Goal: Answer question/provide support: Share knowledge or assist other users

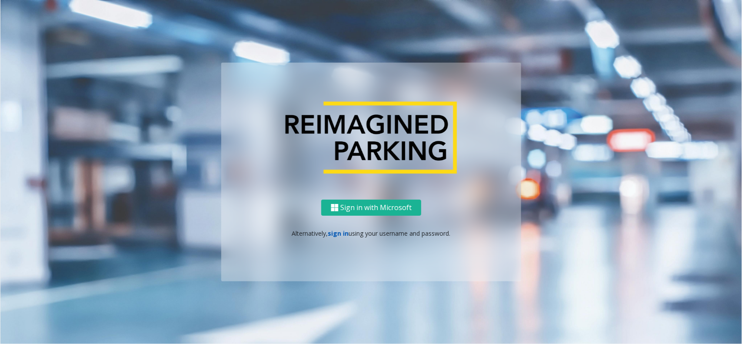
click at [340, 233] on link "sign in" at bounding box center [338, 233] width 21 height 8
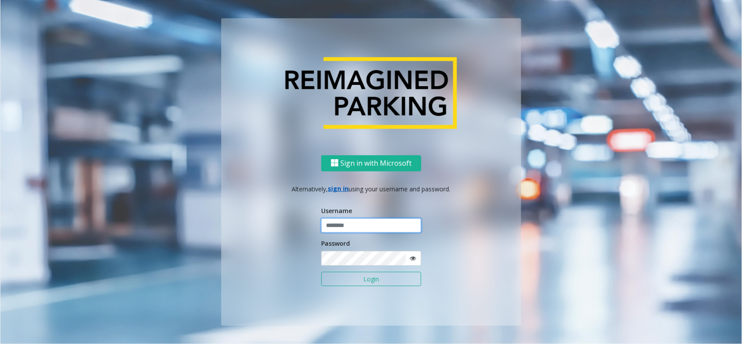
click at [346, 222] on input "text" at bounding box center [371, 225] width 100 height 15
type input "**********"
click at [355, 260] on button "Login" at bounding box center [371, 279] width 100 height 15
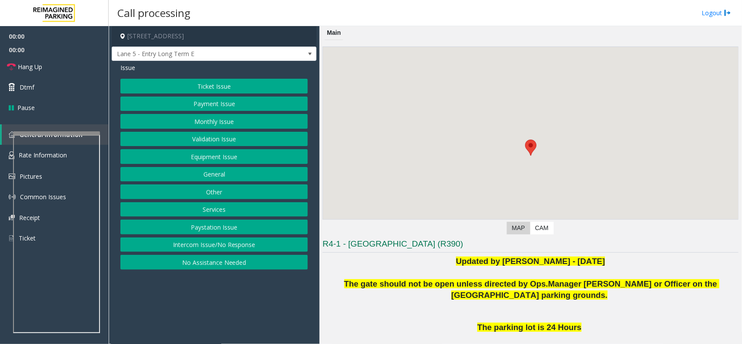
scroll to position [109, 0]
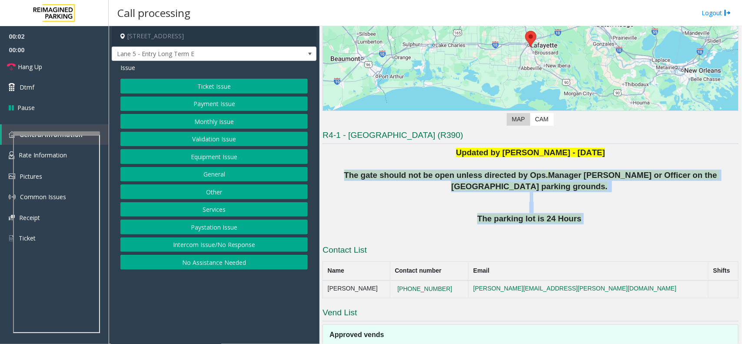
drag, startPoint x: 325, startPoint y: 172, endPoint x: 622, endPoint y: 220, distance: 301.2
click at [593, 220] on div "Updated by Pranav Babbar - 28th August 2024 The gate should not be open unless …" at bounding box center [531, 191] width 416 height 89
click at [593, 220] on p "The parking lot is 24 Hours" at bounding box center [531, 218] width 416 height 11
drag, startPoint x: 622, startPoint y: 220, endPoint x: 327, endPoint y: 162, distance: 301.2
click at [327, 162] on div "Updated by Pranav Babbar - 28th August 2024 The gate should not be open unless …" at bounding box center [531, 191] width 416 height 89
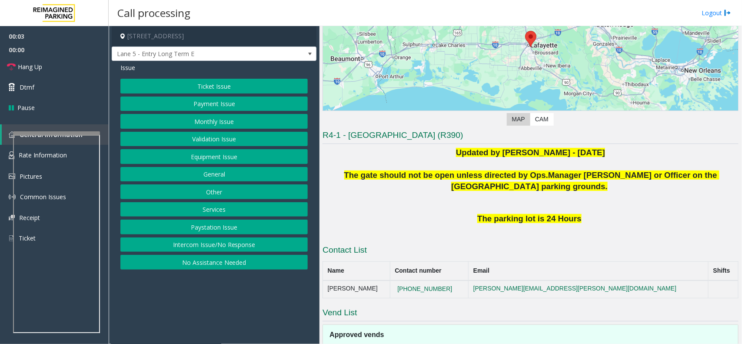
click at [364, 156] on p "Updated by Pranav Babbar - 28th August 2024" at bounding box center [531, 152] width 416 height 11
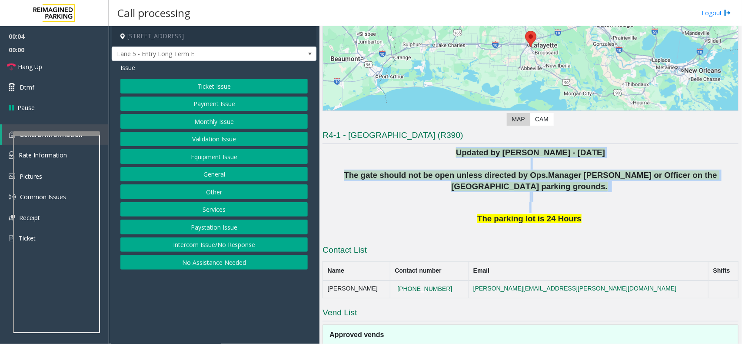
drag, startPoint x: 364, startPoint y: 156, endPoint x: 577, endPoint y: 210, distance: 219.8
click at [577, 210] on div "Updated by Pranav Babbar - 28th August 2024 The gate should not be open unless …" at bounding box center [531, 191] width 416 height 89
click at [577, 210] on p at bounding box center [531, 202] width 416 height 21
drag, startPoint x: 577, startPoint y: 210, endPoint x: 357, endPoint y: 157, distance: 226.5
click at [359, 157] on div "Updated by Pranav Babbar - 28th August 2024 The gate should not be open unless …" at bounding box center [531, 191] width 416 height 89
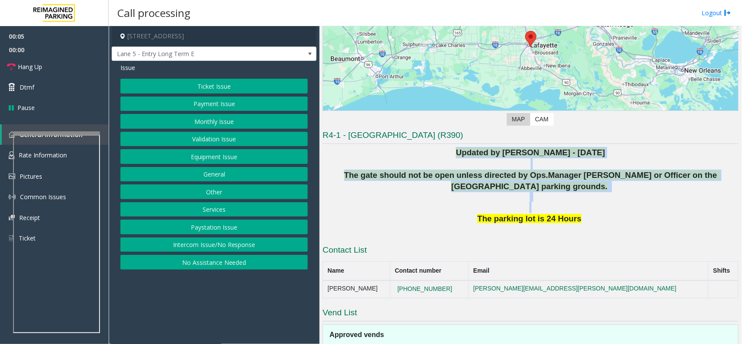
click at [357, 157] on p "Updated by Pranav Babbar - 28th August 2024" at bounding box center [531, 152] width 416 height 11
drag, startPoint x: 357, startPoint y: 157, endPoint x: 583, endPoint y: 201, distance: 229.9
click at [583, 201] on div "Updated by Pranav Babbar - 28th August 2024 The gate should not be open unless …" at bounding box center [531, 191] width 416 height 89
click at [583, 201] on p at bounding box center [531, 202] width 416 height 21
drag, startPoint x: 600, startPoint y: 201, endPoint x: 400, endPoint y: 159, distance: 204.9
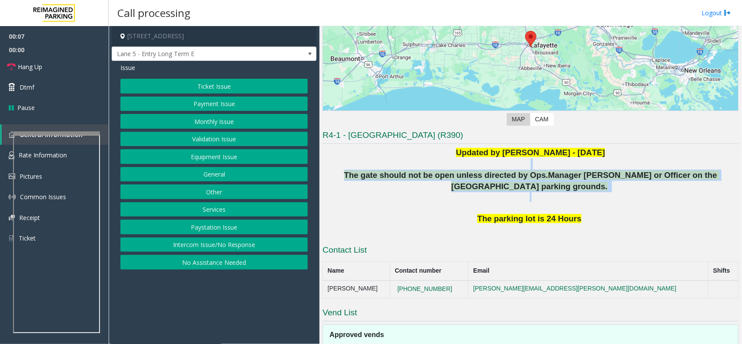
click at [400, 159] on div "Updated by Pranav Babbar - 28th August 2024 The gate should not be open unless …" at bounding box center [531, 191] width 416 height 89
click at [400, 159] on p at bounding box center [531, 163] width 416 height 11
drag, startPoint x: 400, startPoint y: 159, endPoint x: 557, endPoint y: 203, distance: 163.0
click at [557, 203] on div "Updated by Pranav Babbar - 28th August 2024 The gate should not be open unless …" at bounding box center [531, 191] width 416 height 89
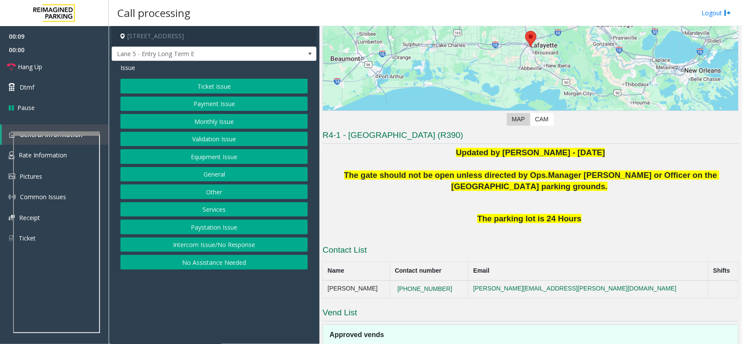
click at [593, 217] on p "The parking lot is 24 Hours" at bounding box center [531, 218] width 416 height 11
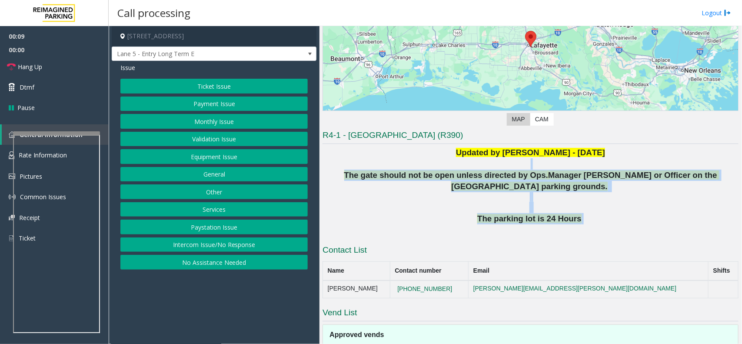
drag, startPoint x: 637, startPoint y: 217, endPoint x: 330, endPoint y: 159, distance: 312.9
click at [330, 159] on div "Updated by Pranav Babbar - 28th August 2024 The gate should not be open unless …" at bounding box center [531, 191] width 416 height 89
click at [330, 159] on p at bounding box center [531, 163] width 416 height 11
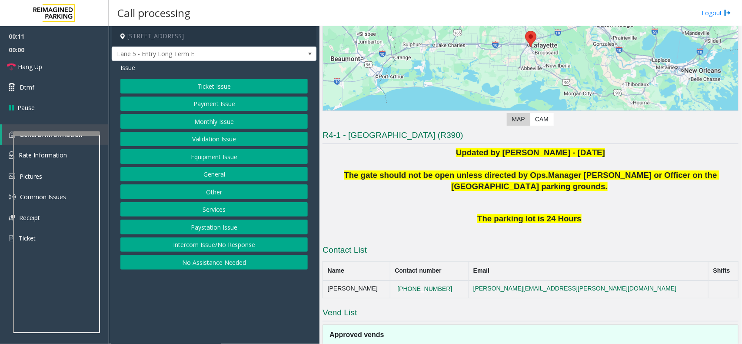
drag, startPoint x: 190, startPoint y: 244, endPoint x: 189, endPoint y: 214, distance: 30.0
click at [190, 244] on button "Intercom Issue/No Response" at bounding box center [213, 244] width 187 height 15
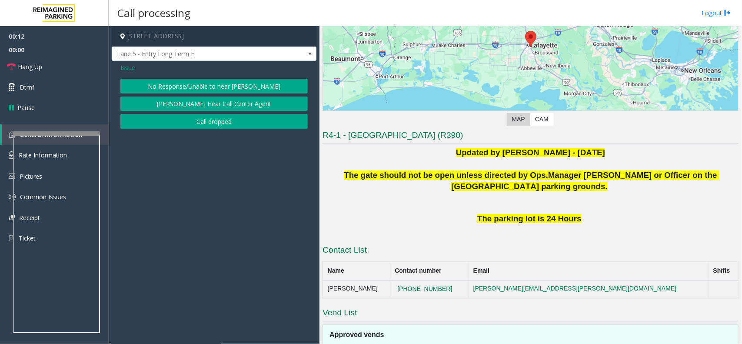
click at [199, 85] on button "No Response/Unable to hear [PERSON_NAME]" at bounding box center [213, 86] width 187 height 15
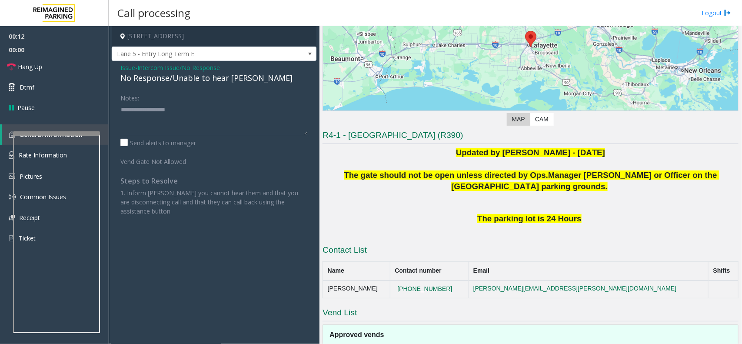
click at [202, 82] on div "No Response/Unable to hear [PERSON_NAME]" at bounding box center [213, 78] width 187 height 12
type textarea "**********"
drag, startPoint x: 77, startPoint y: 53, endPoint x: 68, endPoint y: 64, distance: 14.5
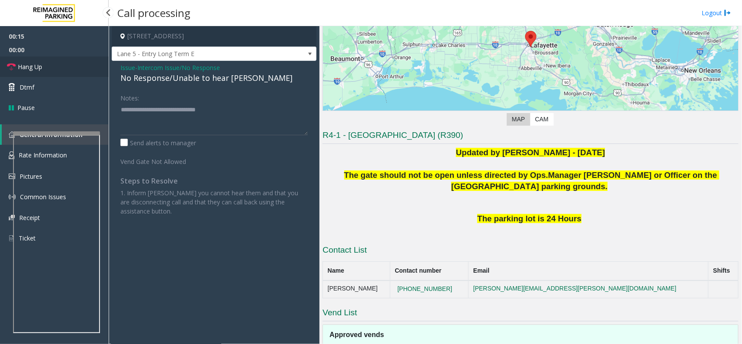
click at [77, 53] on span "00:00" at bounding box center [54, 49] width 109 height 13
click at [67, 65] on link "Hang Up" at bounding box center [54, 67] width 109 height 20
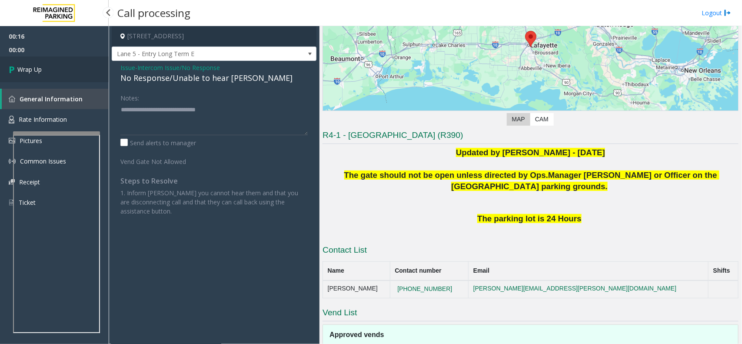
click at [67, 65] on link "Wrap Up" at bounding box center [54, 70] width 109 height 26
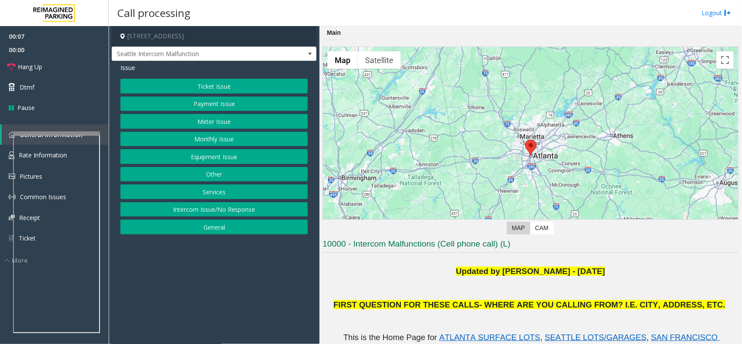
scroll to position [326, 0]
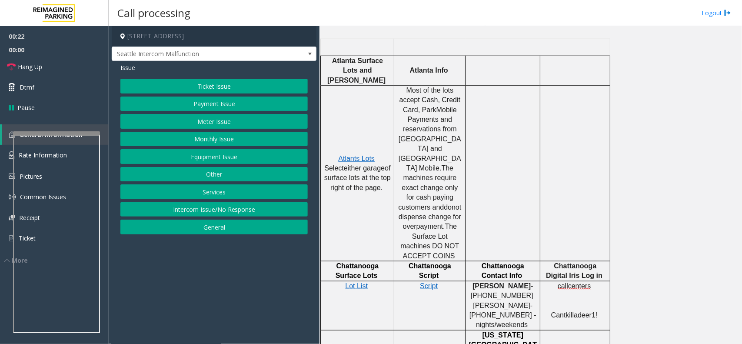
click at [209, 88] on button "Ticket Issue" at bounding box center [213, 86] width 187 height 15
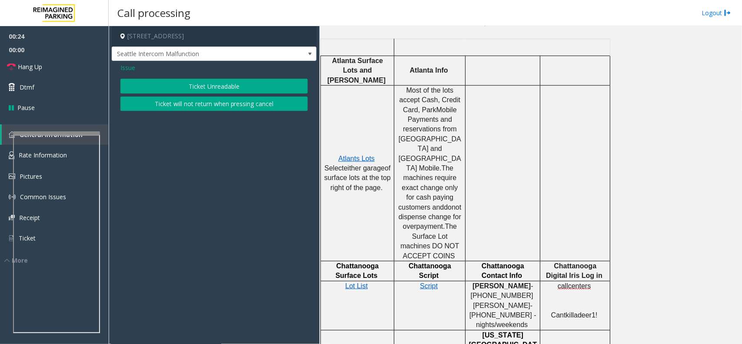
click at [129, 71] on span "Issue" at bounding box center [127, 67] width 15 height 9
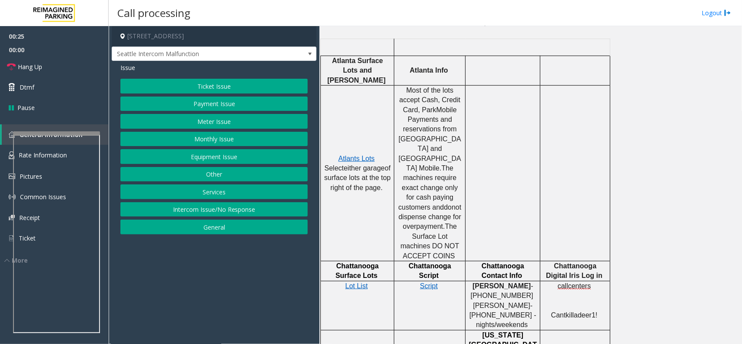
click at [223, 122] on button "Meter Issue" at bounding box center [213, 121] width 187 height 15
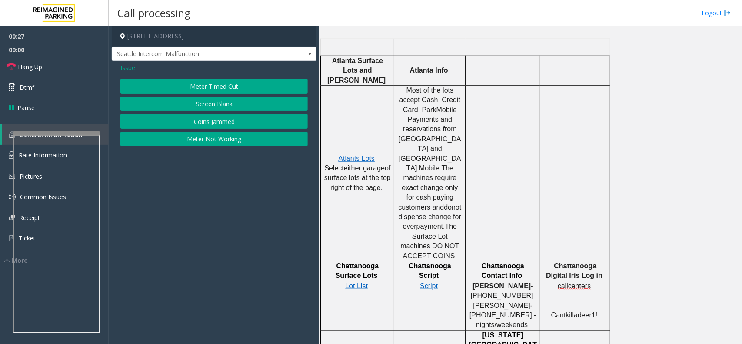
click at [131, 64] on span "Issue" at bounding box center [127, 67] width 15 height 9
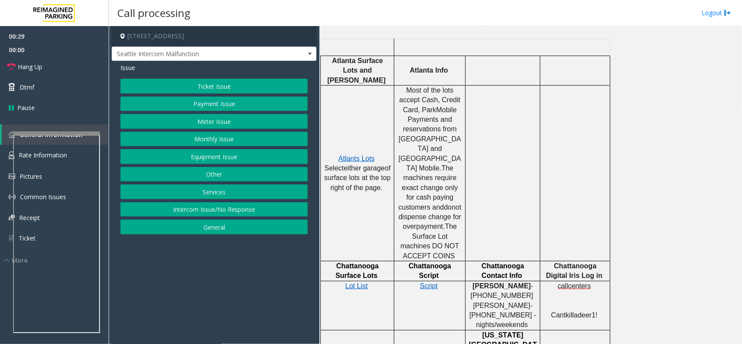
click at [220, 159] on button "Equipment Issue" at bounding box center [213, 156] width 187 height 15
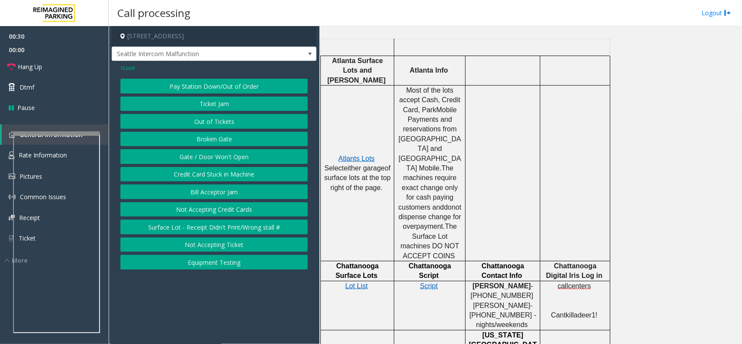
click at [134, 70] on span "Issue" at bounding box center [127, 67] width 15 height 9
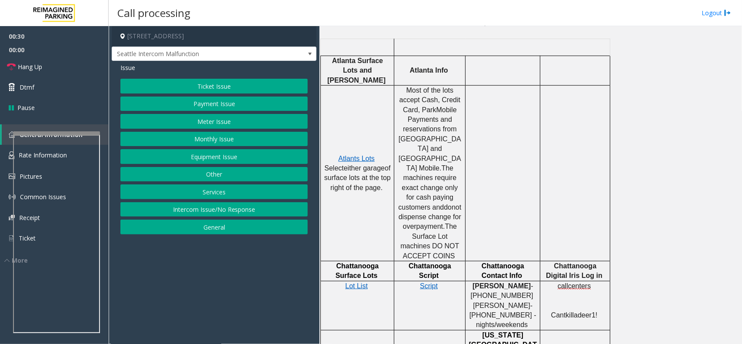
click at [240, 87] on button "Ticket Issue" at bounding box center [213, 86] width 187 height 15
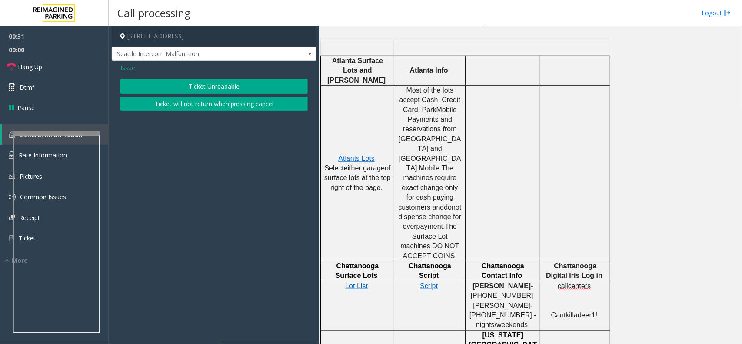
click at [227, 86] on button "Ticket Unreadable" at bounding box center [213, 86] width 187 height 15
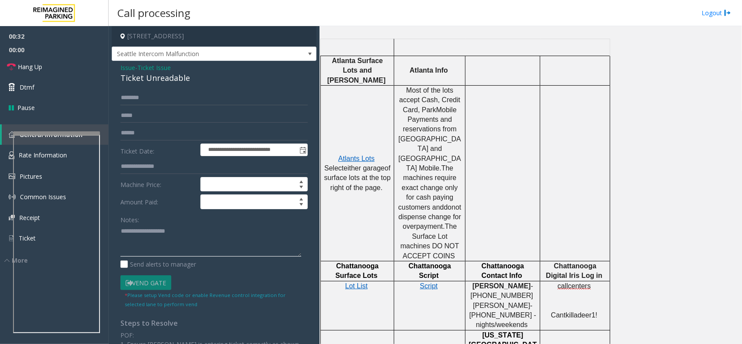
click at [187, 237] on textarea at bounding box center [210, 240] width 181 height 33
click at [167, 242] on textarea at bounding box center [210, 240] width 181 height 33
click at [177, 77] on div "Ticket Unreadable" at bounding box center [213, 78] width 187 height 12
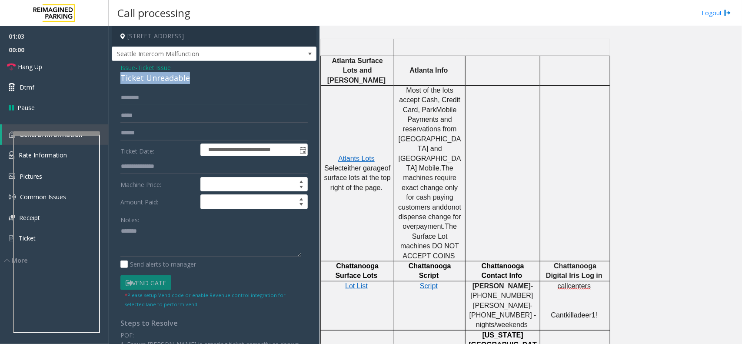
copy div "Ticket Unreadable"
click at [177, 238] on textarea at bounding box center [210, 240] width 181 height 33
paste textarea "**********"
click at [186, 251] on textarea at bounding box center [210, 240] width 181 height 33
click at [39, 65] on span "Hang Up" at bounding box center [30, 66] width 24 height 9
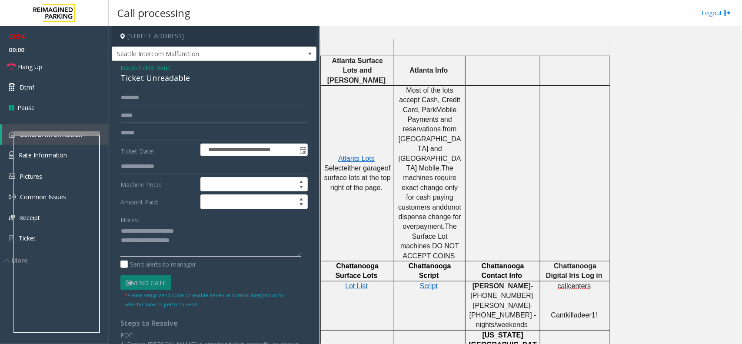
click at [197, 240] on textarea at bounding box center [210, 240] width 181 height 33
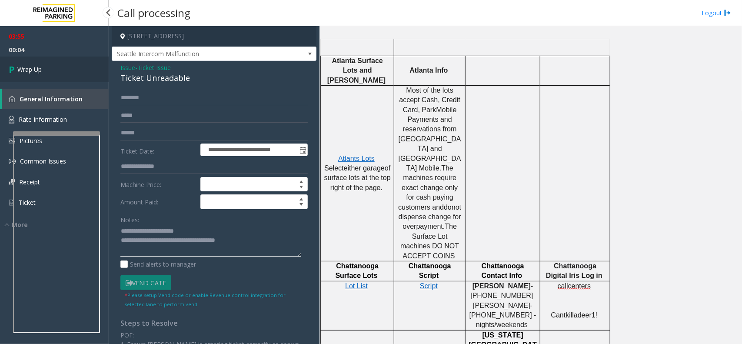
type textarea "**********"
click at [47, 75] on link "Wrap Up" at bounding box center [54, 70] width 109 height 26
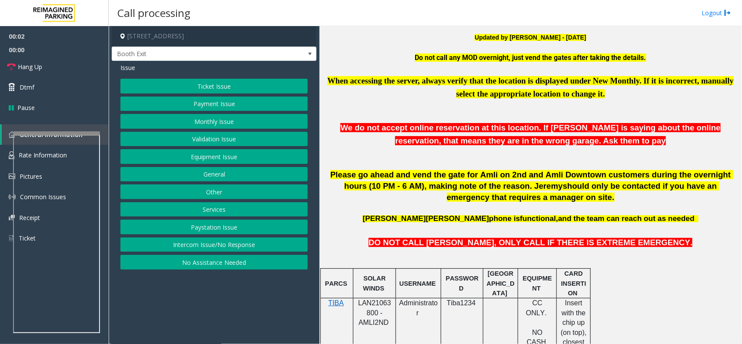
scroll to position [326, 0]
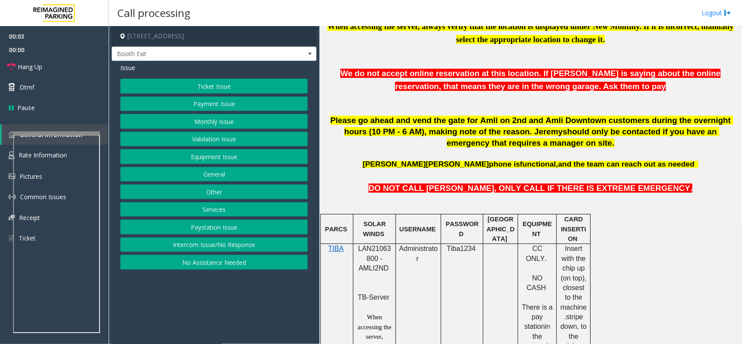
click at [390, 245] on div at bounding box center [374, 243] width 43 height 3
click at [382, 252] on span "LAN21063800 - AMLI2ND" at bounding box center [374, 258] width 33 height 27
copy span "LAN21063800"
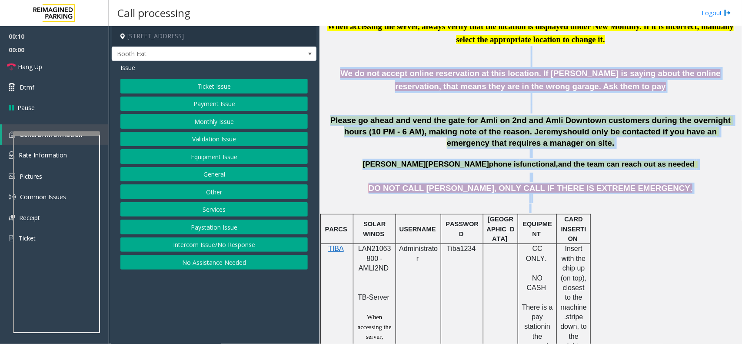
drag, startPoint x: 430, startPoint y: 58, endPoint x: 630, endPoint y: 218, distance: 256.4
drag, startPoint x: 661, startPoint y: 198, endPoint x: 377, endPoint y: 46, distance: 322.5
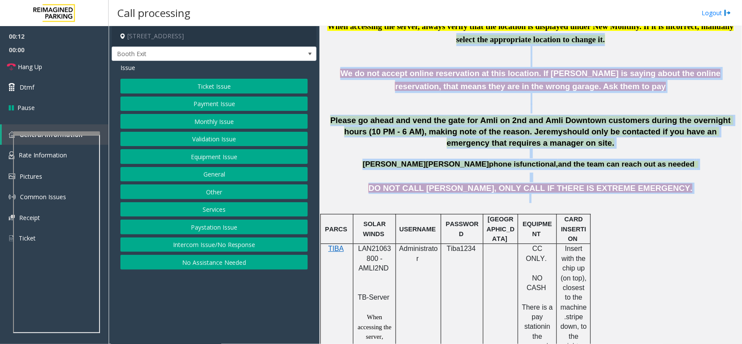
click at [377, 46] on p "When accessing the server, always verify that the location is displayed under N…" at bounding box center [531, 33] width 416 height 26
drag, startPoint x: 377, startPoint y: 46, endPoint x: 637, endPoint y: 186, distance: 295.9
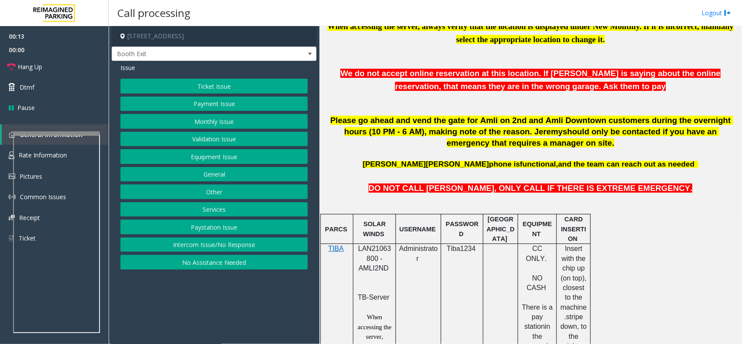
click at [593, 197] on p at bounding box center [531, 203] width 416 height 20
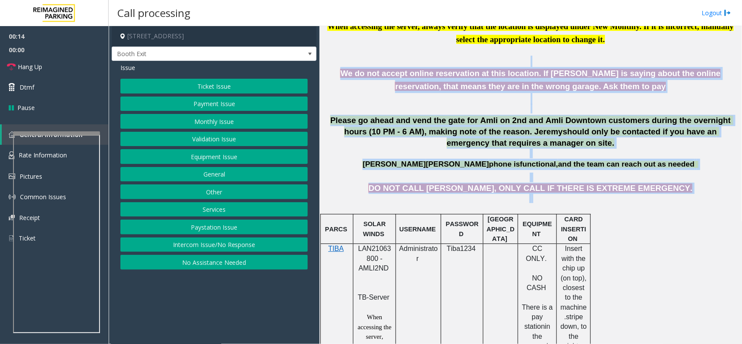
drag, startPoint x: 670, startPoint y: 197, endPoint x: 397, endPoint y: 65, distance: 302.8
click at [397, 65] on p at bounding box center [531, 61] width 416 height 11
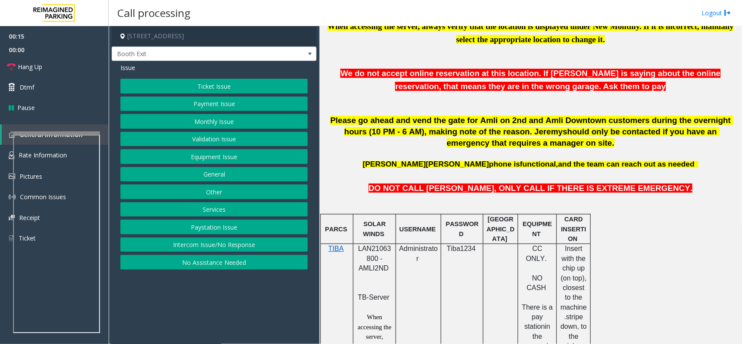
click at [220, 141] on button "Validation Issue" at bounding box center [213, 139] width 187 height 15
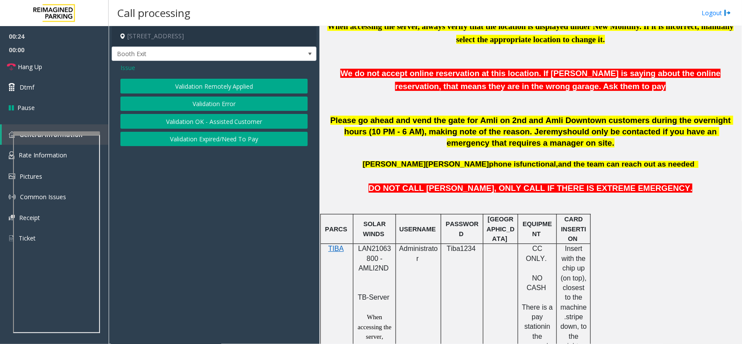
click at [132, 72] on span "Issue" at bounding box center [127, 67] width 15 height 9
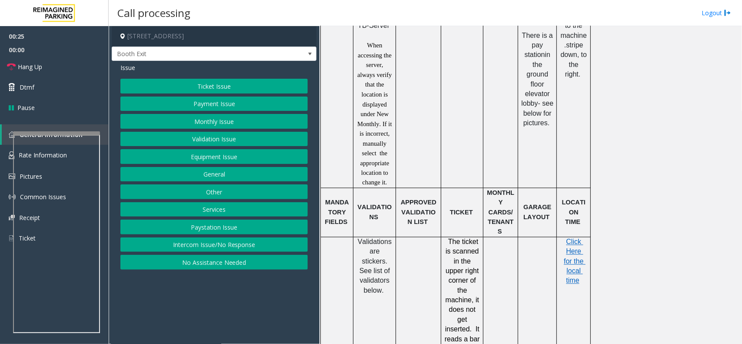
scroll to position [761, 0]
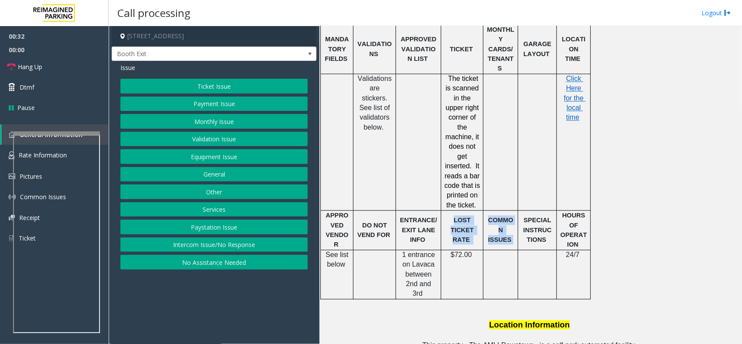
drag, startPoint x: 446, startPoint y: 190, endPoint x: 514, endPoint y: 206, distance: 70.0
click at [514, 211] on tr "APPROVED VENDOR DO NOT VEND FOR ENTRANCE/EXIT LANE INFO LOST TICKET RATE COMMON…" at bounding box center [456, 231] width 270 height 40
click at [514, 211] on td "COMMON ISSUES" at bounding box center [500, 231] width 35 height 40
drag, startPoint x: 512, startPoint y: 205, endPoint x: 443, endPoint y: 188, distance: 71.7
click at [443, 211] on tr "APPROVED VENDOR DO NOT VEND FOR ENTRANCE/EXIT LANE INFO LOST TICKET RATE COMMON…" at bounding box center [456, 231] width 270 height 40
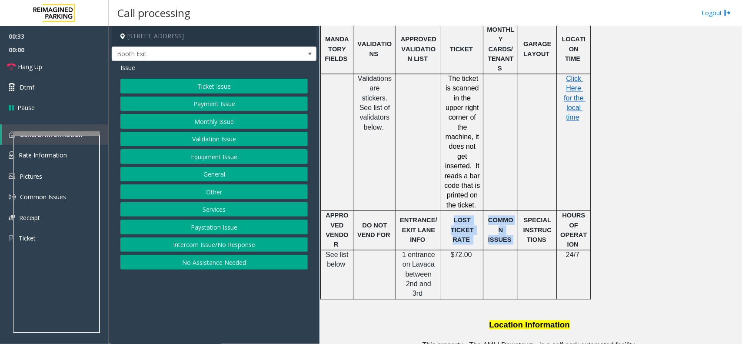
click at [443, 216] on div "LOST TICKET RATE" at bounding box center [462, 230] width 42 height 29
click at [233, 87] on button "Ticket Issue" at bounding box center [213, 86] width 187 height 15
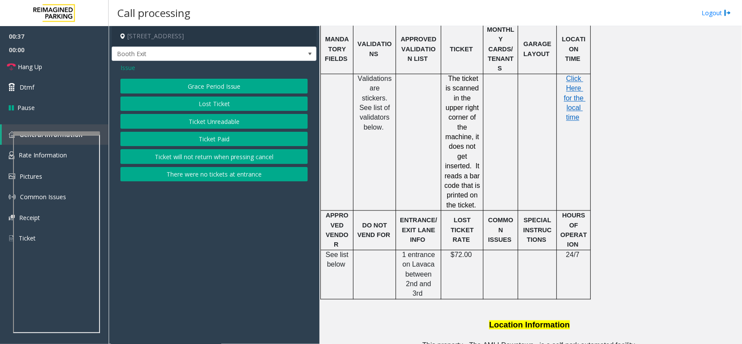
click at [229, 125] on button "Ticket Unreadable" at bounding box center [213, 121] width 187 height 15
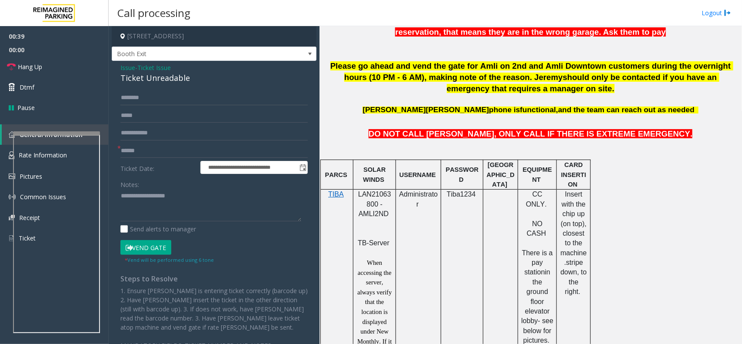
scroll to position [109, 0]
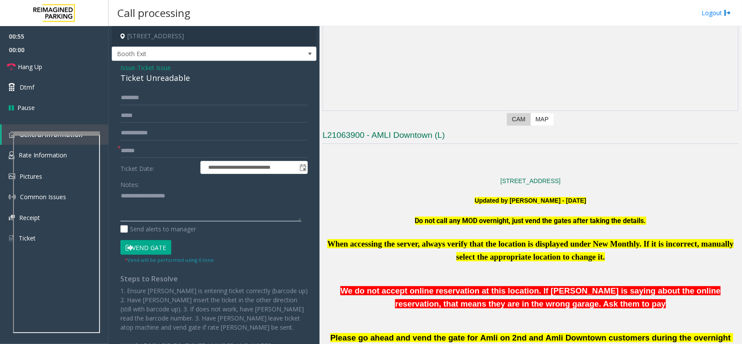
click at [155, 205] on textarea at bounding box center [210, 205] width 181 height 33
type textarea "******"
click at [166, 79] on div "Ticket Unreadable" at bounding box center [213, 78] width 187 height 12
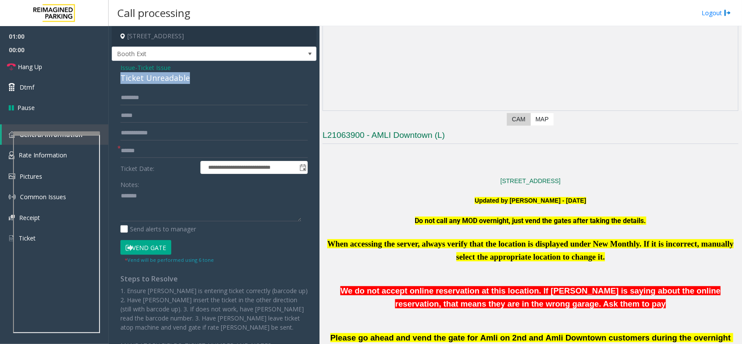
copy div "Ticket Unreadable"
click at [131, 67] on span "Issue" at bounding box center [127, 67] width 15 height 9
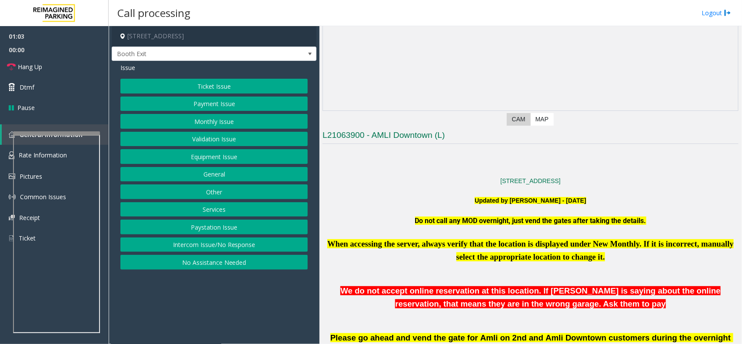
click at [230, 134] on button "Validation Issue" at bounding box center [213, 139] width 187 height 15
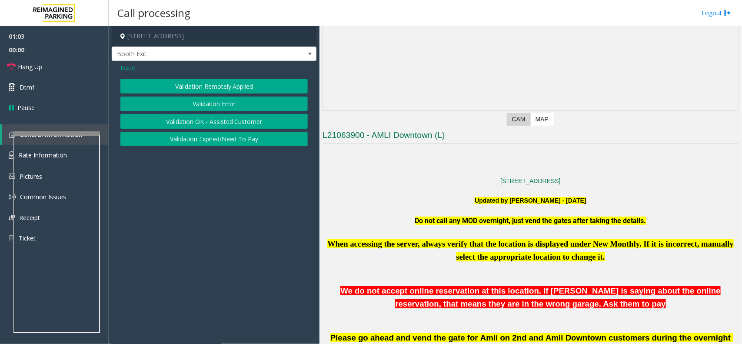
click at [218, 97] on button "Validation Error" at bounding box center [213, 104] width 187 height 15
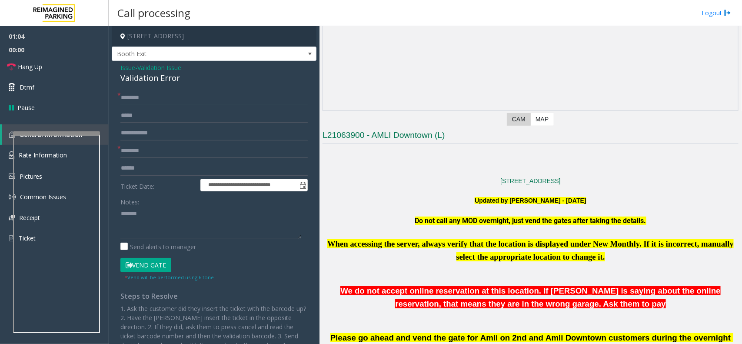
click at [175, 86] on div "**********" at bounding box center [214, 232] width 205 height 343
click at [168, 77] on div "Validation Error" at bounding box center [213, 78] width 187 height 12
copy div "Validation Error"
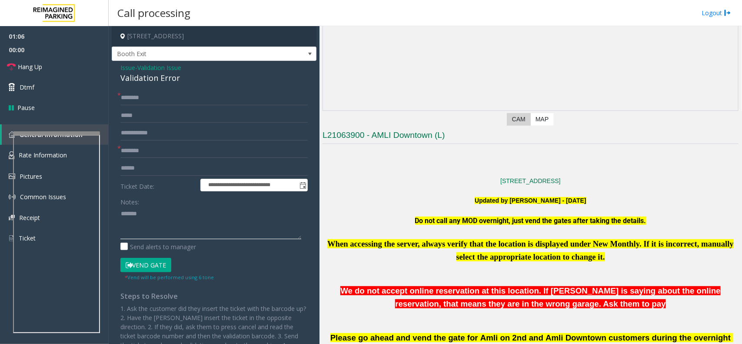
click at [186, 223] on textarea at bounding box center [210, 223] width 181 height 33
paste textarea "**********"
type textarea "**********"
click at [176, 149] on input "text" at bounding box center [213, 150] width 187 height 15
type input "**"
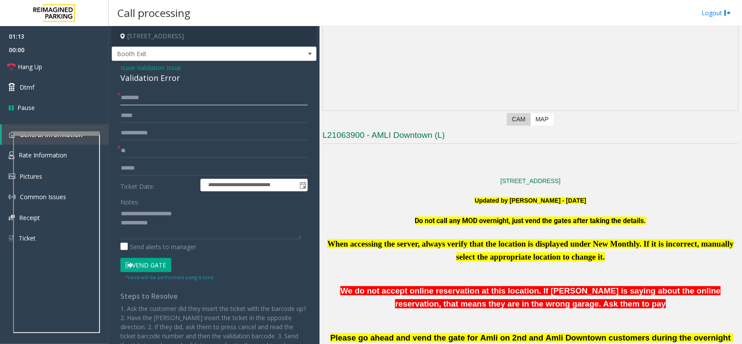
click at [177, 101] on input "text" at bounding box center [213, 97] width 187 height 15
type input "**"
click at [177, 227] on textarea at bounding box center [210, 223] width 181 height 33
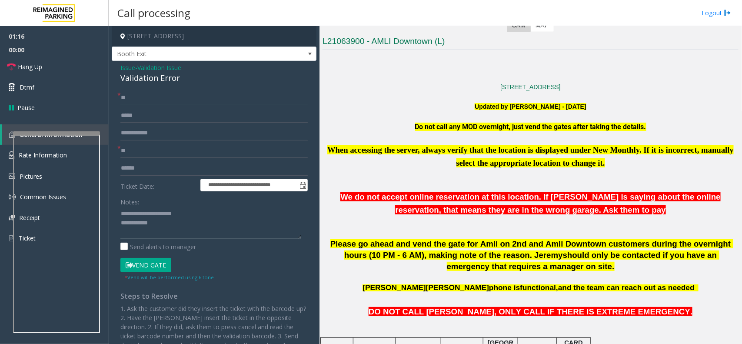
scroll to position [326, 0]
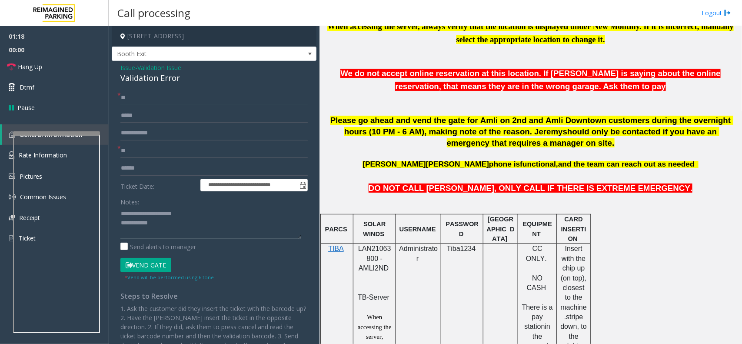
click at [182, 227] on textarea at bounding box center [210, 223] width 181 height 33
click at [48, 57] on link "Hang Up" at bounding box center [54, 67] width 109 height 20
click at [178, 225] on textarea at bounding box center [210, 223] width 181 height 33
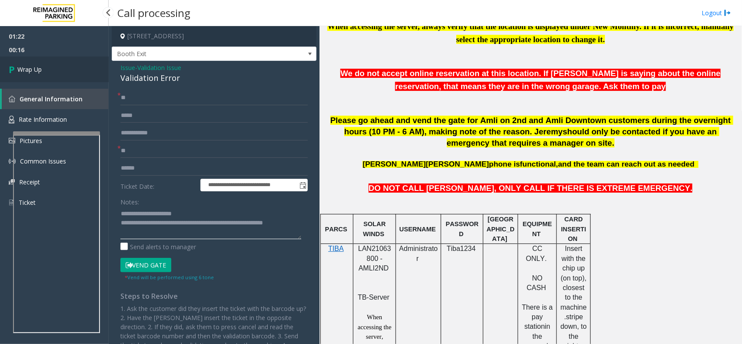
type textarea "**********"
click at [62, 62] on link "Wrap Up" at bounding box center [54, 70] width 109 height 26
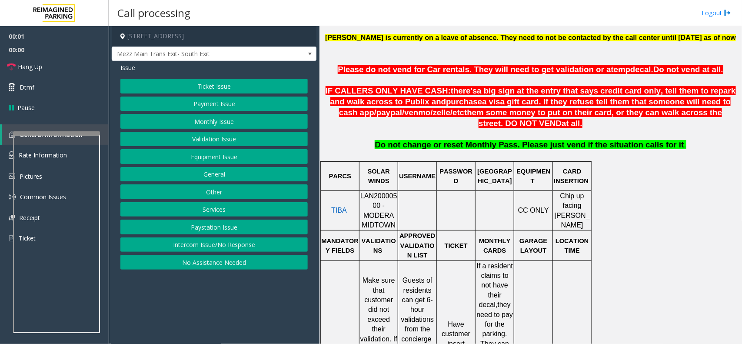
scroll to position [326, 0]
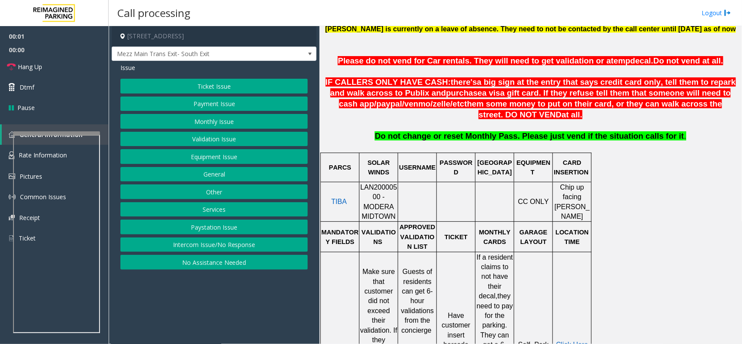
click at [385, 188] on span "LAN20000500 - MODERA MIDTOWN" at bounding box center [378, 201] width 37 height 37
copy span "LAN20000500"
click at [175, 134] on button "Validation Issue" at bounding box center [213, 139] width 187 height 15
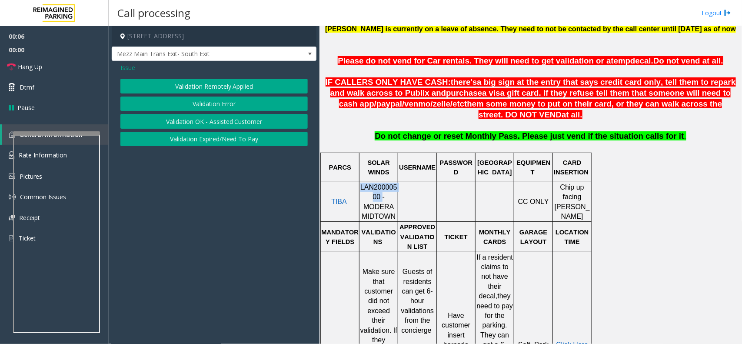
click at [210, 99] on button "Validation Error" at bounding box center [213, 104] width 187 height 15
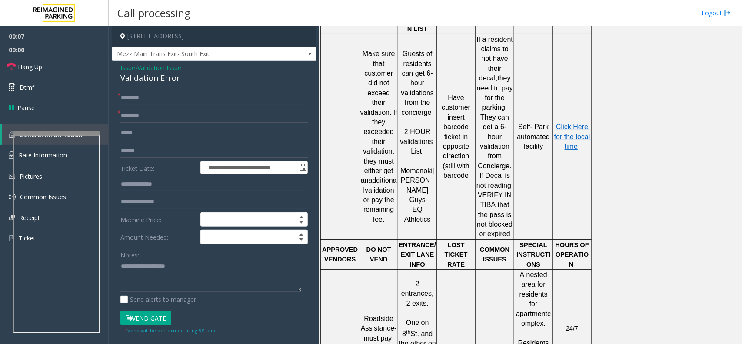
scroll to position [543, 0]
click at [133, 260] on textarea at bounding box center [210, 276] width 181 height 33
click at [166, 78] on div "Validation Error" at bounding box center [213, 78] width 187 height 12
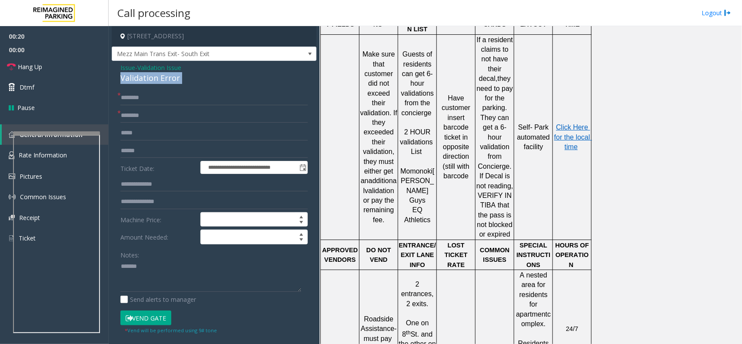
copy div "Validation Error"
click at [172, 260] on textarea at bounding box center [210, 276] width 181 height 33
paste textarea "**********"
type textarea "**********"
click at [144, 147] on input "text" at bounding box center [213, 150] width 187 height 15
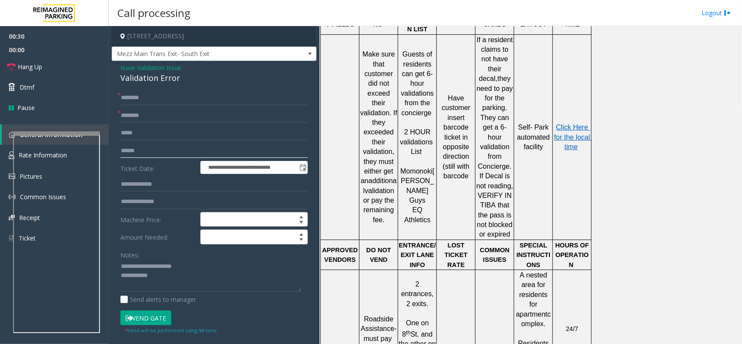
click at [205, 152] on input "text" at bounding box center [213, 150] width 187 height 15
type input "******"
click at [181, 260] on textarea at bounding box center [210, 276] width 181 height 33
click at [160, 122] on input "text" at bounding box center [213, 115] width 187 height 15
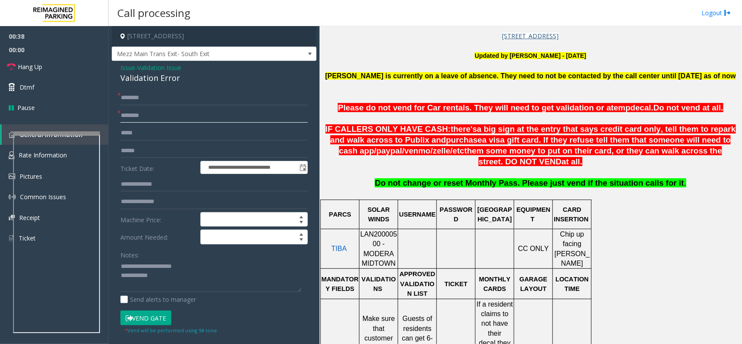
scroll to position [163, 0]
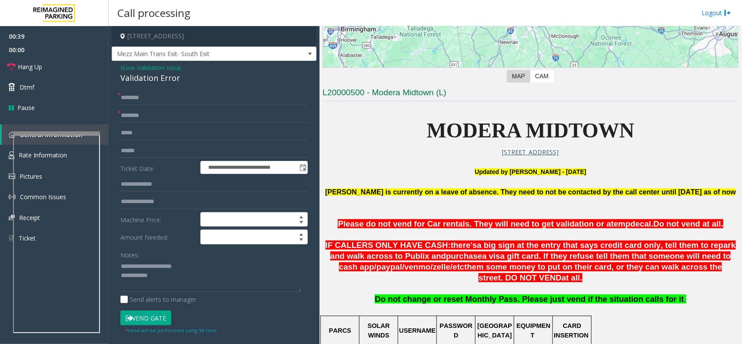
click at [435, 129] on span "MODERA MIDTOWN" at bounding box center [531, 130] width 208 height 23
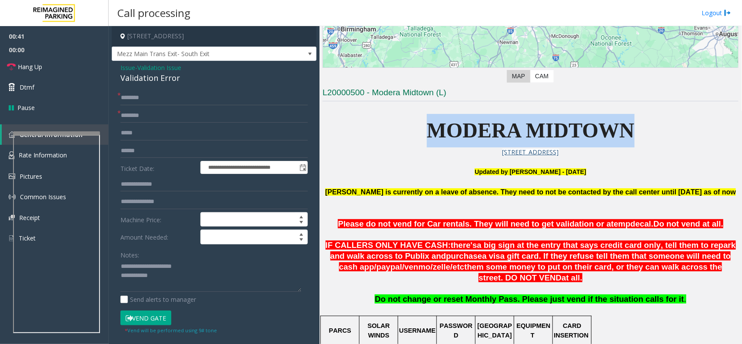
copy span "MODERA MIDTOWN"
drag, startPoint x: 429, startPoint y: 128, endPoint x: 666, endPoint y: 137, distance: 237.1
click at [593, 137] on p "MODERA MIDTOWN" at bounding box center [531, 130] width 416 height 33
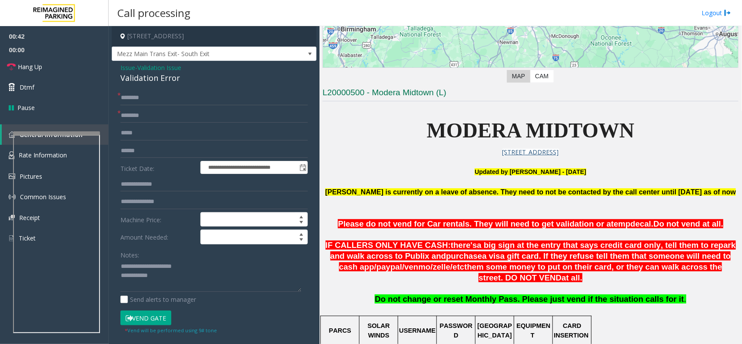
click at [162, 107] on form "**********" at bounding box center [213, 212] width 187 height 244
click at [159, 118] on input "text" at bounding box center [213, 115] width 187 height 15
paste input "**********"
type input "**********"
click at [177, 260] on textarea at bounding box center [210, 276] width 181 height 33
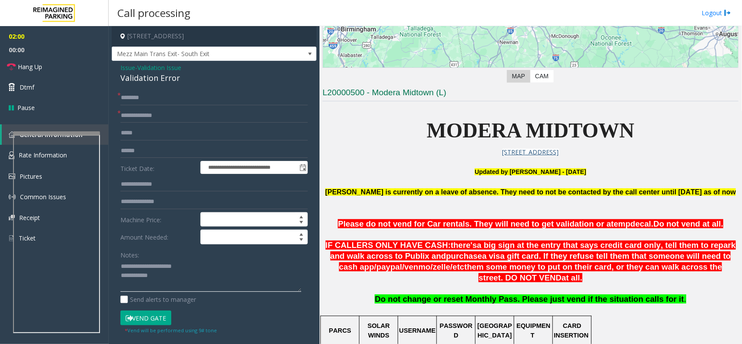
click at [175, 260] on textarea at bounding box center [210, 276] width 181 height 33
drag, startPoint x: 151, startPoint y: 148, endPoint x: 112, endPoint y: 148, distance: 39.1
click at [112, 148] on div "**********" at bounding box center [214, 286] width 205 height 450
click at [146, 187] on input "text" at bounding box center [213, 184] width 187 height 15
paste input "**********"
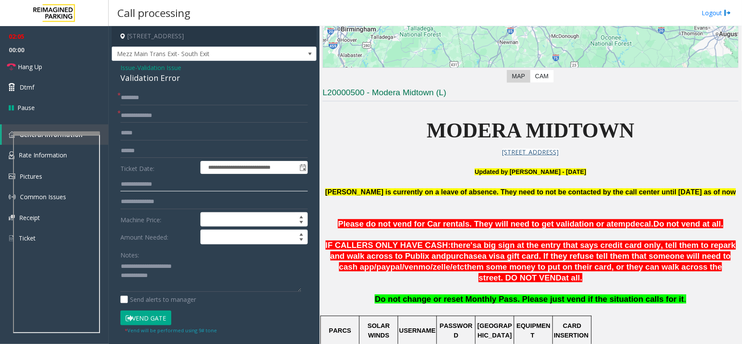
type input "**********"
drag, startPoint x: 131, startPoint y: 149, endPoint x: 91, endPoint y: 146, distance: 39.7
click at [31, 9] on app-root "**********" at bounding box center [371, 172] width 742 height 344
click at [146, 180] on input "text" at bounding box center [213, 184] width 187 height 15
paste input "******"
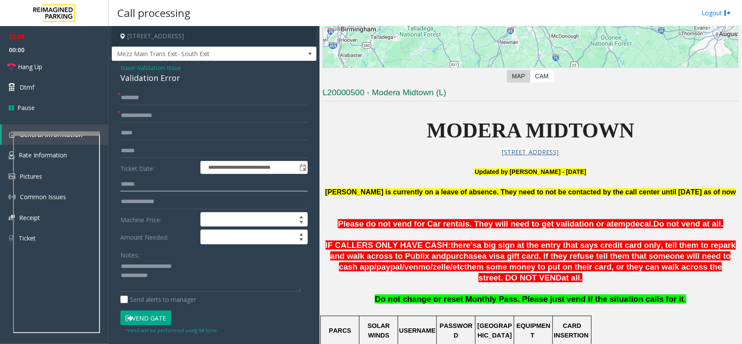
type input "******"
drag, startPoint x: 148, startPoint y: 151, endPoint x: 95, endPoint y: 149, distance: 53.5
click at [51, 13] on app-root "**********" at bounding box center [371, 172] width 742 height 344
type input "*"
type input "*******"
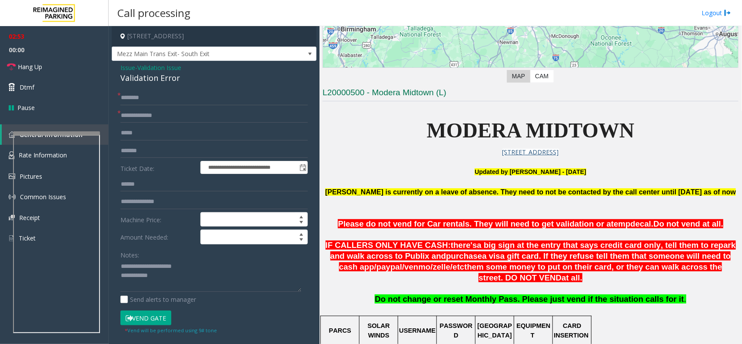
scroll to position [489, 0]
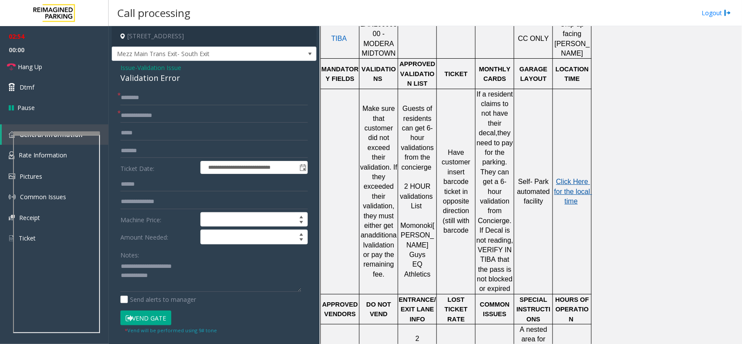
click at [589, 178] on span "Click Here for the local time" at bounding box center [573, 191] width 38 height 27
click at [132, 68] on span "Issue" at bounding box center [127, 67] width 15 height 9
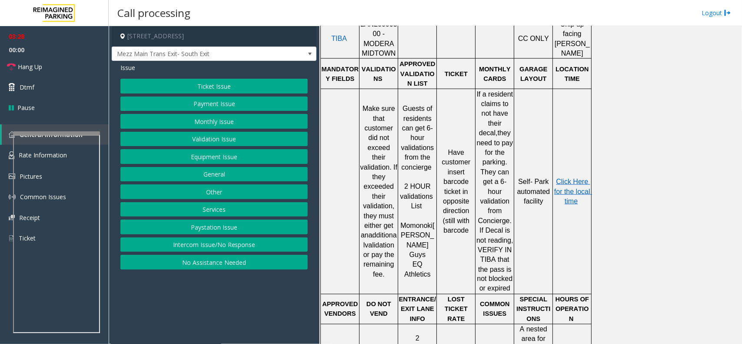
click at [207, 138] on button "Validation Issue" at bounding box center [213, 139] width 187 height 15
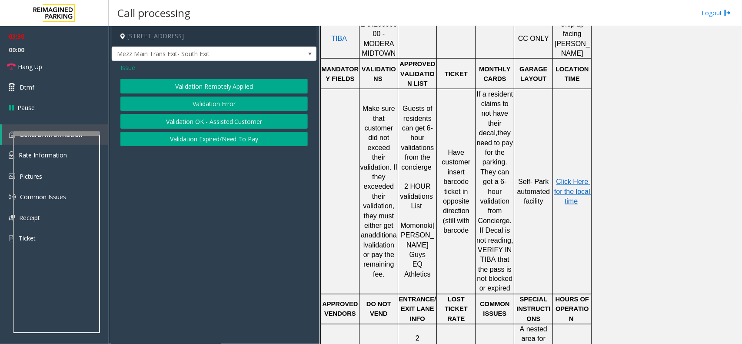
click at [213, 137] on button "Validation Expired/Need To Pay" at bounding box center [213, 139] width 187 height 15
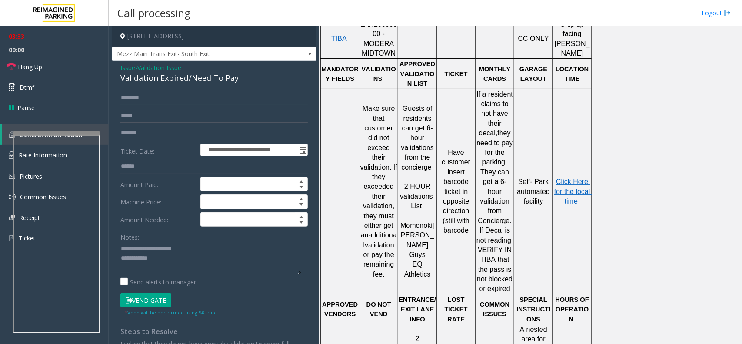
click at [213, 254] on textarea at bounding box center [210, 258] width 181 height 33
click at [214, 248] on textarea at bounding box center [210, 258] width 181 height 33
click at [205, 260] on textarea at bounding box center [210, 258] width 181 height 33
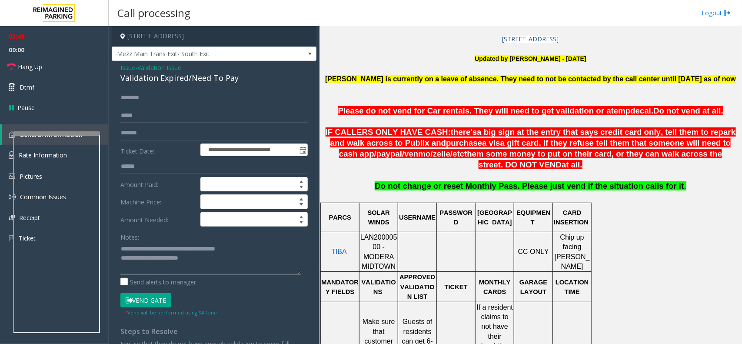
scroll to position [272, 0]
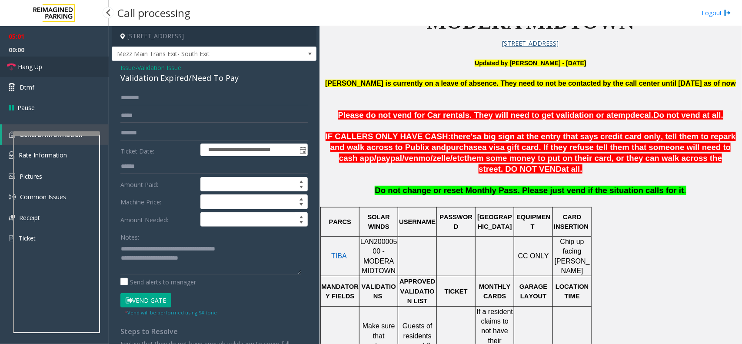
click at [70, 73] on link "Hang Up" at bounding box center [54, 67] width 109 height 20
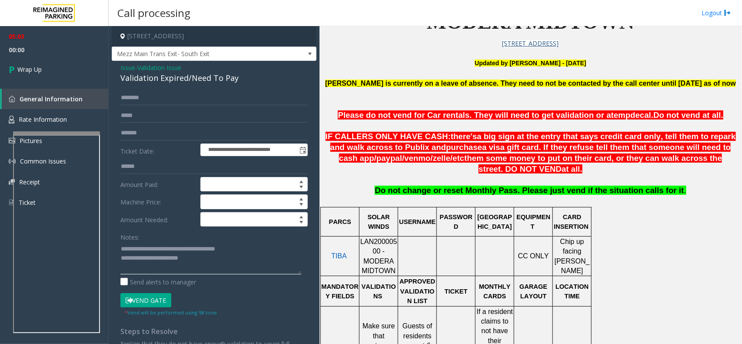
click at [197, 260] on textarea at bounding box center [210, 258] width 181 height 33
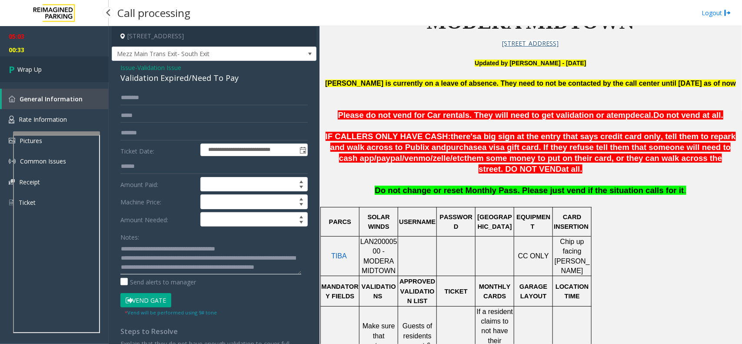
type textarea "**********"
click at [41, 76] on link "Wrap Up" at bounding box center [54, 70] width 109 height 26
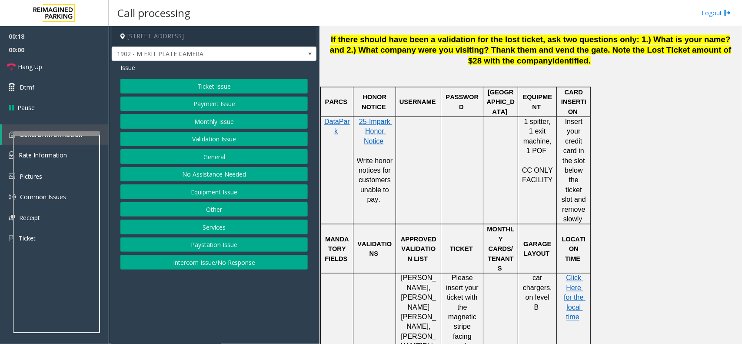
scroll to position [598, 0]
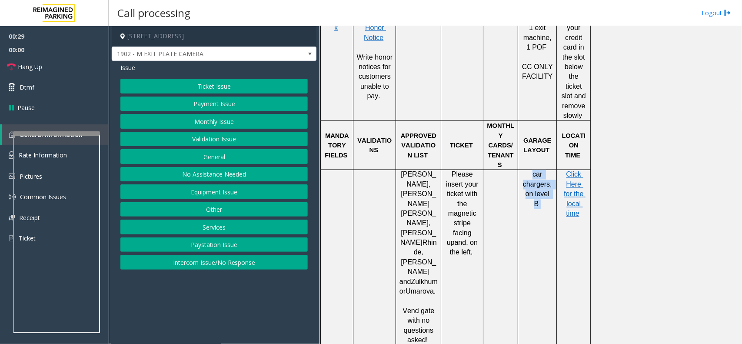
drag, startPoint x: 551, startPoint y: 170, endPoint x: 533, endPoint y: 149, distance: 27.7
click at [533, 170] on td "car chargers, on level B" at bounding box center [537, 340] width 39 height 341
click at [530, 170] on p "car chargers, on level B" at bounding box center [537, 189] width 32 height 39
drag, startPoint x: 523, startPoint y: 147, endPoint x: 564, endPoint y: 173, distance: 48.9
click at [564, 173] on tr "[PERSON_NAME], [PERSON_NAME] , [PERSON_NAME] and [PERSON_NAME]. V end gate with…" at bounding box center [456, 340] width 270 height 341
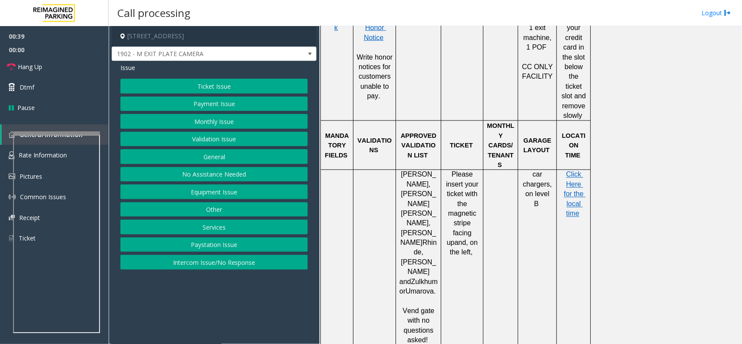
click at [555, 175] on div at bounding box center [556, 340] width 3 height 341
drag, startPoint x: 551, startPoint y: 168, endPoint x: 526, endPoint y: 148, distance: 31.8
click at [526, 170] on p "car chargers, on level B" at bounding box center [537, 189] width 32 height 39
drag, startPoint x: 526, startPoint y: 148, endPoint x: 554, endPoint y: 169, distance: 35.1
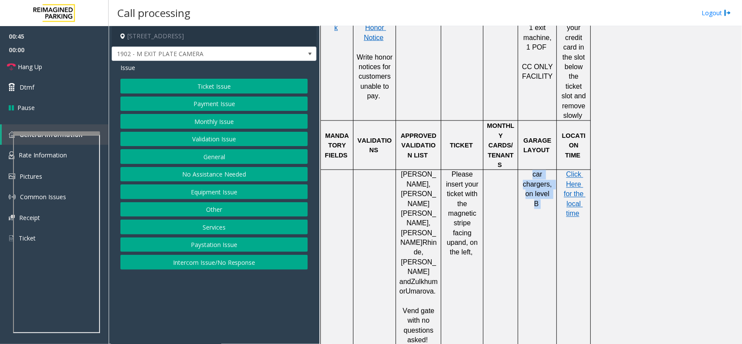
click at [554, 170] on div "car chargers, on level B" at bounding box center [537, 189] width 38 height 39
click at [549, 172] on td "car chargers, on level B" at bounding box center [537, 340] width 39 height 341
drag, startPoint x: 549, startPoint y: 172, endPoint x: 527, endPoint y: 151, distance: 30.4
click at [527, 170] on td "car chargers, on level B" at bounding box center [537, 340] width 39 height 341
click at [527, 170] on p "car chargers, on level B" at bounding box center [537, 189] width 32 height 39
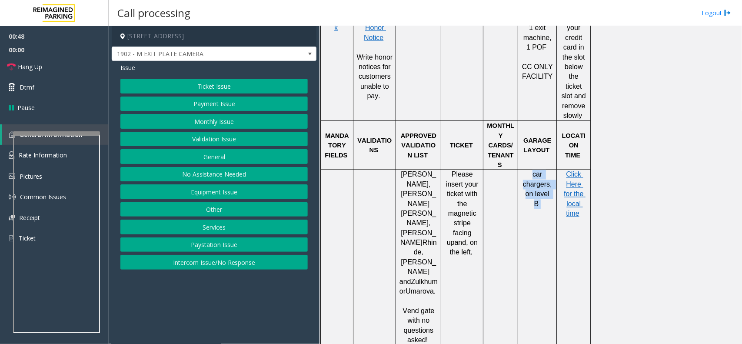
drag, startPoint x: 527, startPoint y: 147, endPoint x: 552, endPoint y: 166, distance: 31.3
click at [552, 170] on p "car chargers, on level B" at bounding box center [537, 189] width 32 height 39
click at [540, 200] on span at bounding box center [540, 203] width 2 height 7
drag, startPoint x: 552, startPoint y: 168, endPoint x: 520, endPoint y: 148, distance: 37.5
click at [520, 170] on div "car chargers, on level B" at bounding box center [537, 189] width 38 height 39
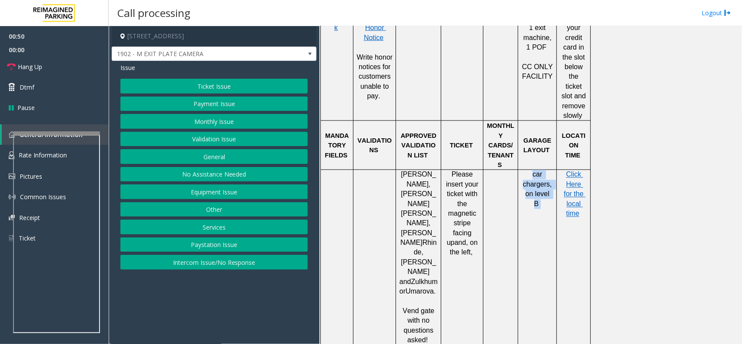
click at [523, 170] on p "car chargers, on level B" at bounding box center [537, 189] width 32 height 39
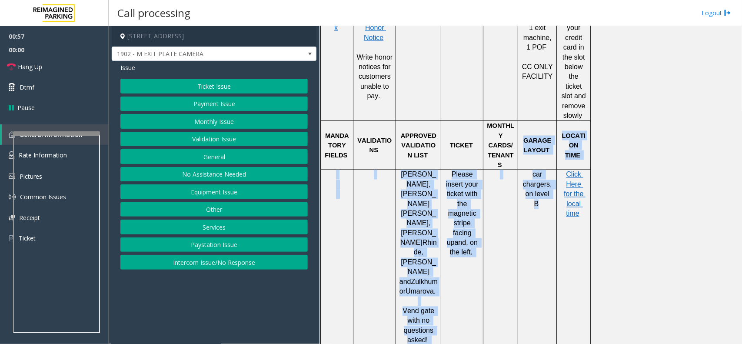
drag, startPoint x: 549, startPoint y: 172, endPoint x: 523, endPoint y: 141, distance: 40.7
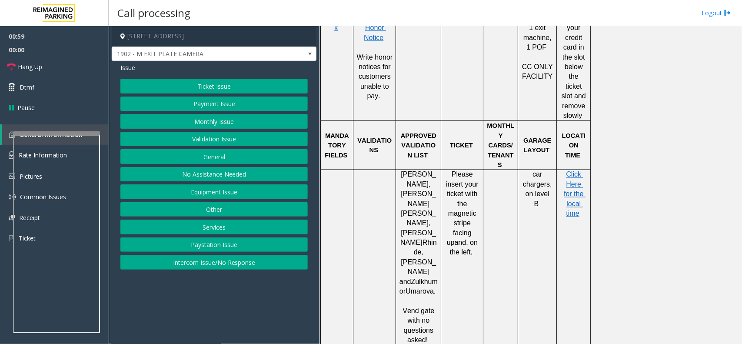
click at [512, 119] on div at bounding box center [500, 120] width 35 height 3
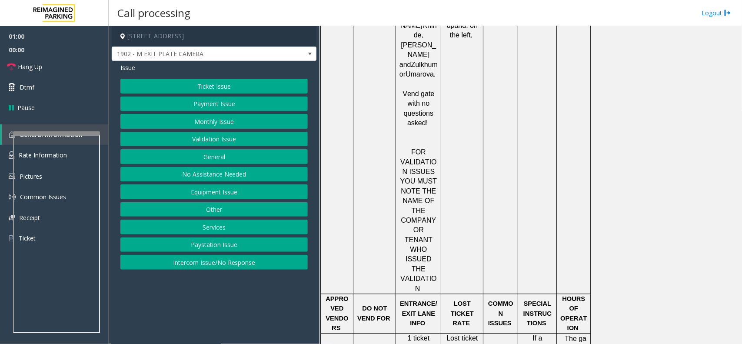
scroll to position [870, 0]
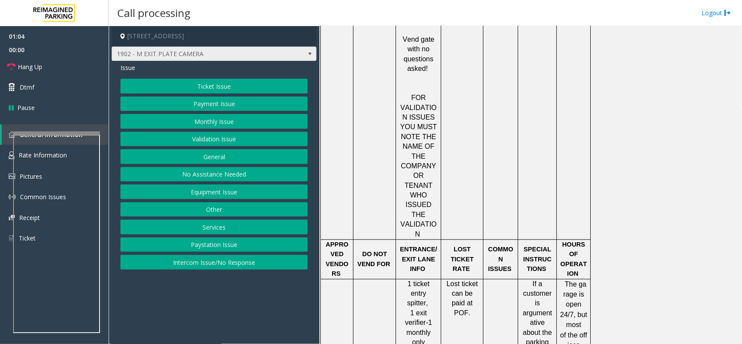
click at [310, 58] on span at bounding box center [310, 54] width 12 height 14
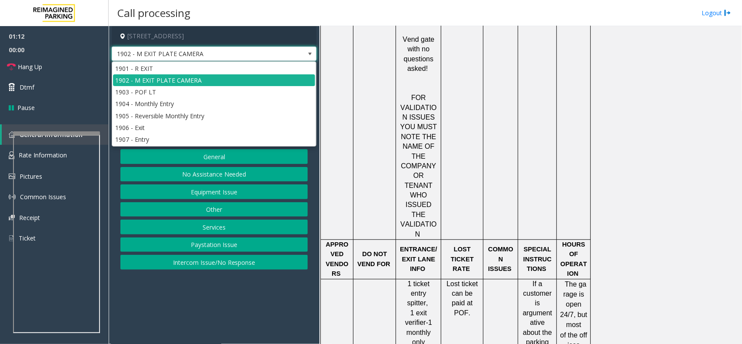
click at [310, 58] on span at bounding box center [310, 54] width 12 height 14
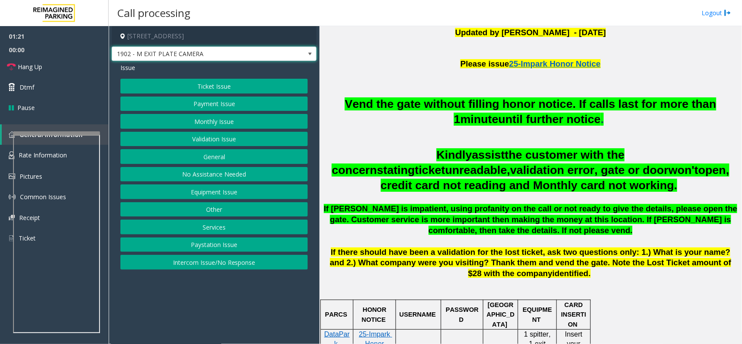
scroll to position [272, 0]
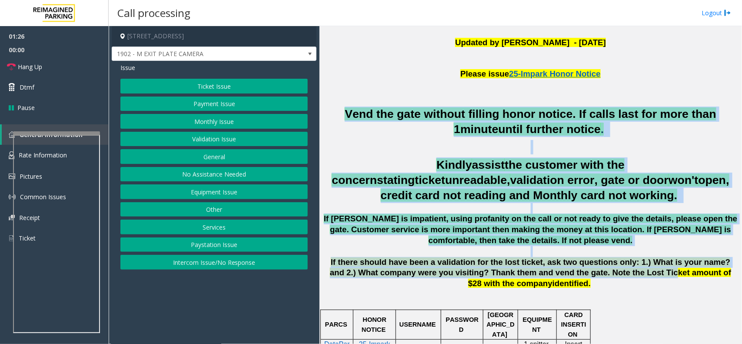
drag, startPoint x: 331, startPoint y: 108, endPoint x: 597, endPoint y: 277, distance: 314.8
click at [597, 277] on div "Vend the gate without filling honor notice. If calls last for more than 1 minut…" at bounding box center [531, 198] width 416 height 183
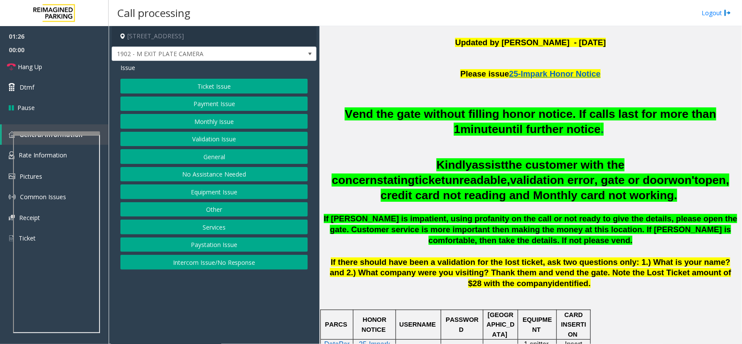
click at [595, 284] on p "If there should have been a validation for the lost ticket, ask two questions o…" at bounding box center [531, 273] width 416 height 32
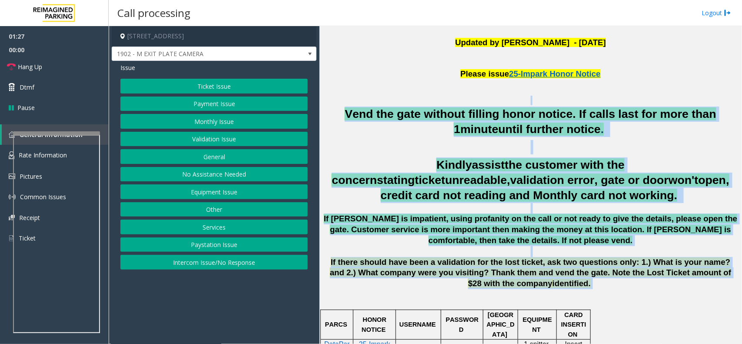
drag, startPoint x: 573, startPoint y: 288, endPoint x: 351, endPoint y: 104, distance: 287.5
click at [333, 104] on p at bounding box center [531, 101] width 416 height 10
drag, startPoint x: 332, startPoint y: 108, endPoint x: 562, endPoint y: 280, distance: 287.9
click at [562, 280] on div "Vend the gate without filling honor notice. If calls last for more than 1 minut…" at bounding box center [531, 198] width 416 height 183
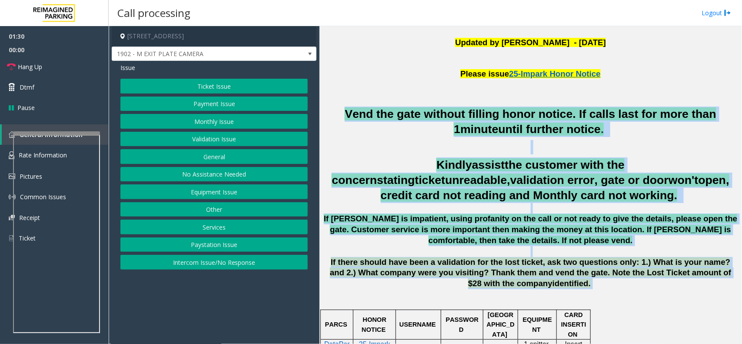
click at [562, 280] on p "If there should have been a validation for the lost ticket, ask two questions o…" at bounding box center [531, 273] width 416 height 32
drag, startPoint x: 560, startPoint y: 286, endPoint x: 370, endPoint y: 105, distance: 262.3
click at [370, 105] on p at bounding box center [531, 101] width 416 height 10
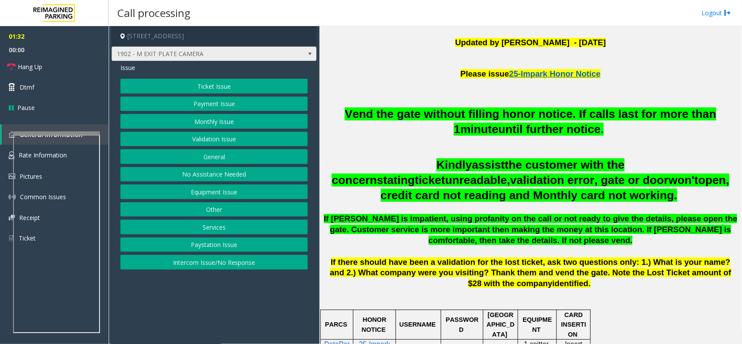
click at [309, 55] on span at bounding box center [310, 53] width 7 height 7
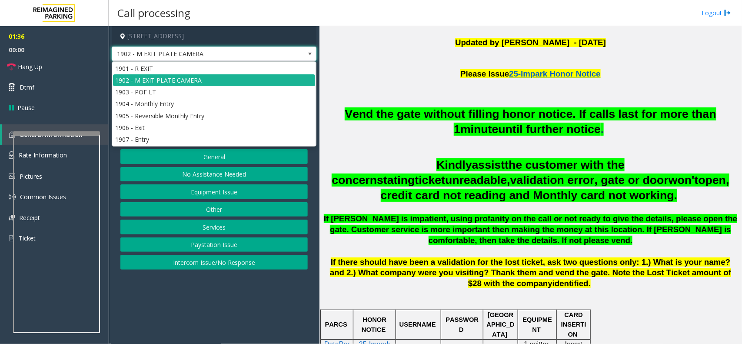
click at [309, 55] on span at bounding box center [310, 53] width 7 height 7
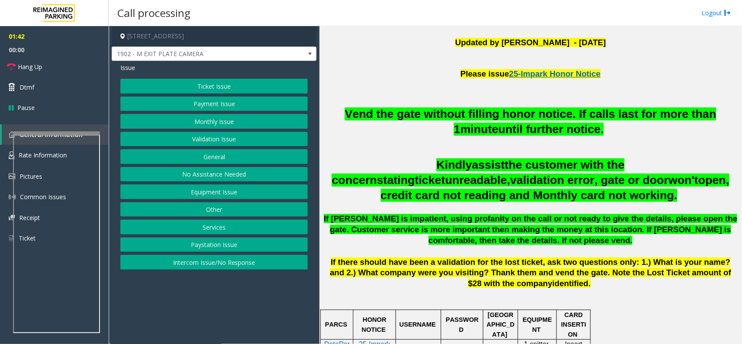
click at [223, 193] on button "Equipment Issue" at bounding box center [213, 191] width 187 height 15
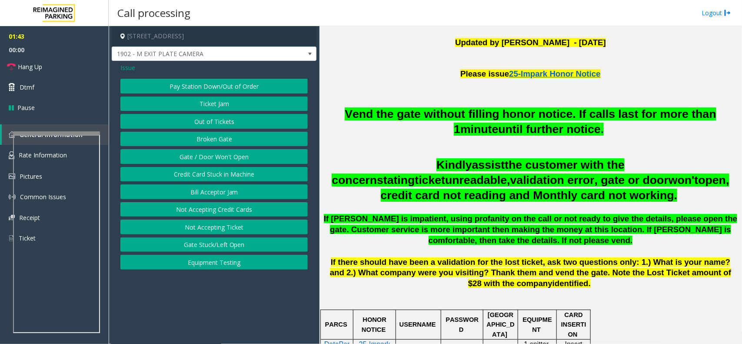
click at [130, 68] on span "Issue" at bounding box center [127, 67] width 15 height 9
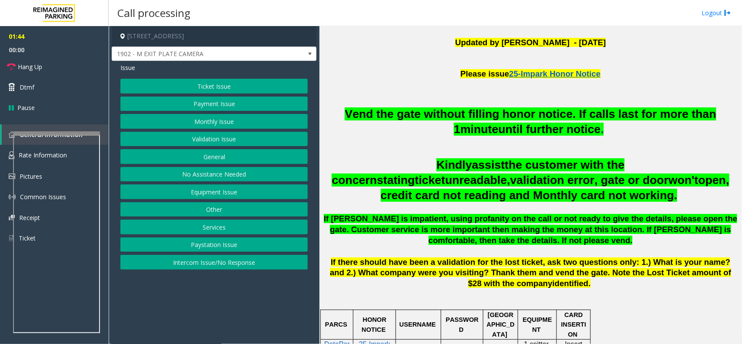
click at [217, 212] on button "Other" at bounding box center [213, 209] width 187 height 15
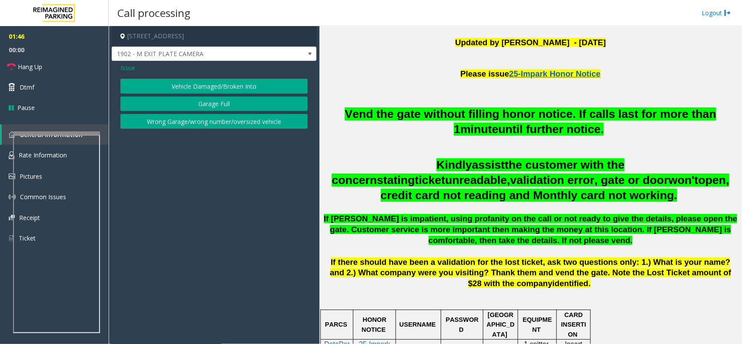
click at [207, 125] on button "Wrong Garage/wrong number/oversized vehicle" at bounding box center [213, 121] width 187 height 15
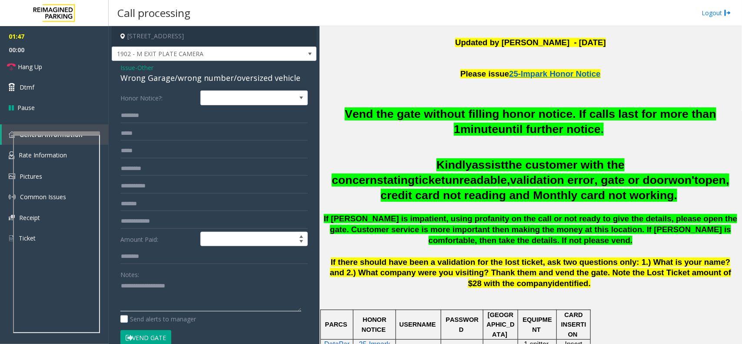
click at [185, 285] on textarea at bounding box center [210, 295] width 181 height 33
click at [208, 73] on div "Wrong Garage/wrong number/oversized vehicle" at bounding box center [213, 78] width 187 height 12
copy div "Wrong Garage/wrong number/oversized vehicle"
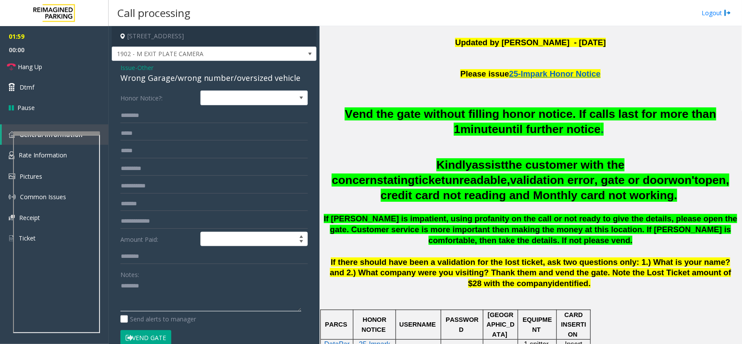
click at [192, 293] on textarea at bounding box center [210, 295] width 181 height 33
paste textarea "**********"
click at [88, 70] on link "Hang Up" at bounding box center [54, 67] width 109 height 20
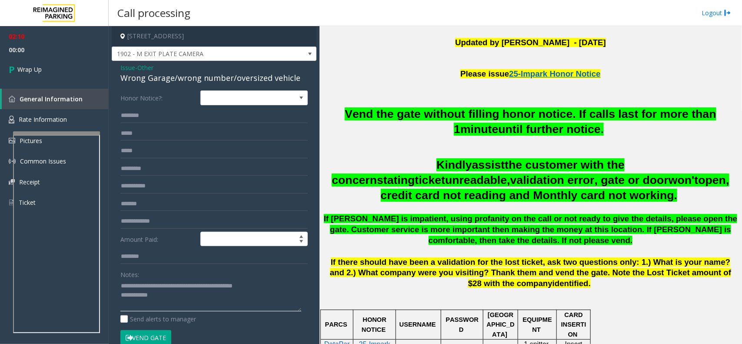
click at [186, 311] on textarea at bounding box center [210, 295] width 181 height 33
type textarea "**********"
click at [68, 84] on div "02:10 00:04 Wrap Up General Information Rate Information Pictures Common Issues…" at bounding box center [54, 123] width 109 height 194
click at [65, 72] on link "Wrap Up" at bounding box center [54, 70] width 109 height 26
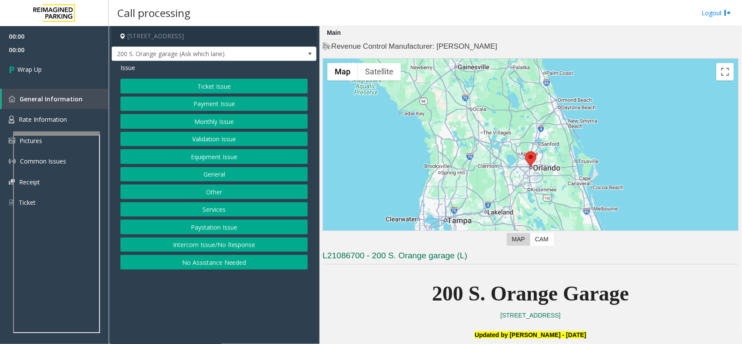
click at [207, 244] on button "Intercom Issue/No Response" at bounding box center [213, 244] width 187 height 15
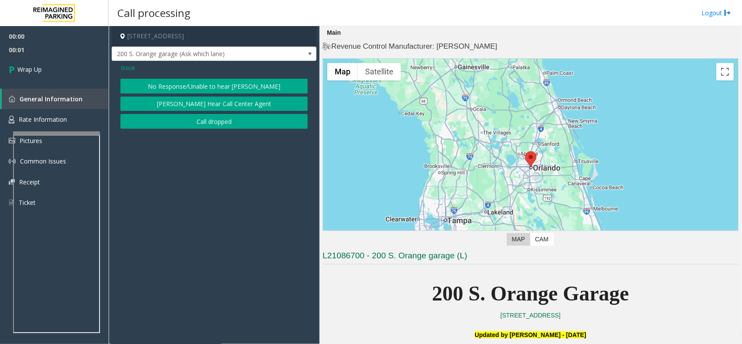
click at [182, 122] on button "Call dropped" at bounding box center [213, 121] width 187 height 15
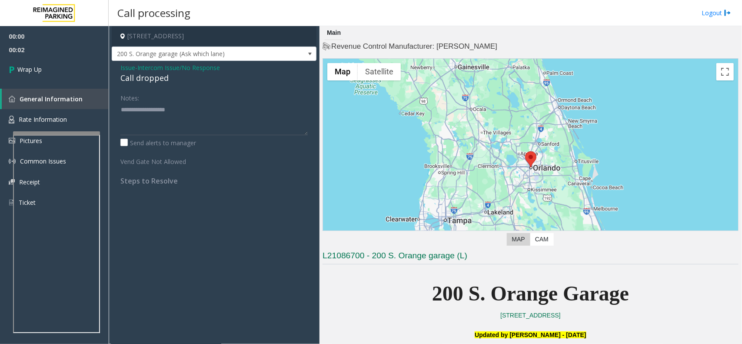
click at [139, 73] on div "Call dropped" at bounding box center [213, 78] width 187 height 12
type textarea "**********"
click at [98, 77] on link "Wrap Up" at bounding box center [54, 70] width 109 height 26
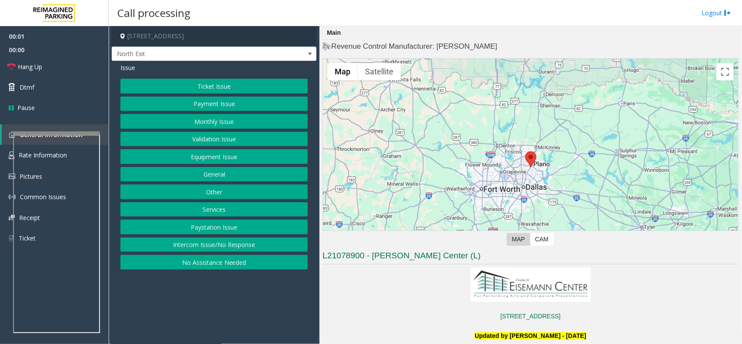
scroll to position [163, 0]
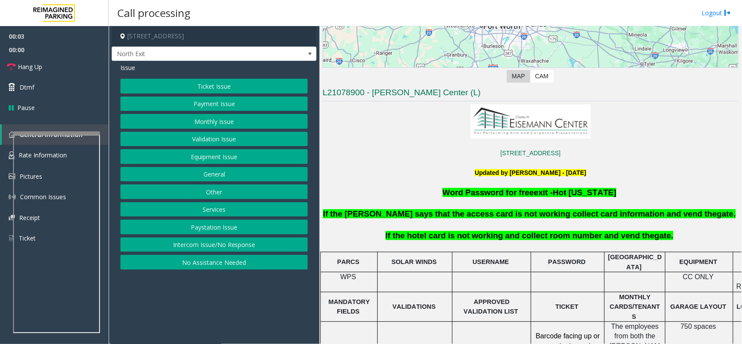
click at [225, 203] on button "Services" at bounding box center [213, 209] width 187 height 15
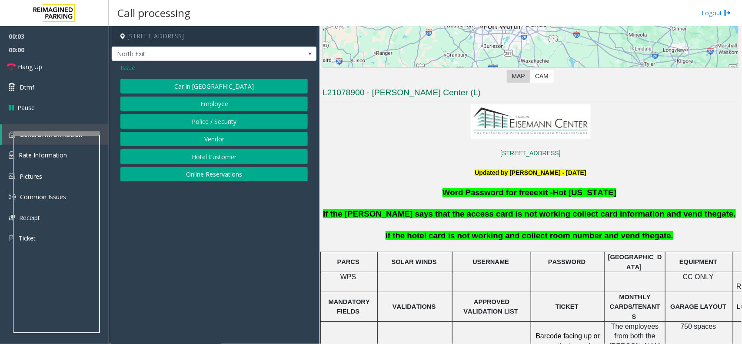
click at [223, 160] on button "Hotel Customer" at bounding box center [213, 156] width 187 height 15
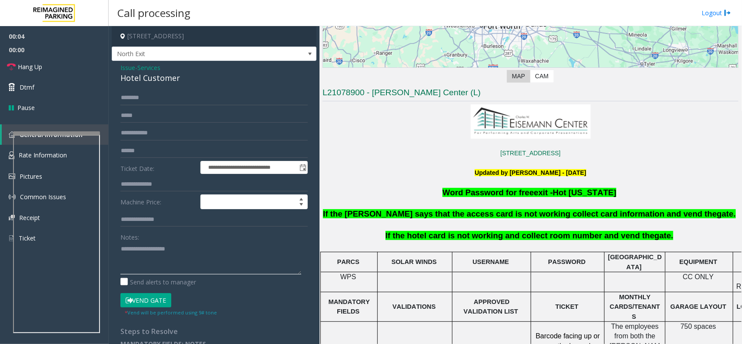
click at [172, 259] on textarea at bounding box center [210, 258] width 181 height 33
click at [165, 81] on div "Hotel Customer" at bounding box center [213, 78] width 187 height 12
copy div "Hotel Customer"
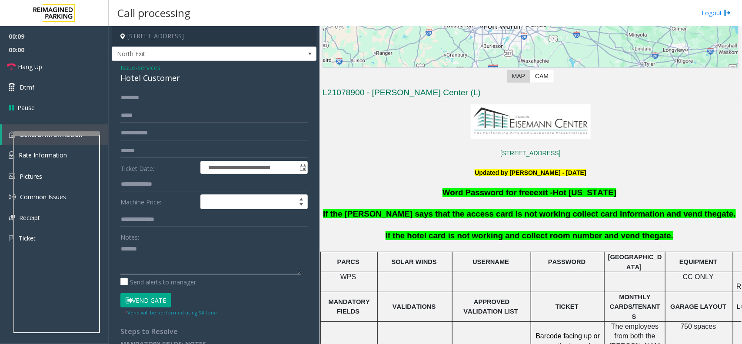
click at [153, 259] on textarea at bounding box center [210, 258] width 181 height 33
paste textarea "**********"
type textarea "**********"
click at [165, 185] on input "text" at bounding box center [213, 184] width 187 height 15
type input "***"
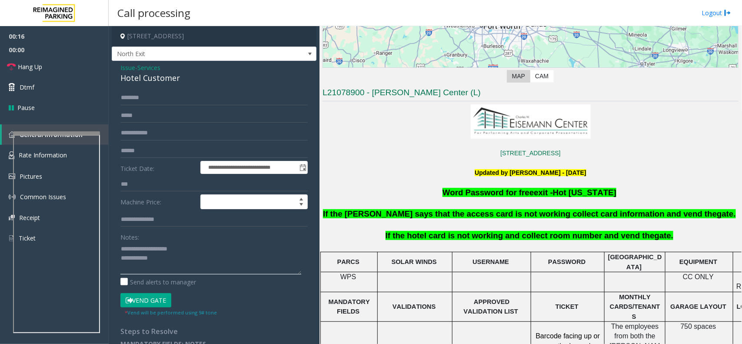
click at [181, 267] on textarea at bounding box center [210, 258] width 181 height 33
click at [160, 300] on button "Vend Gate" at bounding box center [145, 300] width 51 height 15
click at [173, 272] on textarea at bounding box center [210, 258] width 181 height 33
type textarea "**********"
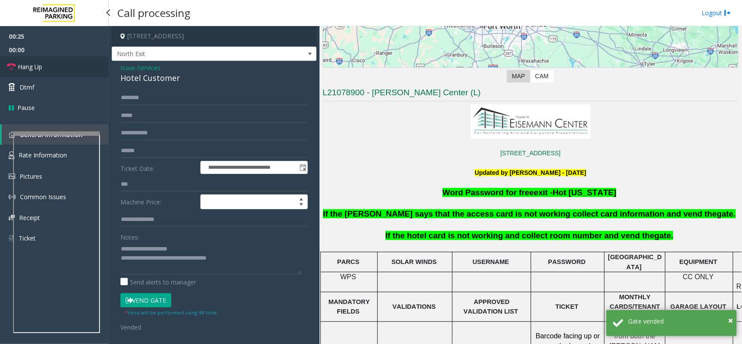
click at [70, 63] on link "Hang Up" at bounding box center [54, 67] width 109 height 20
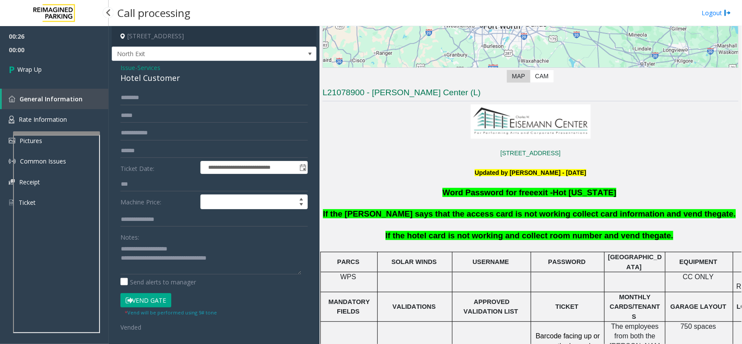
click at [89, 83] on div "00:26 00:00 Wrap Up General Information Rate Information Pictures Common Issues…" at bounding box center [54, 123] width 109 height 194
click at [77, 76] on link "Wrap Up" at bounding box center [54, 70] width 109 height 26
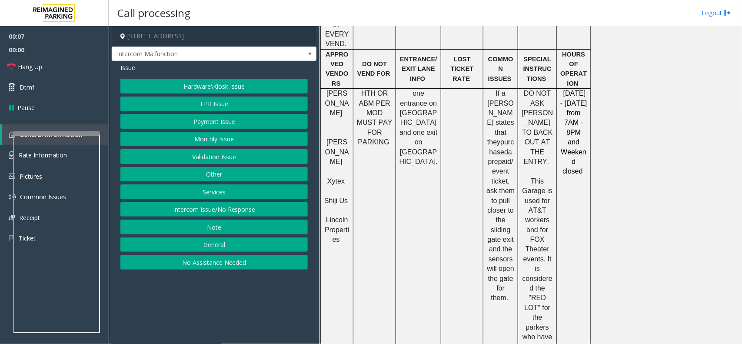
scroll to position [707, 0]
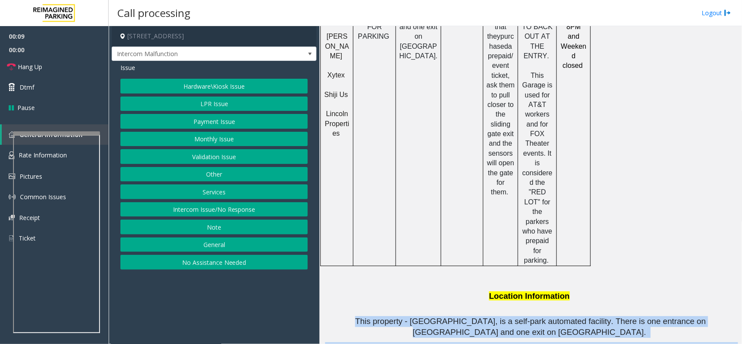
drag, startPoint x: 333, startPoint y: 233, endPoint x: 569, endPoint y: 274, distance: 239.7
click at [569, 274] on div "The new system is up and running, and it does use tickets. DO NOT ASK [PERSON_N…" at bounding box center [531, 5] width 416 height 746
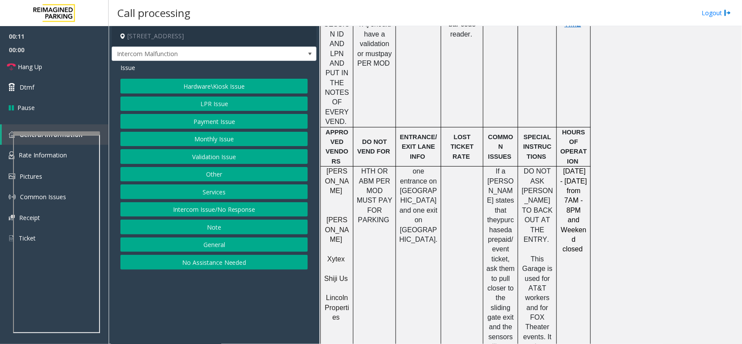
scroll to position [489, 0]
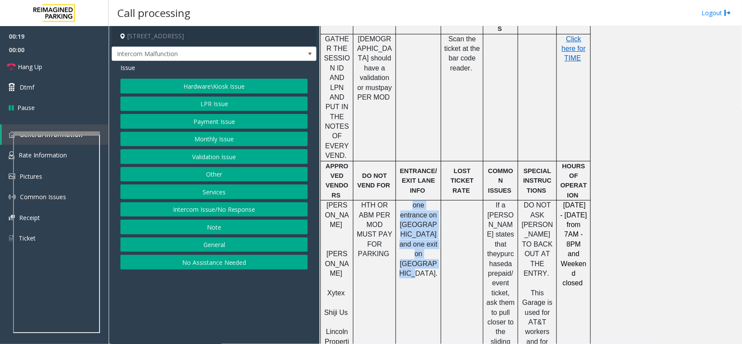
drag, startPoint x: 426, startPoint y: 213, endPoint x: 405, endPoint y: 157, distance: 59.4
click at [405, 200] on td "one entrance on [GEOGRAPHIC_DATA] and one exit on [GEOGRAPHIC_DATA]." at bounding box center [418, 341] width 45 height 283
click at [455, 200] on td at bounding box center [462, 341] width 42 height 283
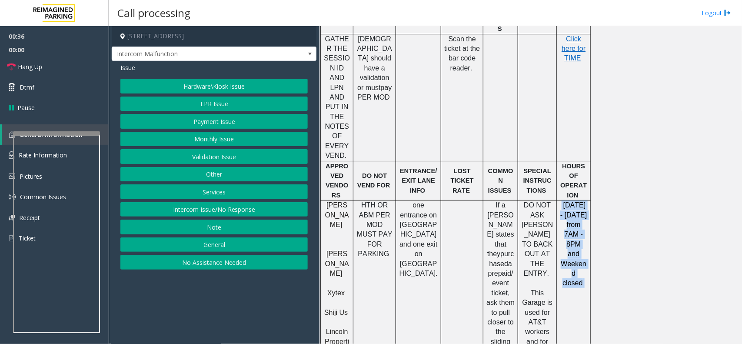
drag, startPoint x: 585, startPoint y: 224, endPoint x: 562, endPoint y: 162, distance: 66.3
click at [562, 200] on td "[DATE] - [DATE] from 7AM - 8PM and Weekend closed" at bounding box center [574, 341] width 34 height 283
click at [562, 200] on p "[DATE] - [DATE] from 7AM - 8PM and Weekend closed" at bounding box center [573, 244] width 27 height 88
drag, startPoint x: 562, startPoint y: 160, endPoint x: 584, endPoint y: 224, distance: 68.1
click at [584, 224] on td "[DATE] - [DATE] from 7AM - 8PM and Weekend closed" at bounding box center [574, 341] width 34 height 283
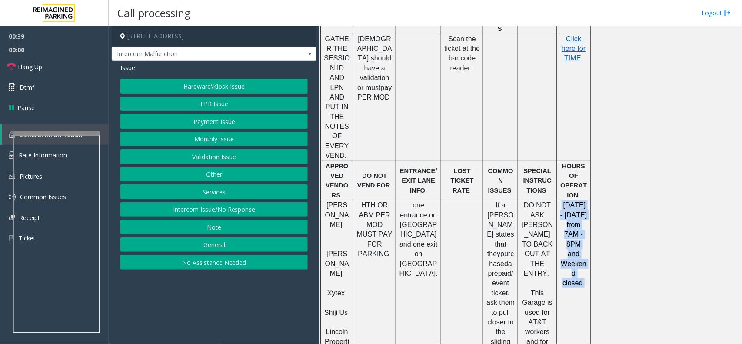
click at [584, 225] on td "[DATE] - [DATE] from 7AM - 8PM and Weekend closed" at bounding box center [574, 341] width 34 height 283
drag, startPoint x: 584, startPoint y: 225, endPoint x: 560, endPoint y: 157, distance: 71.9
click at [560, 200] on td "[DATE] - [DATE] from 7AM - 8PM and Weekend closed" at bounding box center [574, 341] width 34 height 283
click at [561, 200] on p "[DATE] - [DATE] from 7AM - 8PM and Weekend closed" at bounding box center [573, 244] width 27 height 88
drag, startPoint x: 563, startPoint y: 157, endPoint x: 585, endPoint y: 217, distance: 63.8
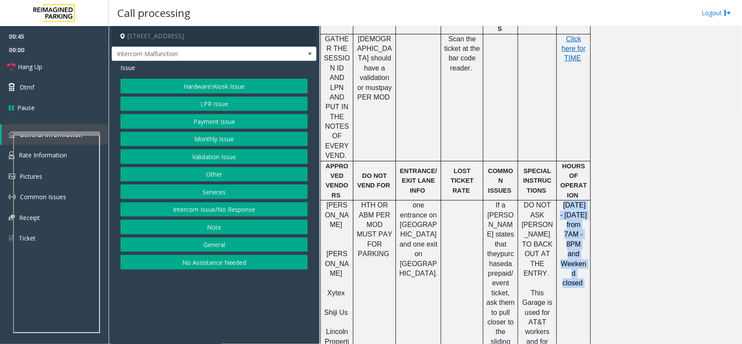
click at [585, 217] on p "[DATE] - [DATE] from 7AM - 8PM and Weekend closed" at bounding box center [573, 244] width 27 height 88
click at [586, 233] on td "[DATE] - [DATE] from 7AM - 8PM and Weekend closed" at bounding box center [574, 341] width 34 height 283
drag, startPoint x: 586, startPoint y: 223, endPoint x: 563, endPoint y: 159, distance: 67.9
click at [563, 200] on td "[DATE] - [DATE] from 7AM - 8PM and Weekend closed" at bounding box center [574, 341] width 34 height 283
click at [563, 201] on span "[DATE] - [DATE] from 7AM - 8PM and Weekend closed" at bounding box center [573, 243] width 27 height 85
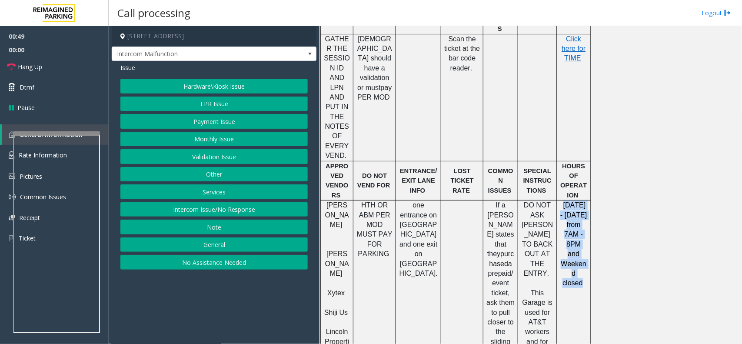
drag, startPoint x: 563, startPoint y: 158, endPoint x: 582, endPoint y: 220, distance: 64.9
click at [582, 220] on p "[DATE] - [DATE] from 7AM - 8PM and Weekend closed" at bounding box center [573, 244] width 27 height 88
drag, startPoint x: 444, startPoint y: 127, endPoint x: 472, endPoint y: 142, distance: 31.7
click at [472, 166] on div "LOST TICKET RATE" at bounding box center [462, 180] width 42 height 29
click at [472, 166] on p "LOST TICKET RATE" at bounding box center [462, 180] width 36 height 29
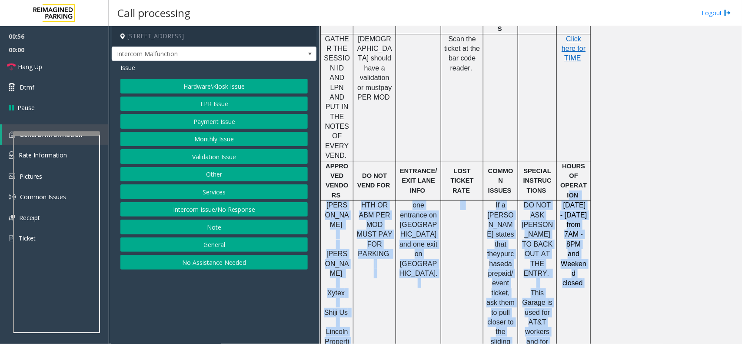
drag, startPoint x: 584, startPoint y: 220, endPoint x: 562, endPoint y: 150, distance: 72.6
click at [562, 150] on tbody "PARCS SOLAR WINDS USERNAME PASSWORD PARIS EQUIPMENT CARD INSERTION GA21073000 M…" at bounding box center [456, 185] width 270 height 597
click at [564, 200] on p "[DATE] - [DATE] from 7AM - 8PM and Weekend closed" at bounding box center [573, 244] width 27 height 88
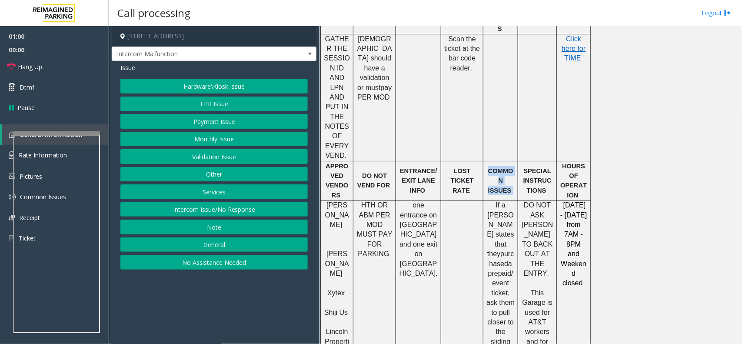
drag, startPoint x: 487, startPoint y: 130, endPoint x: 511, endPoint y: 141, distance: 27.0
click at [511, 166] on p "COMMON ISSUES" at bounding box center [501, 180] width 28 height 29
drag, startPoint x: 524, startPoint y: 119, endPoint x: 542, endPoint y: 150, distance: 36.2
click at [542, 161] on td "SPECIAL INSTRUCTIONS" at bounding box center [537, 181] width 39 height 40
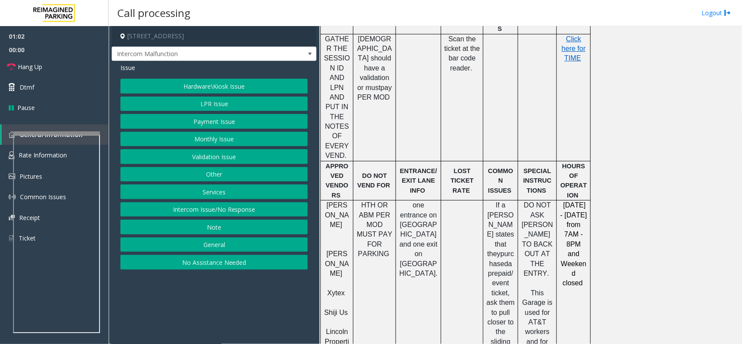
click at [546, 161] on td "SPECIAL INSTRUCTIONS" at bounding box center [537, 181] width 39 height 40
drag, startPoint x: 546, startPoint y: 148, endPoint x: 528, endPoint y: 120, distance: 33.4
click at [528, 166] on p "SPECIAL INSTRUCTIONS" at bounding box center [537, 180] width 32 height 29
click at [214, 242] on button "General" at bounding box center [213, 244] width 187 height 15
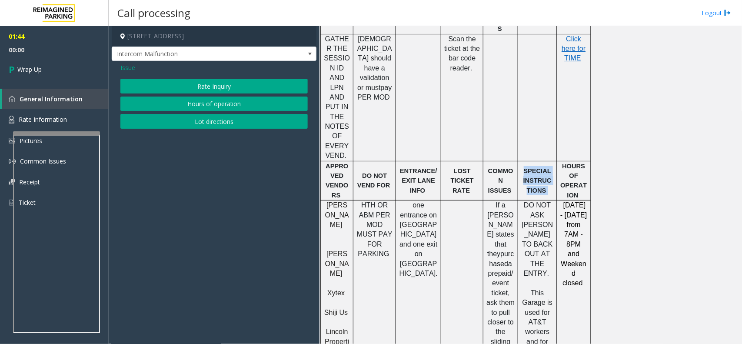
click at [203, 118] on button "Lot directions" at bounding box center [213, 121] width 187 height 15
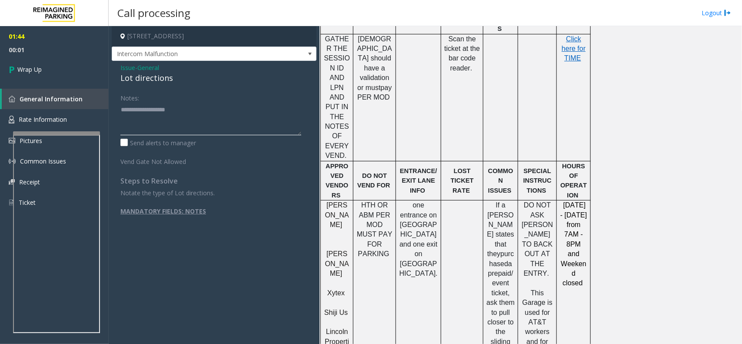
click at [199, 125] on textarea at bounding box center [210, 119] width 181 height 33
type textarea "******"
click at [127, 66] on span "Issue" at bounding box center [127, 67] width 15 height 9
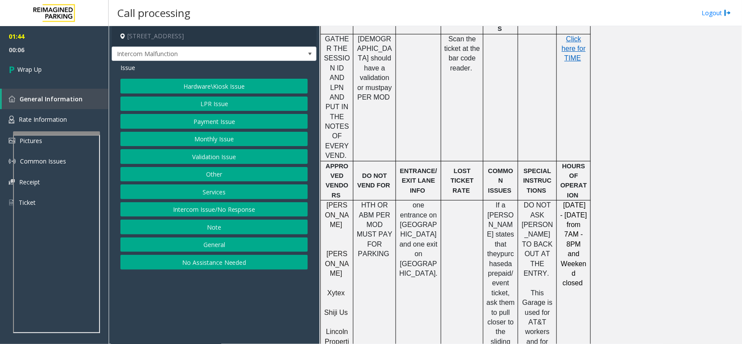
click at [210, 246] on button "General" at bounding box center [213, 244] width 187 height 15
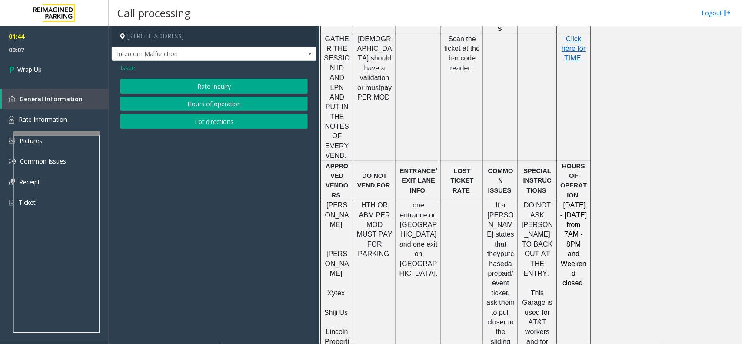
click at [213, 104] on button "Hours of operation" at bounding box center [213, 104] width 187 height 15
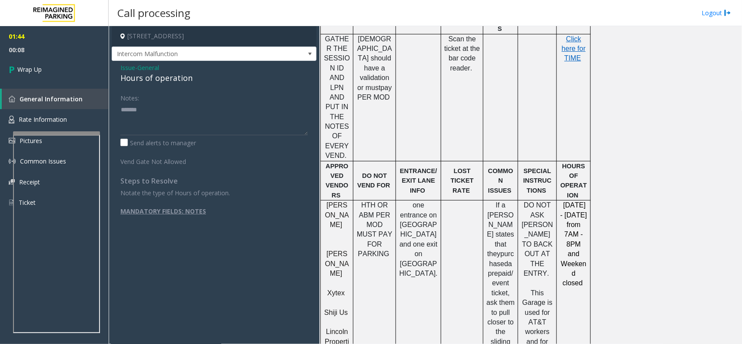
click at [178, 83] on div "Hours of operation" at bounding box center [213, 78] width 187 height 12
copy div "Hours of operation"
click at [177, 116] on textarea at bounding box center [213, 119] width 187 height 33
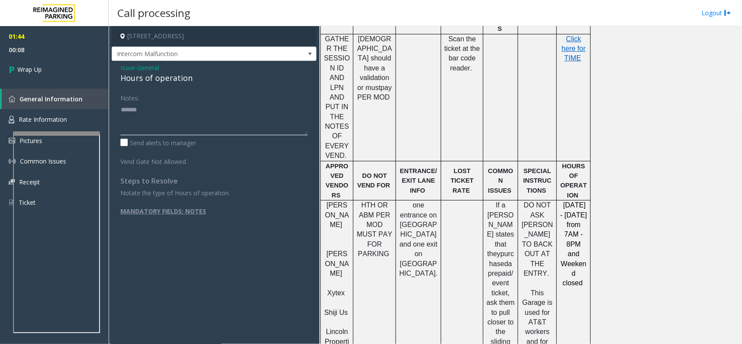
paste textarea "**********"
click at [161, 121] on textarea at bounding box center [213, 119] width 187 height 33
click at [164, 122] on textarea at bounding box center [213, 119] width 187 height 33
type textarea "**********"
click at [105, 77] on link "Wrap Up" at bounding box center [54, 70] width 109 height 26
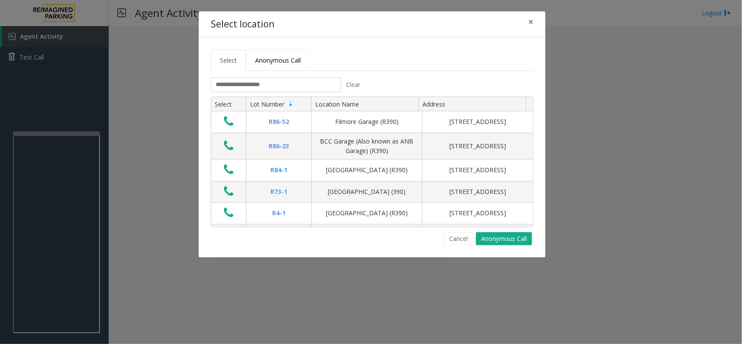
click at [274, 59] on span "Anonymous Call" at bounding box center [278, 60] width 46 height 8
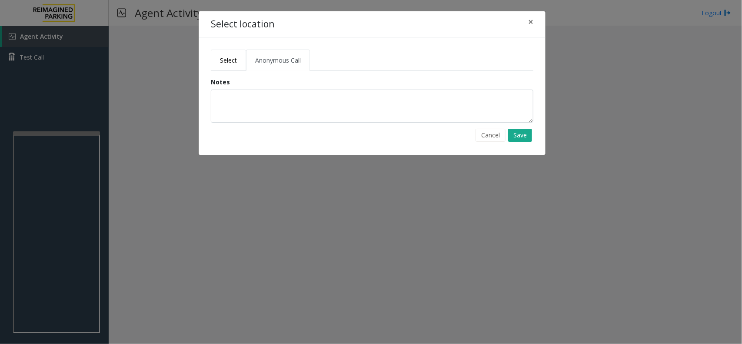
click at [238, 65] on link "Select" at bounding box center [228, 60] width 35 height 21
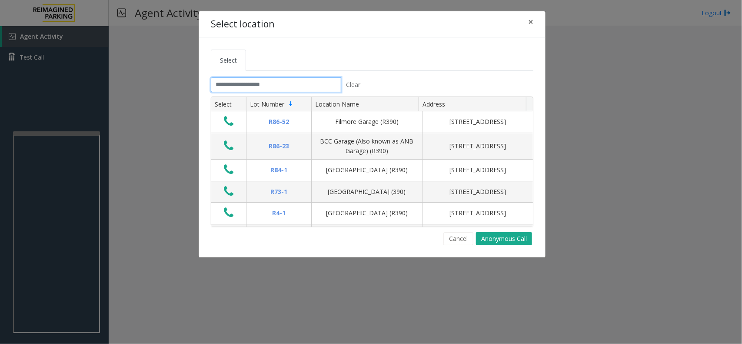
click at [248, 92] on input "text" at bounding box center [276, 84] width 130 height 15
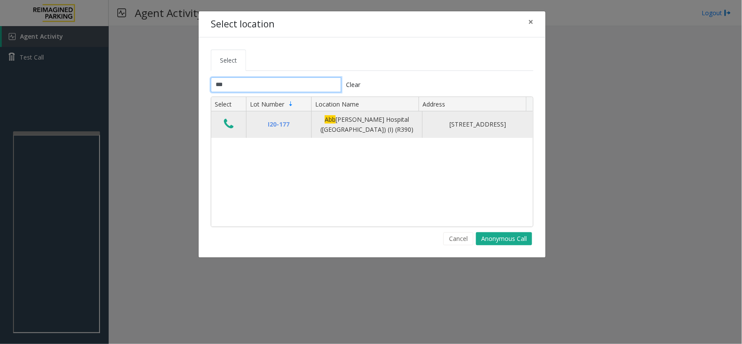
type input "***"
click at [232, 127] on icon "Data table" at bounding box center [229, 124] width 10 height 12
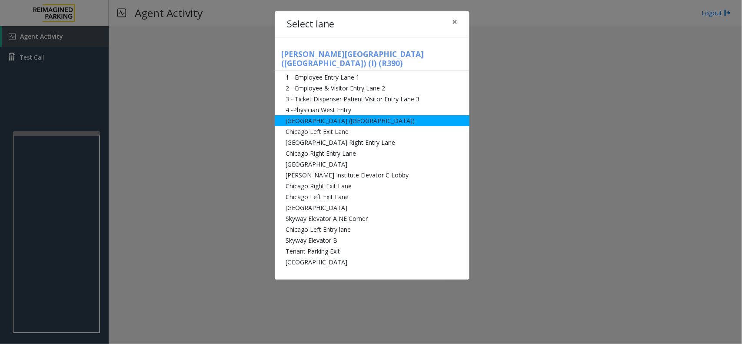
click at [330, 115] on li "[GEOGRAPHIC_DATA] ([GEOGRAPHIC_DATA])" at bounding box center [372, 120] width 195 height 11
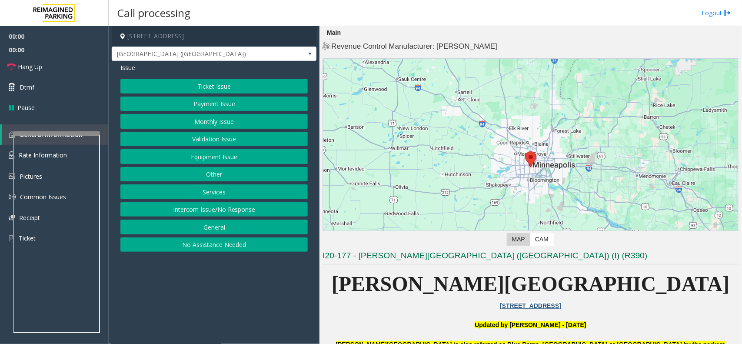
click at [262, 140] on button "Validation Issue" at bounding box center [213, 139] width 187 height 15
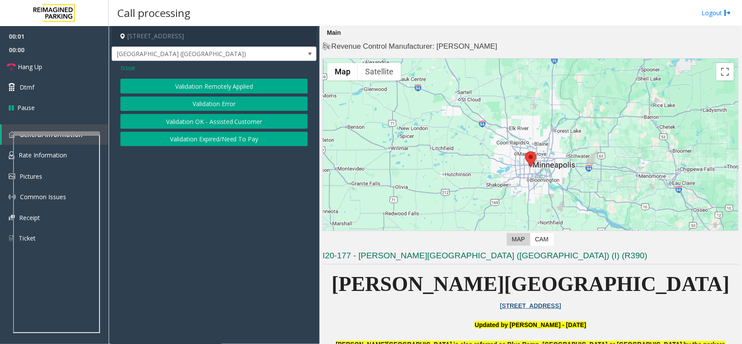
click at [127, 66] on span "Issue" at bounding box center [127, 67] width 15 height 9
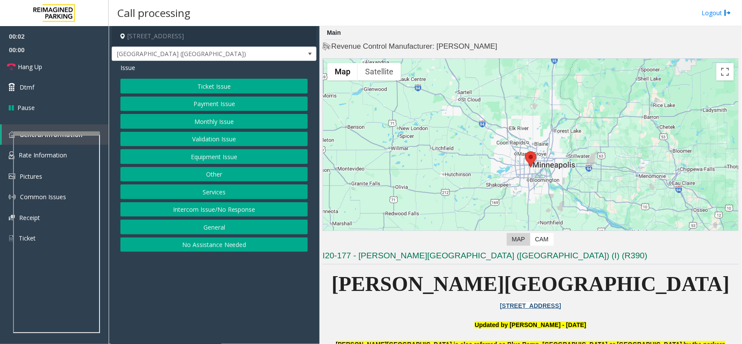
click at [222, 154] on button "Equipment Issue" at bounding box center [213, 156] width 187 height 15
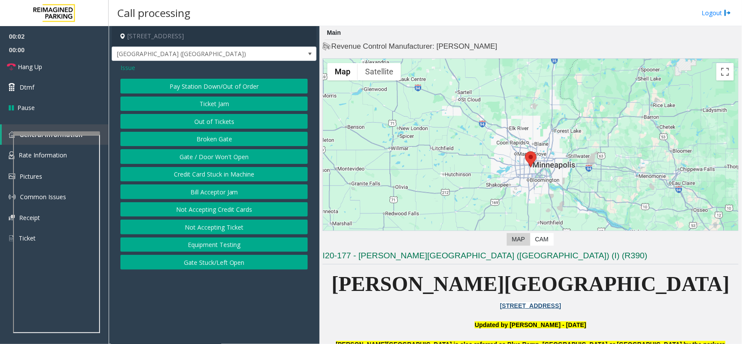
click at [222, 154] on button "Gate / Door Won't Open" at bounding box center [213, 156] width 187 height 15
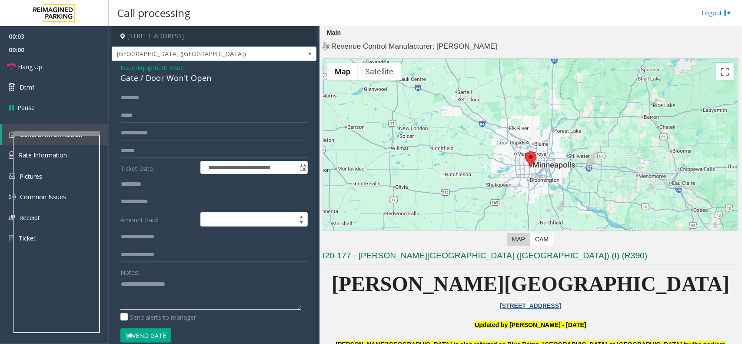
click at [187, 305] on textarea at bounding box center [210, 293] width 181 height 33
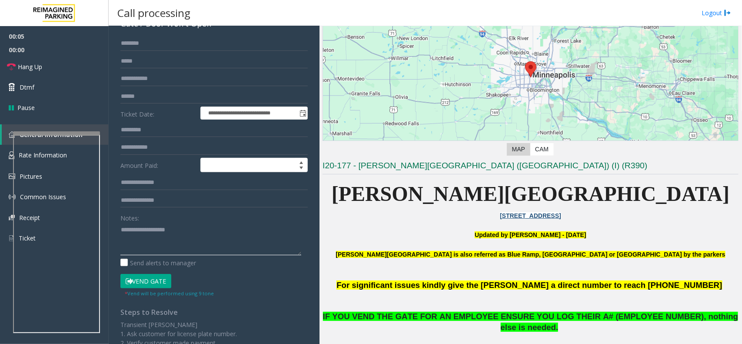
scroll to position [217, 0]
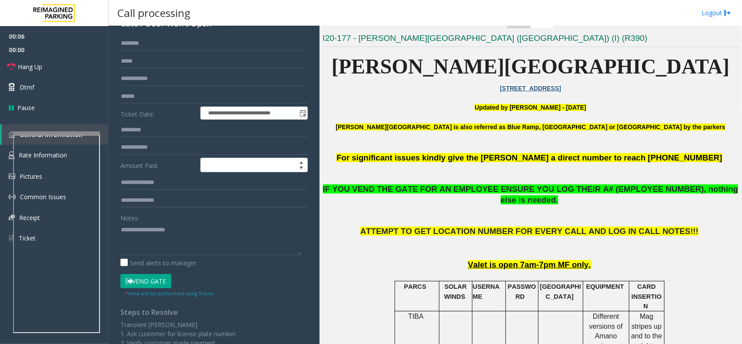
click at [150, 283] on button "Vend Gate" at bounding box center [145, 281] width 51 height 15
click at [157, 253] on textarea at bounding box center [210, 239] width 181 height 33
type textarea "**********"
click at [61, 65] on link "Hang Up" at bounding box center [54, 67] width 109 height 20
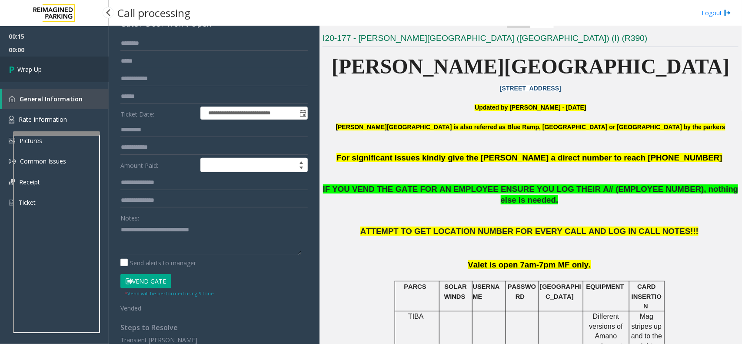
click at [61, 65] on link "Wrap Up" at bounding box center [54, 70] width 109 height 26
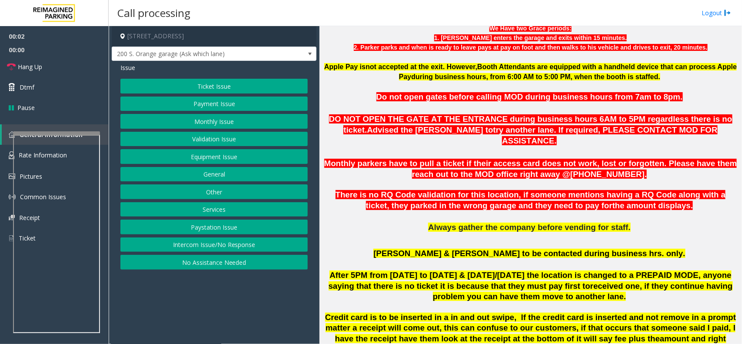
scroll to position [543, 0]
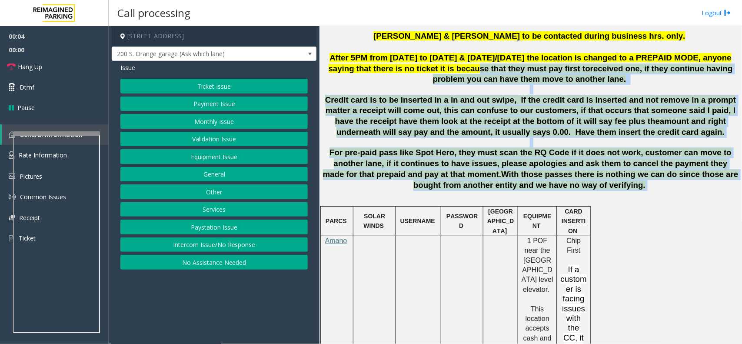
drag, startPoint x: 588, startPoint y: 175, endPoint x: 414, endPoint y: 57, distance: 210.1
click at [414, 57] on div "200 S. Orange Garage [STREET_ADDRESS] Updated by [PERSON_NAME] - [DATE] Have tw…" at bounding box center [531, 345] width 416 height 1242
click at [414, 57] on span "After 5PM from [DATE] to [DATE] & [DATE]/[DATE] the location is changed to a PR…" at bounding box center [530, 63] width 403 height 20
drag, startPoint x: 401, startPoint y: 62, endPoint x: 649, endPoint y: 208, distance: 287.3
click at [649, 208] on div "200 S. Orange Garage [STREET_ADDRESS] Updated by [PERSON_NAME] - [DATE] Have tw…" at bounding box center [531, 345] width 416 height 1242
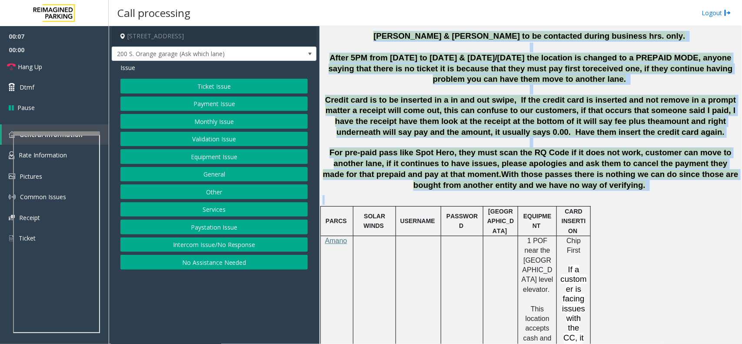
scroll to position [443, 0]
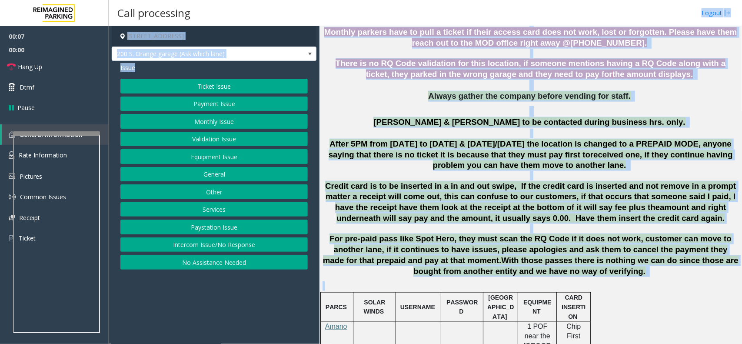
drag, startPoint x: 629, startPoint y: 195, endPoint x: 422, endPoint y: 22, distance: 270.1
click at [422, 22] on div "Call processing Logout [STREET_ADDRESS] S. Orange garage (Ask which lane) Issue…" at bounding box center [425, 172] width 633 height 344
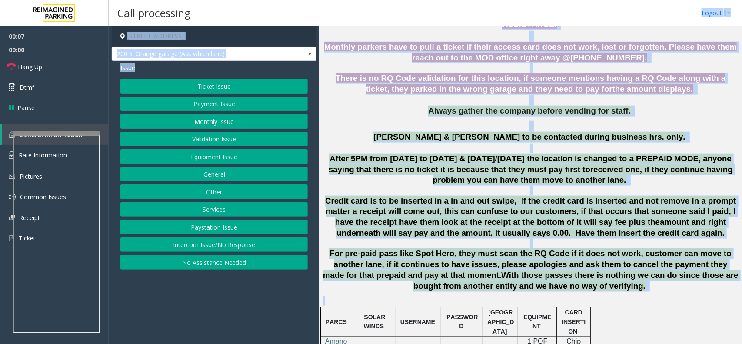
click at [418, 106] on p "Always gather the company before vending for staff." at bounding box center [531, 111] width 416 height 11
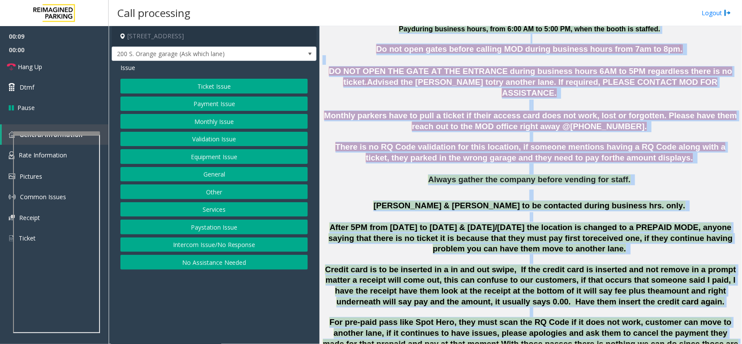
drag, startPoint x: 569, startPoint y: 350, endPoint x: 616, endPoint y: 370, distance: 51.1
click at [616, 343] on html "00:09 00:00 Hang Up Dtmf Pause General Information Rate Information Pictures Co…" at bounding box center [371, 172] width 742 height 344
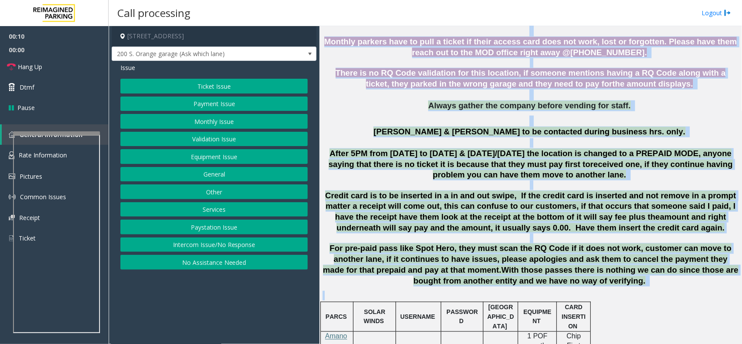
click at [445, 101] on span "Always gather the company before vending for staff." at bounding box center [529, 105] width 202 height 9
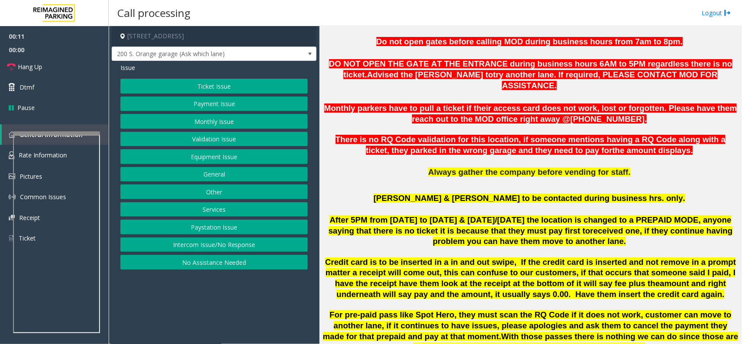
scroll to position [285, 0]
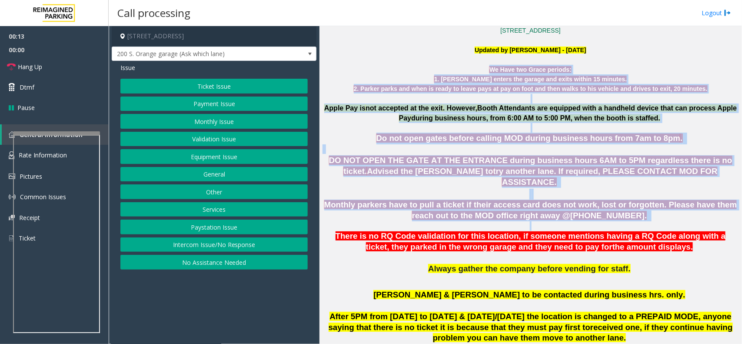
drag, startPoint x: 410, startPoint y: 70, endPoint x: 546, endPoint y: 214, distance: 198.4
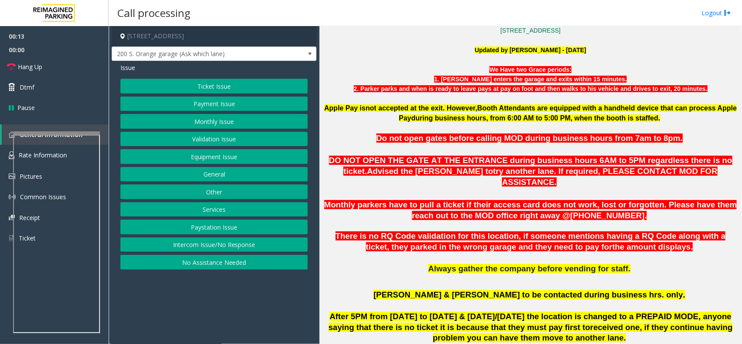
click at [616, 253] on p at bounding box center [531, 258] width 416 height 11
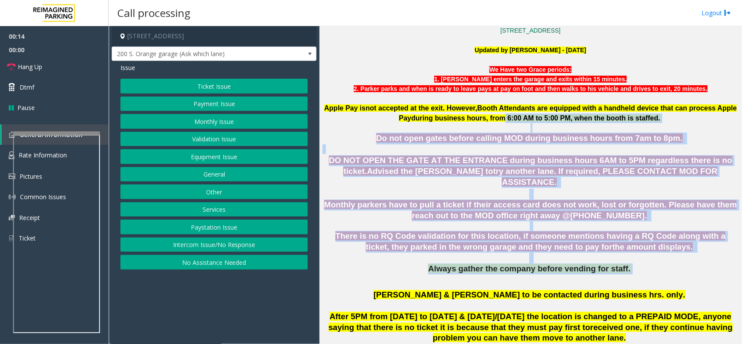
drag, startPoint x: 632, startPoint y: 258, endPoint x: 387, endPoint y: 49, distance: 321.7
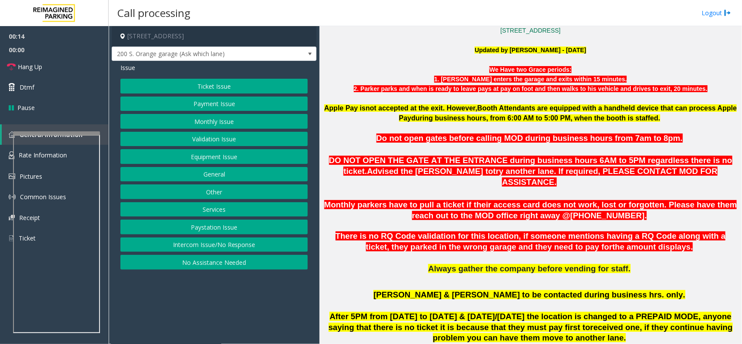
click at [387, 49] on p "Updated by [PERSON_NAME] - [DATE]" at bounding box center [531, 50] width 416 height 10
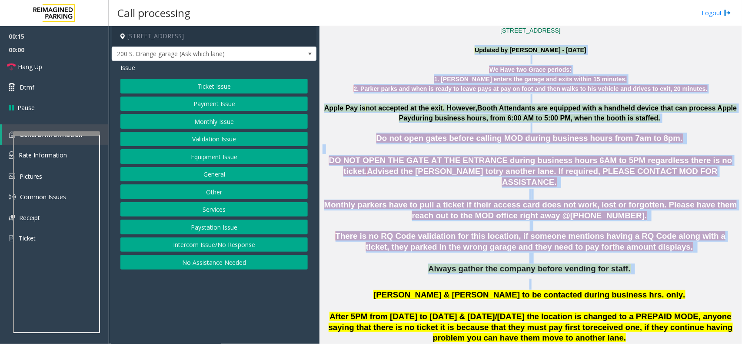
drag, startPoint x: 610, startPoint y: 253, endPoint x: 638, endPoint y: 266, distance: 31.3
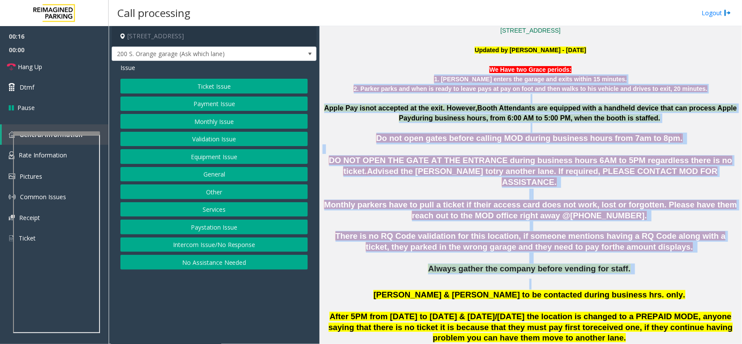
drag, startPoint x: 638, startPoint y: 266, endPoint x: 402, endPoint y: 75, distance: 303.2
click at [405, 165] on span "DO NOT OPEN THE GATE AT THE ENTRANCE during business hours 6AM to 5PM regardles…" at bounding box center [530, 166] width 403 height 20
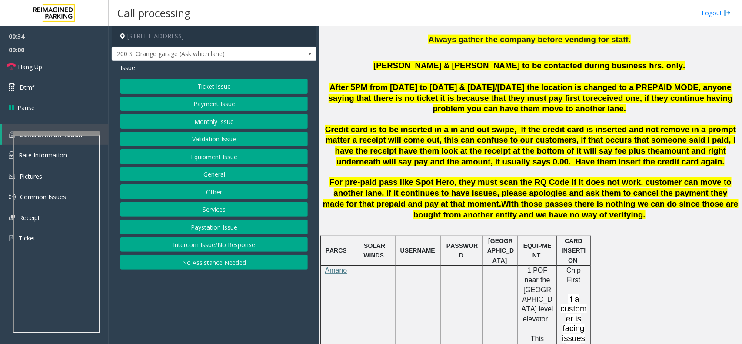
scroll to position [502, 0]
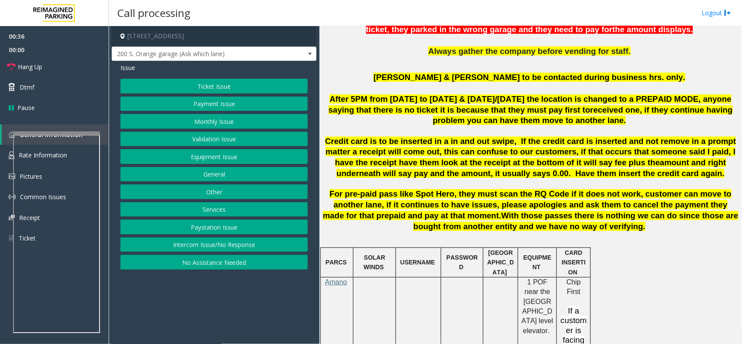
click at [233, 143] on button "Validation Issue" at bounding box center [213, 139] width 187 height 15
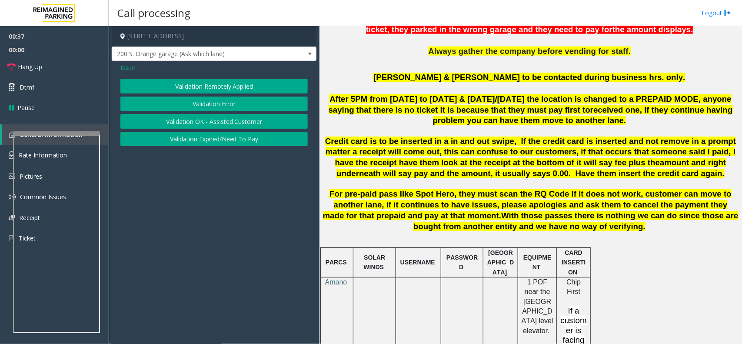
click at [130, 67] on span "Issue" at bounding box center [127, 67] width 15 height 9
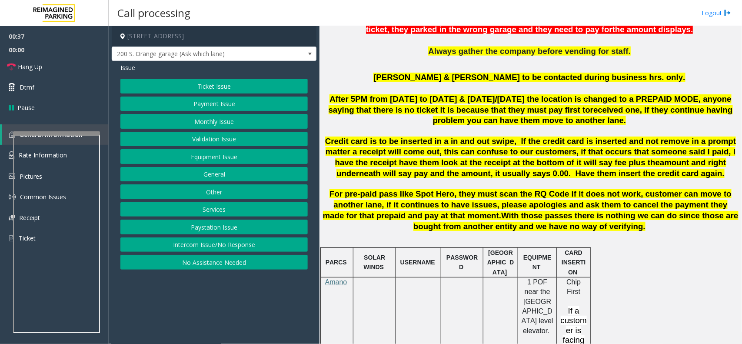
click at [227, 155] on button "Equipment Issue" at bounding box center [213, 156] width 187 height 15
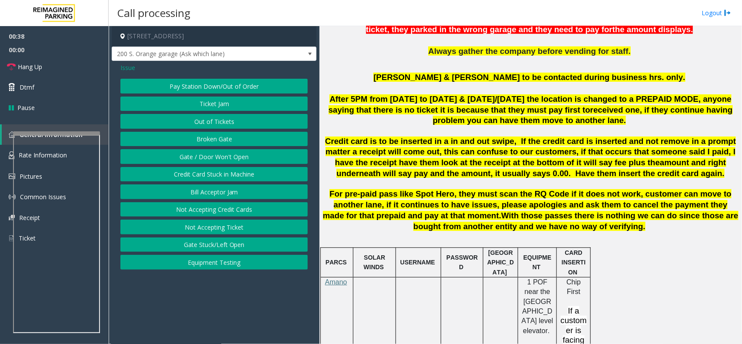
click at [227, 155] on button "Gate / Door Won't Open" at bounding box center [213, 156] width 187 height 15
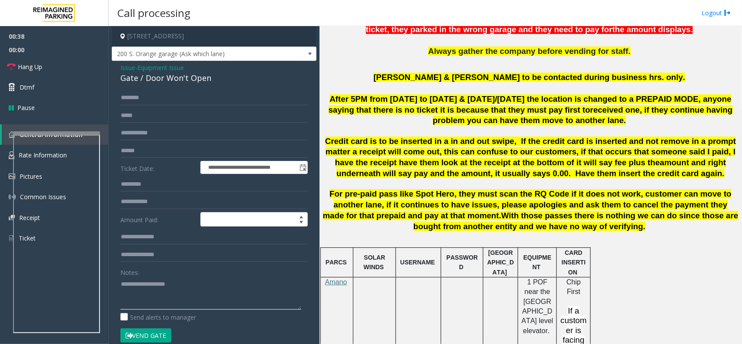
click at [188, 290] on textarea at bounding box center [210, 293] width 181 height 33
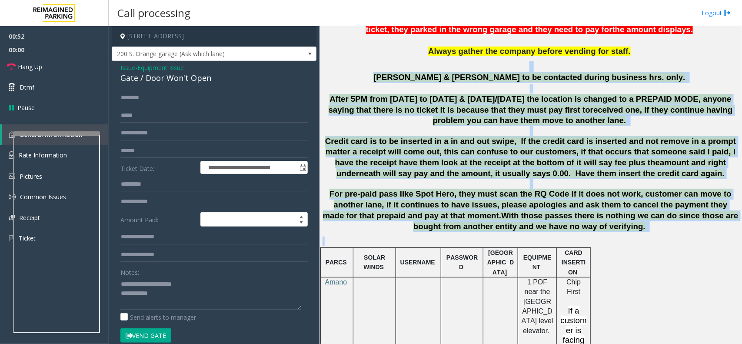
drag, startPoint x: 358, startPoint y: 60, endPoint x: 613, endPoint y: 238, distance: 311.1
click at [620, 237] on p at bounding box center [531, 242] width 416 height 10
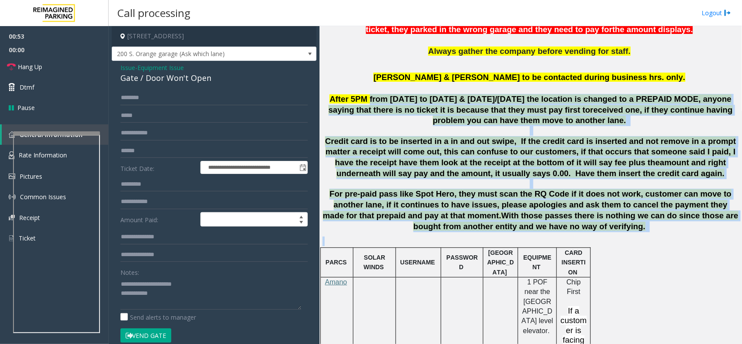
drag, startPoint x: 620, startPoint y: 229, endPoint x: 376, endPoint y: 93, distance: 279.5
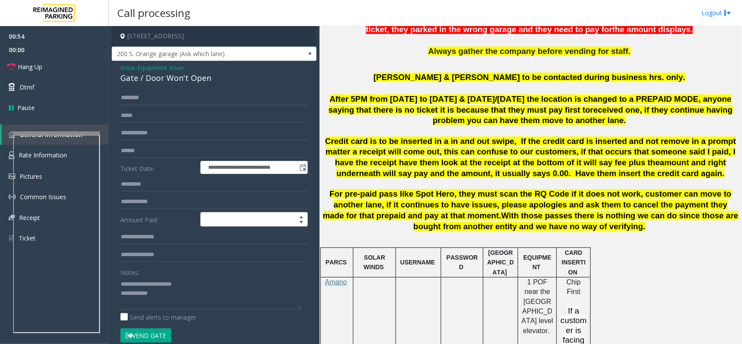
click at [380, 84] on p at bounding box center [531, 89] width 416 height 10
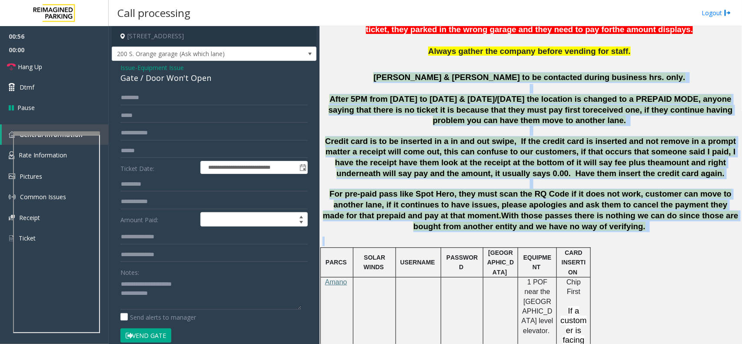
drag, startPoint x: 387, startPoint y: 67, endPoint x: 627, endPoint y: 228, distance: 289.8
click at [627, 237] on p at bounding box center [531, 242] width 416 height 10
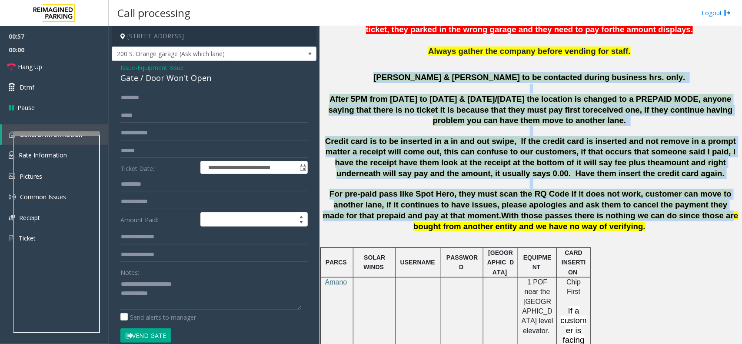
drag, startPoint x: 576, startPoint y: 209, endPoint x: 420, endPoint y: 69, distance: 210.0
click at [420, 72] on p "[PERSON_NAME] & [PERSON_NAME] to be contacted during business hrs. only." at bounding box center [531, 77] width 416 height 11
drag, startPoint x: 579, startPoint y: 207, endPoint x: 369, endPoint y: 53, distance: 260.4
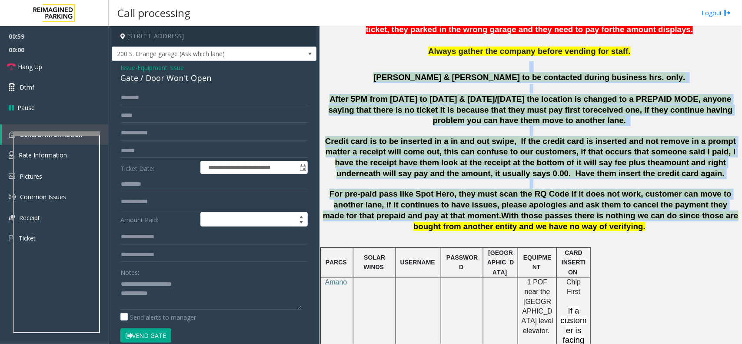
click at [369, 61] on p at bounding box center [531, 66] width 416 height 11
drag, startPoint x: 369, startPoint y: 53, endPoint x: 557, endPoint y: 209, distance: 244.2
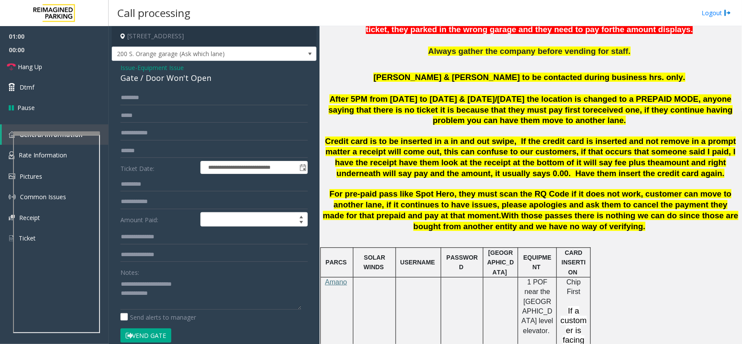
click at [561, 214] on p "For pre-paid pass like Spot Hero, they must scan the RQ Code if it does not wor…" at bounding box center [531, 210] width 416 height 43
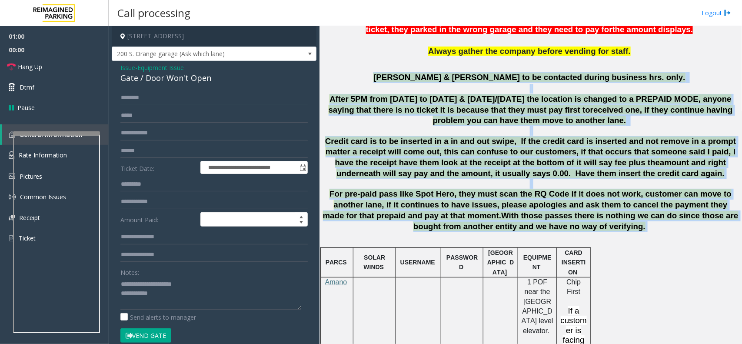
drag, startPoint x: 567, startPoint y: 222, endPoint x: 405, endPoint y: 63, distance: 226.9
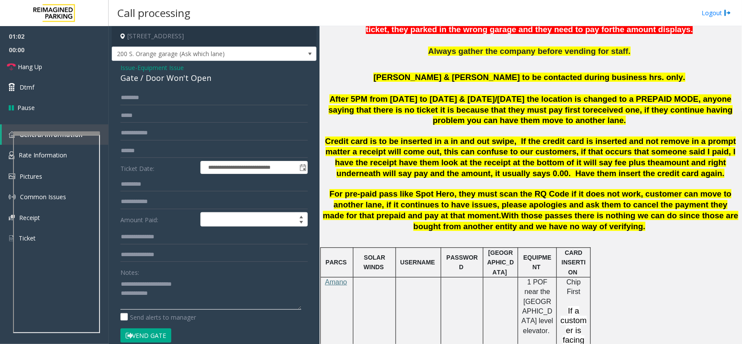
click at [213, 302] on textarea at bounding box center [210, 293] width 181 height 33
click at [77, 70] on link "Hang Up" at bounding box center [54, 67] width 109 height 20
click at [190, 301] on textarea at bounding box center [210, 293] width 181 height 33
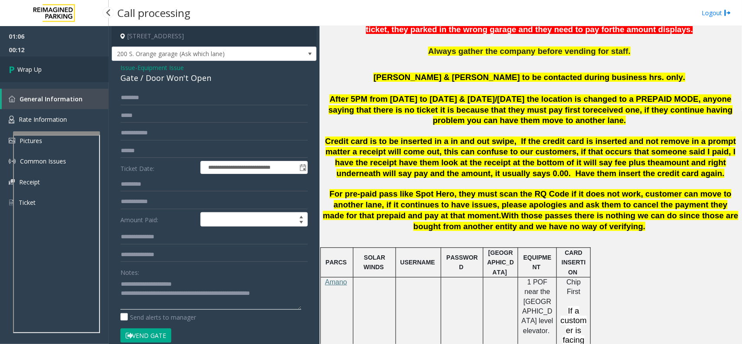
type textarea "**********"
click at [77, 61] on link "Wrap Up" at bounding box center [54, 70] width 109 height 26
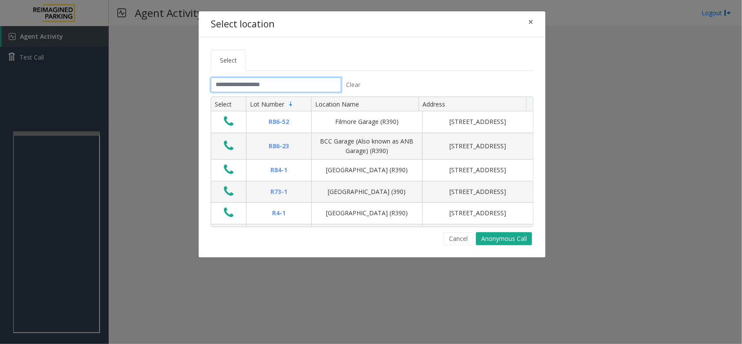
click at [277, 90] on input "text" at bounding box center [276, 84] width 130 height 15
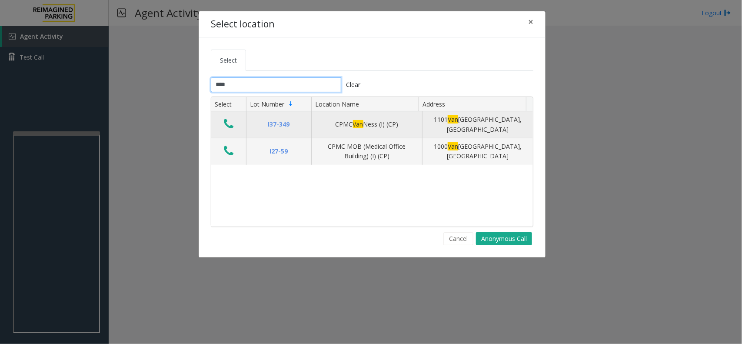
type input "***"
click at [227, 123] on icon "Data table" at bounding box center [229, 124] width 10 height 12
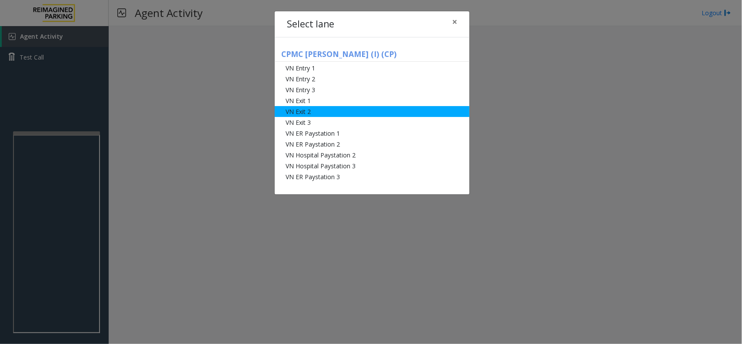
click at [305, 113] on li "VN Exit 2" at bounding box center [372, 111] width 195 height 11
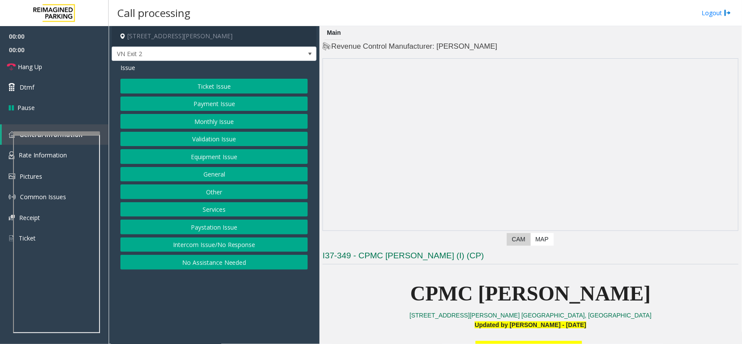
click at [231, 122] on button "Monthly Issue" at bounding box center [213, 121] width 187 height 15
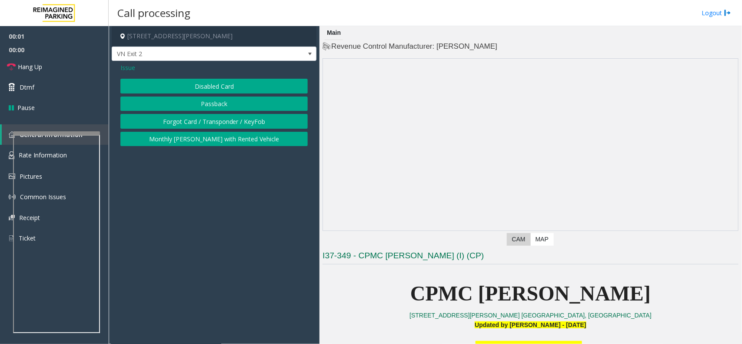
click at [231, 81] on button "Disabled Card" at bounding box center [213, 86] width 187 height 15
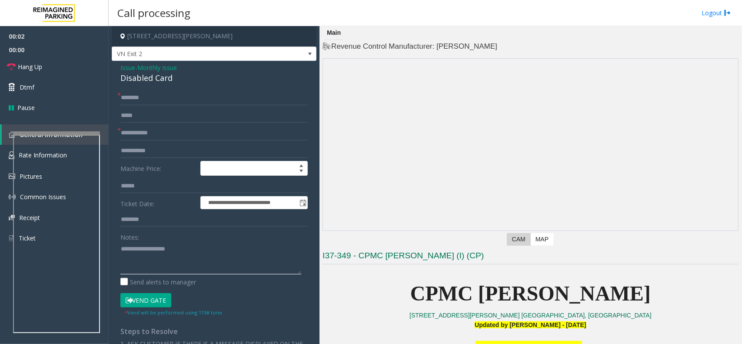
click at [188, 249] on textarea at bounding box center [210, 258] width 181 height 33
type textarea "******"
click at [157, 84] on div "Disabled Card" at bounding box center [213, 78] width 187 height 12
click at [157, 81] on div "Disabled Card" at bounding box center [213, 78] width 187 height 12
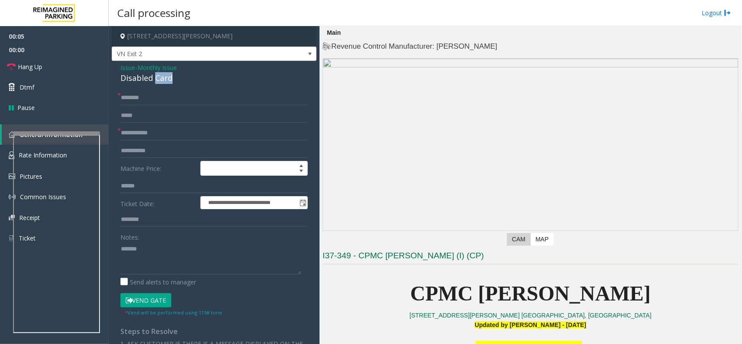
click at [157, 81] on div "Disabled Card" at bounding box center [213, 78] width 187 height 12
click at [160, 127] on input "text" at bounding box center [213, 133] width 187 height 15
type input "********"
click at [158, 78] on div "Disabled Card" at bounding box center [213, 78] width 187 height 12
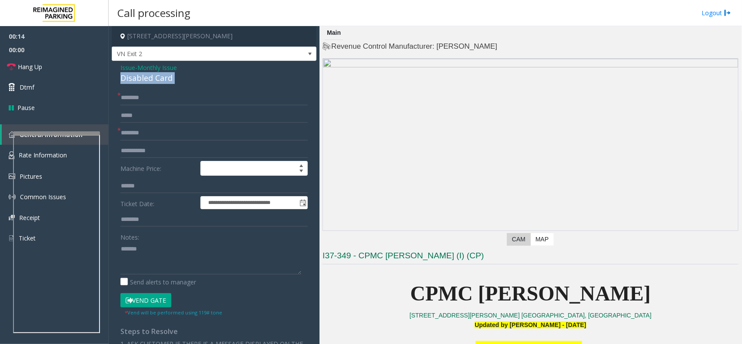
click at [158, 78] on div "Disabled Card" at bounding box center [213, 78] width 187 height 12
copy div "Disabled Card"
click at [183, 257] on textarea at bounding box center [210, 258] width 181 height 33
paste textarea "**********"
type textarea "**********"
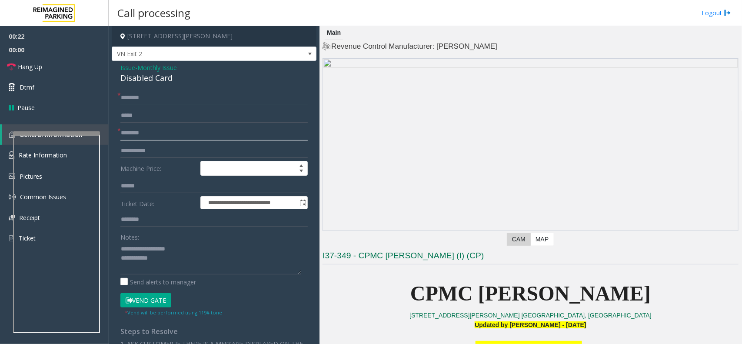
click at [143, 135] on input "********" at bounding box center [213, 133] width 187 height 15
click at [144, 136] on input "********" at bounding box center [213, 133] width 187 height 15
click at [170, 133] on input "********" at bounding box center [213, 133] width 187 height 15
type input "********"
click at [168, 96] on input "text" at bounding box center [213, 97] width 187 height 15
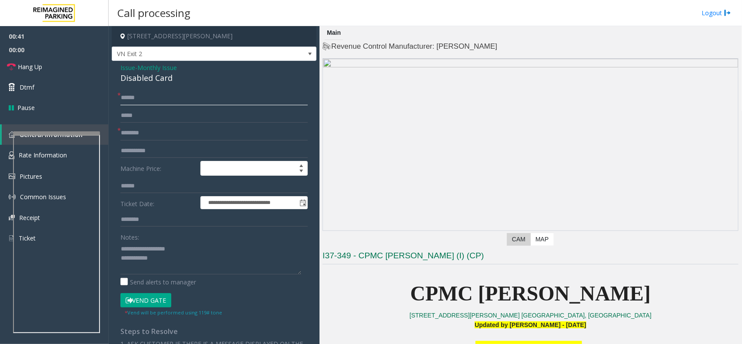
type input "******"
click at [175, 259] on textarea at bounding box center [210, 258] width 181 height 33
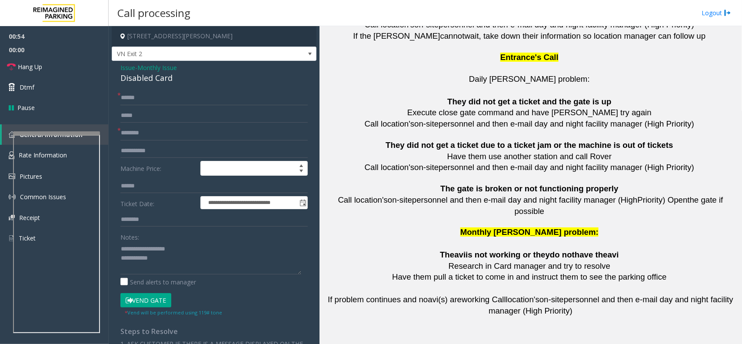
scroll to position [1933, 0]
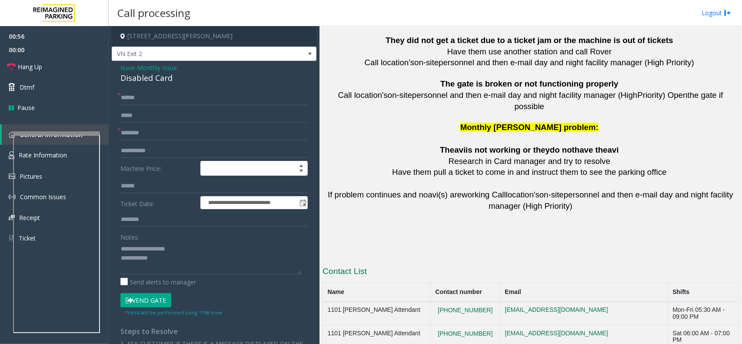
copy button "[PHONE_NUMBER]"
drag, startPoint x: 486, startPoint y: 288, endPoint x: 438, endPoint y: 295, distance: 48.3
click at [159, 252] on textarea at bounding box center [210, 258] width 181 height 33
click at [168, 260] on textarea at bounding box center [210, 258] width 181 height 33
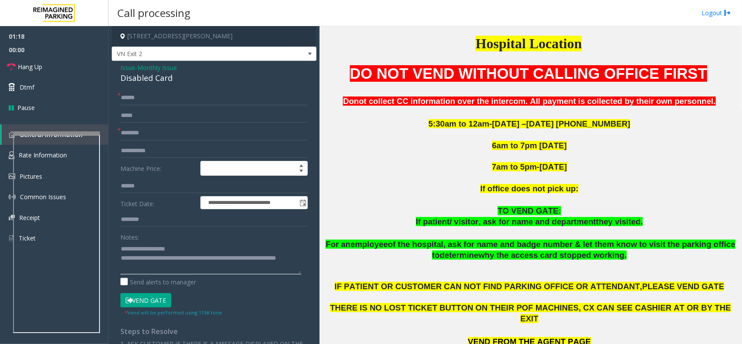
scroll to position [303, 0]
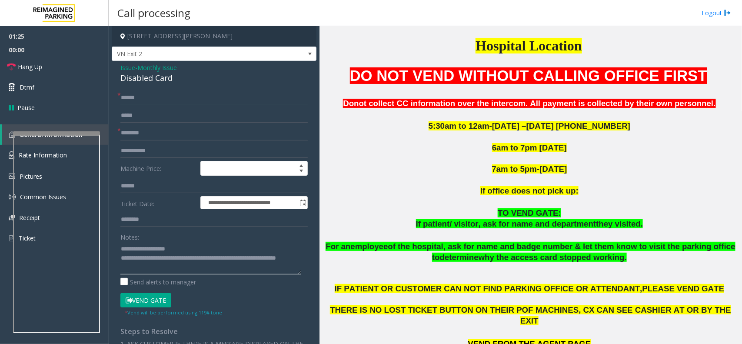
type textarea "**********"
click at [187, 270] on textarea at bounding box center [210, 258] width 181 height 33
click at [227, 270] on textarea at bounding box center [210, 258] width 181 height 33
click at [149, 298] on button "Vend Gate" at bounding box center [145, 300] width 51 height 15
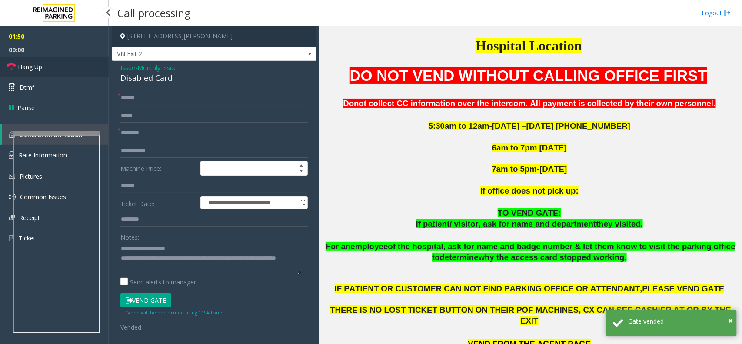
click at [54, 71] on link "Hang Up" at bounding box center [54, 67] width 109 height 20
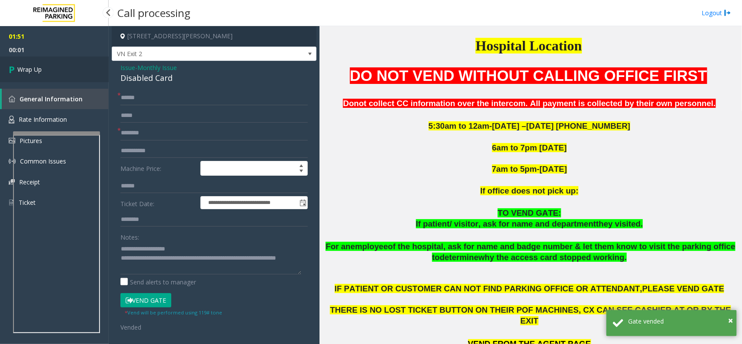
click at [54, 71] on link "Wrap Up" at bounding box center [54, 70] width 109 height 26
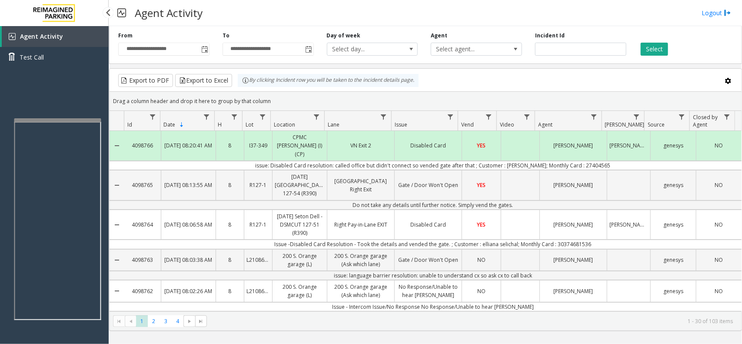
click at [83, 111] on app-root "**********" at bounding box center [371, 172] width 742 height 344
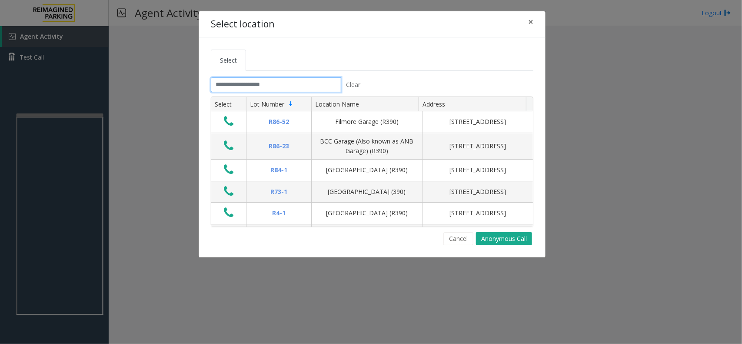
click at [277, 87] on input "text" at bounding box center [276, 84] width 130 height 15
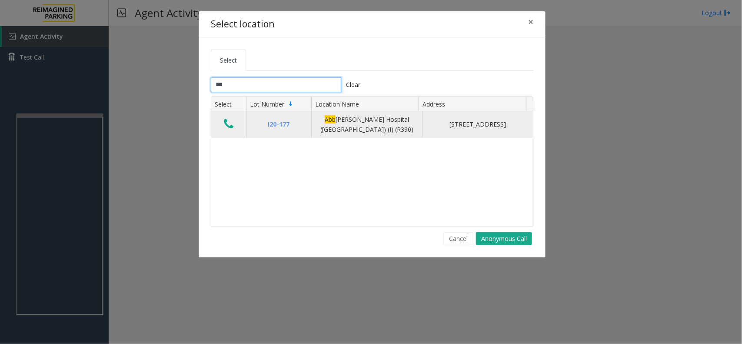
type input "***"
click at [227, 122] on icon "Data table" at bounding box center [229, 124] width 10 height 12
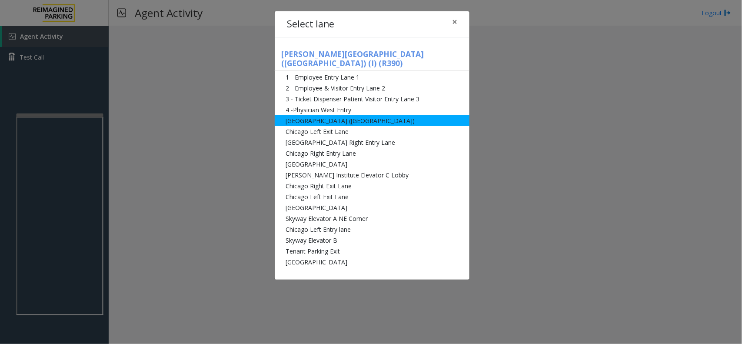
click at [330, 115] on li "[GEOGRAPHIC_DATA] ([GEOGRAPHIC_DATA])" at bounding box center [372, 120] width 195 height 11
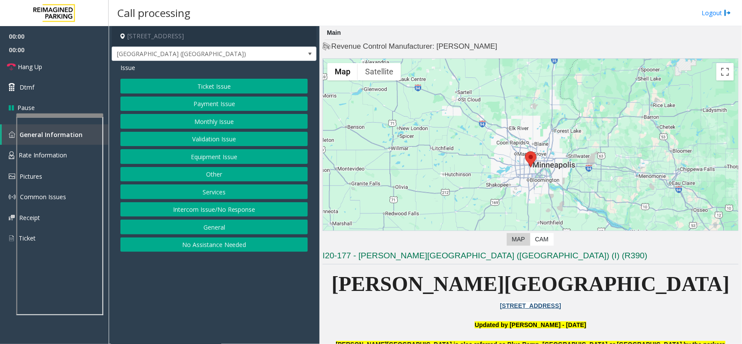
click at [227, 82] on button "Ticket Issue" at bounding box center [213, 86] width 187 height 15
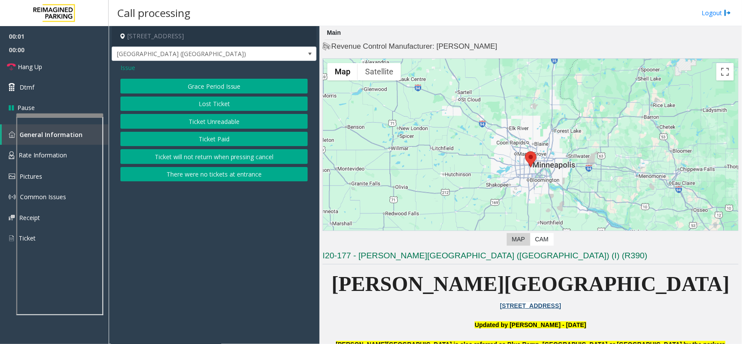
click at [207, 114] on button "Ticket Unreadable" at bounding box center [213, 121] width 187 height 15
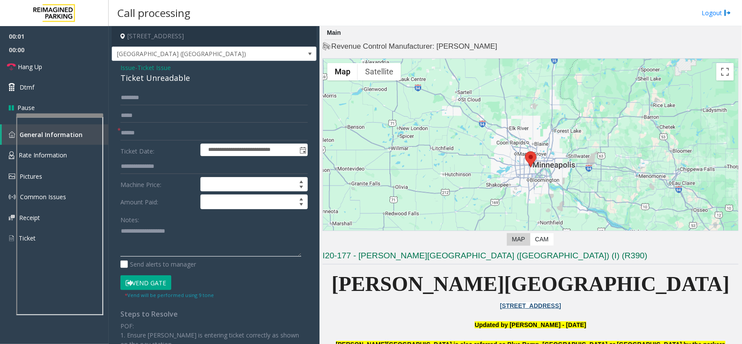
click at [149, 233] on textarea at bounding box center [210, 240] width 181 height 33
click at [170, 81] on div "Ticket Unreadable" at bounding box center [213, 78] width 187 height 12
copy div "Ticket Unreadable"
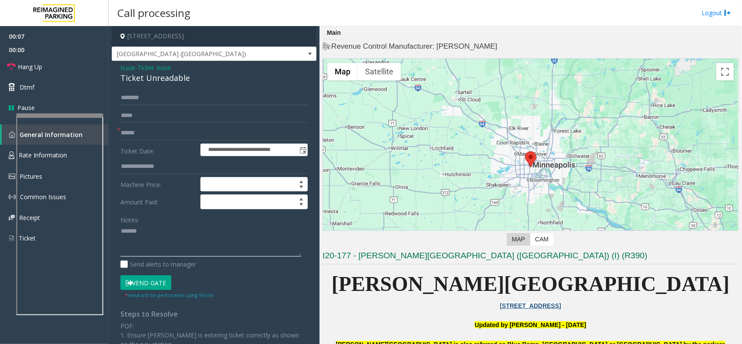
click at [172, 237] on textarea at bounding box center [210, 240] width 181 height 33
paste textarea "**********"
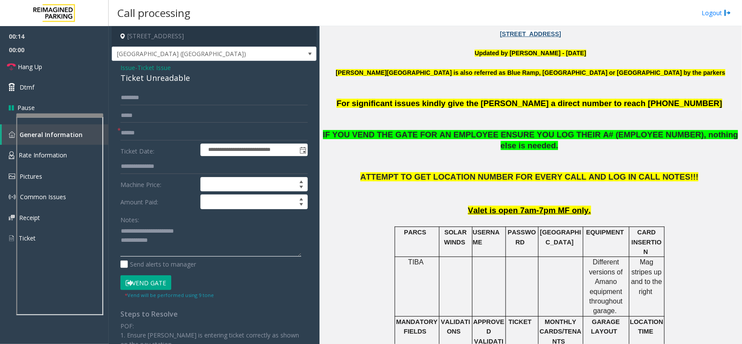
type textarea "**********"
click at [156, 138] on input "text" at bounding box center [213, 133] width 187 height 15
type input "*********"
click at [174, 246] on textarea at bounding box center [210, 240] width 181 height 33
type textarea "**********"
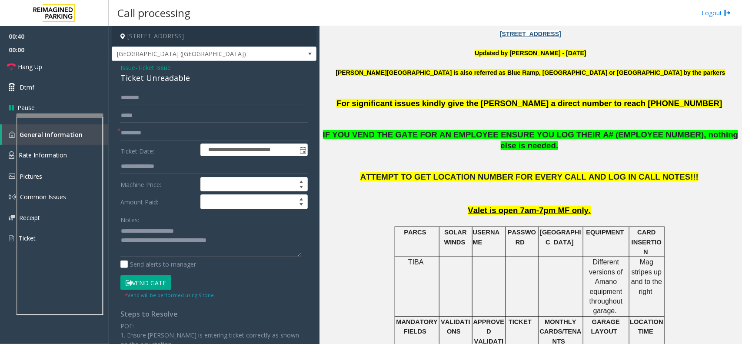
click at [155, 281] on button "Vend Gate" at bounding box center [145, 282] width 51 height 15
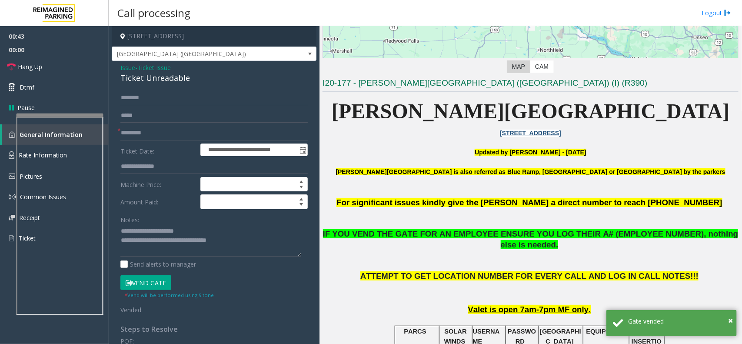
scroll to position [163, 0]
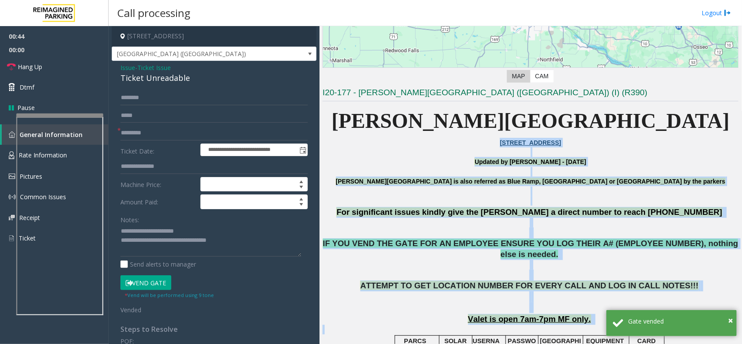
drag, startPoint x: 418, startPoint y: 144, endPoint x: 735, endPoint y: 370, distance: 389.1
click at [735, 343] on html "**********" at bounding box center [371, 172] width 742 height 344
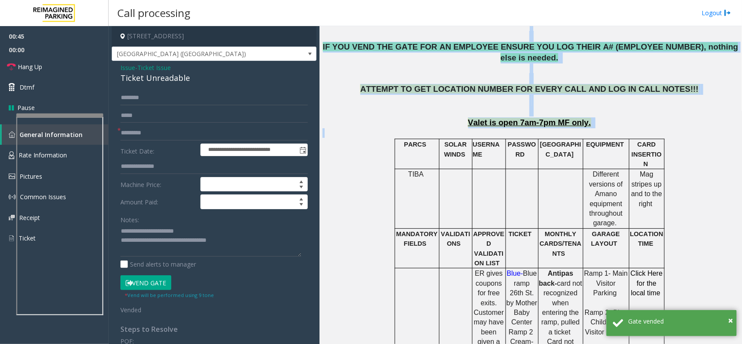
click at [529, 195] on td at bounding box center [522, 198] width 33 height 59
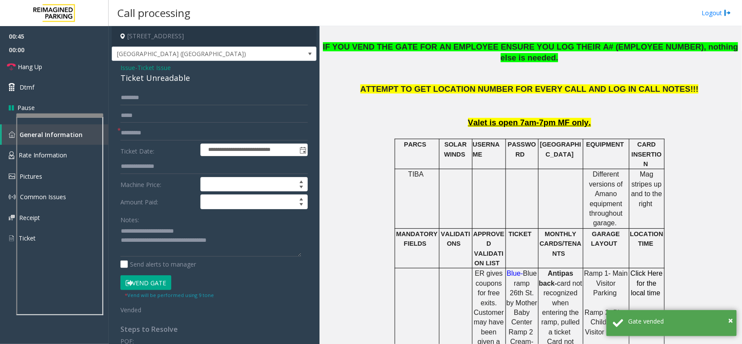
scroll to position [88, 0]
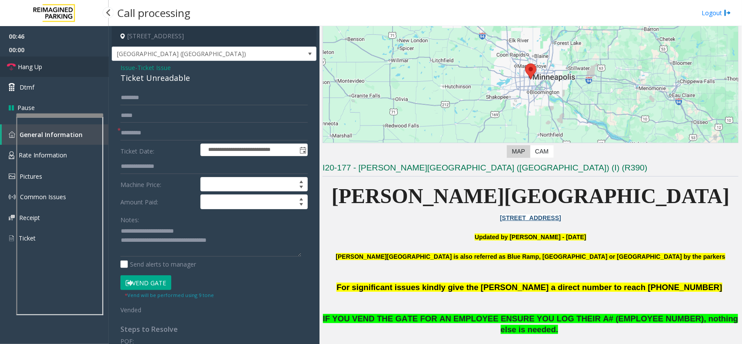
click at [50, 67] on link "Hang Up" at bounding box center [54, 67] width 109 height 20
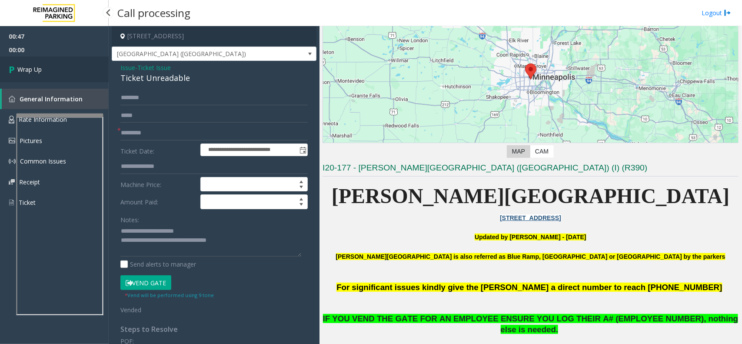
click at [50, 67] on link "Wrap Up" at bounding box center [54, 70] width 109 height 26
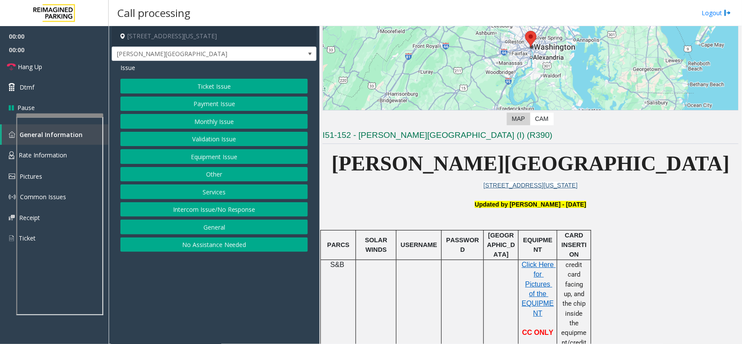
scroll to position [217, 0]
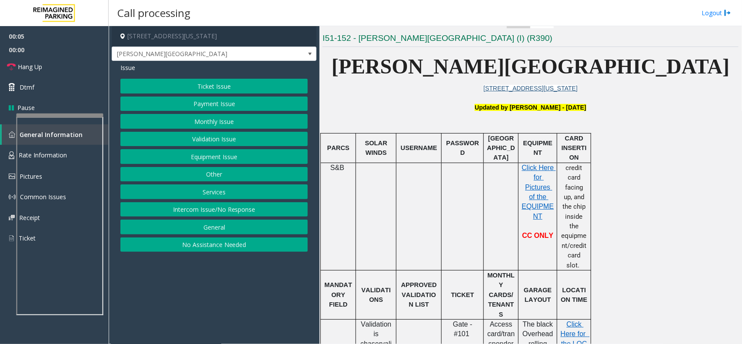
click at [233, 100] on button "Payment Issue" at bounding box center [213, 104] width 187 height 15
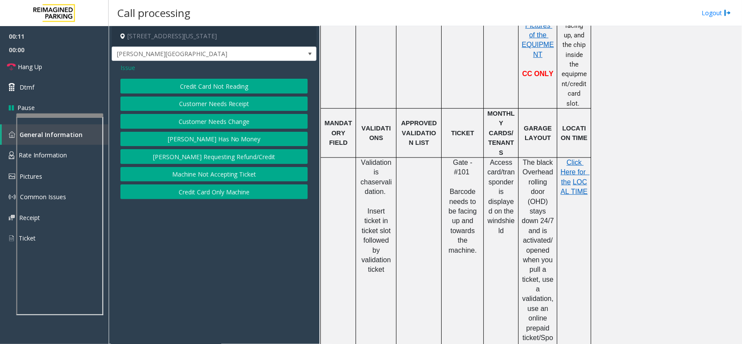
scroll to position [380, 0]
click at [246, 83] on button "Credit Card Not Reading" at bounding box center [213, 86] width 187 height 15
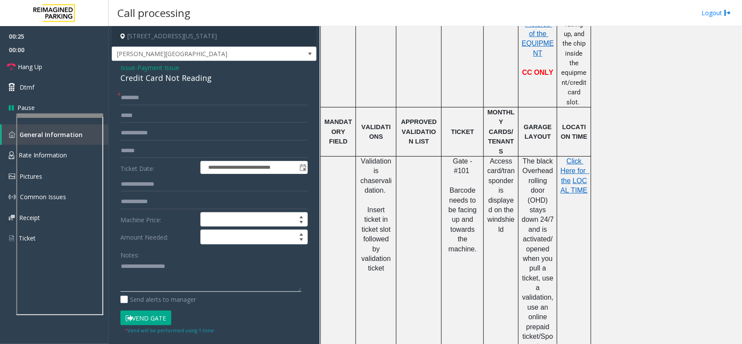
click at [186, 273] on textarea at bounding box center [210, 276] width 181 height 33
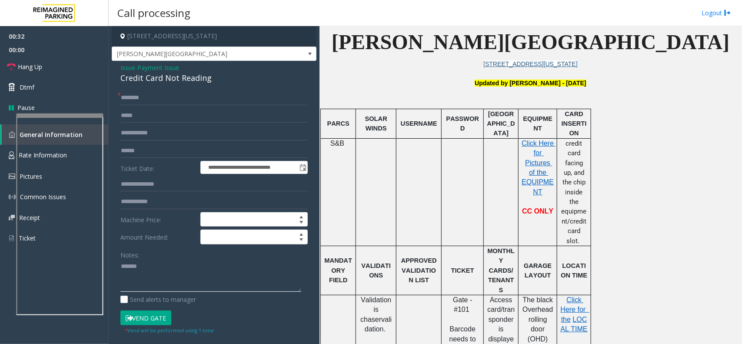
scroll to position [217, 0]
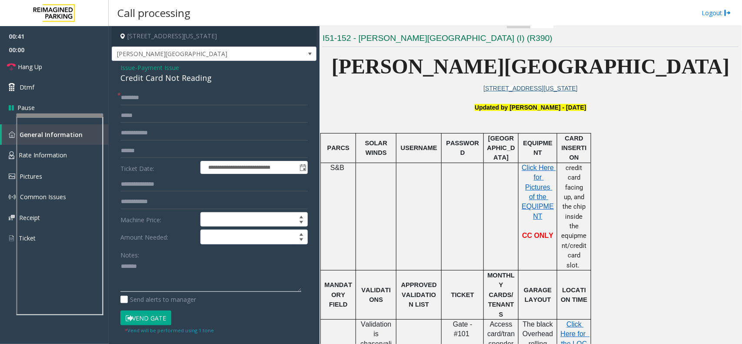
drag, startPoint x: 155, startPoint y: 274, endPoint x: 161, endPoint y: 257, distance: 18.3
click at [156, 274] on textarea at bounding box center [210, 276] width 181 height 33
click at [196, 79] on div "Credit Card Not Reading" at bounding box center [213, 78] width 187 height 12
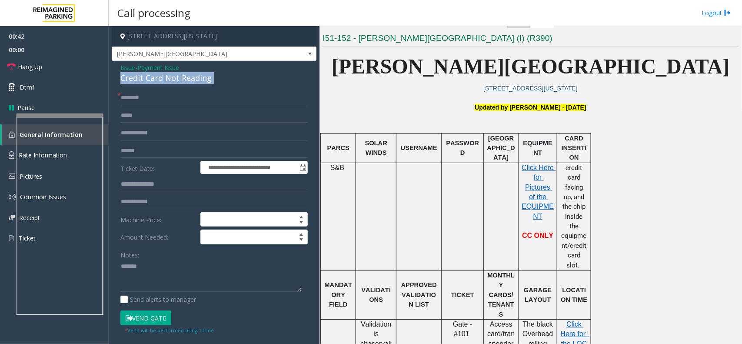
copy div "Credit Card Not Reading"
click at [183, 275] on textarea at bounding box center [210, 276] width 181 height 33
paste textarea "**********"
type textarea "**********"
click at [177, 155] on input "text" at bounding box center [213, 150] width 187 height 15
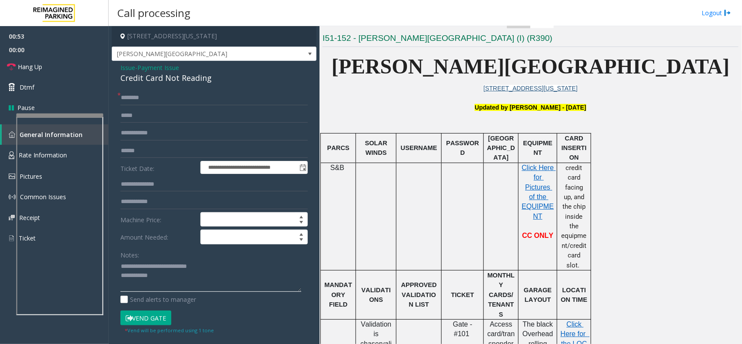
click at [179, 278] on textarea at bounding box center [210, 276] width 181 height 33
click at [164, 155] on input "text" at bounding box center [213, 150] width 187 height 15
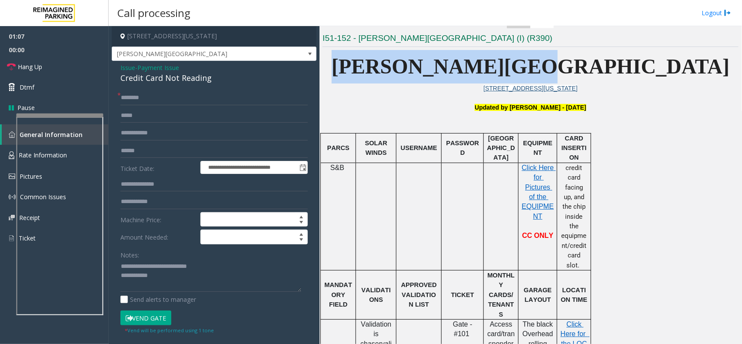
drag, startPoint x: 405, startPoint y: 68, endPoint x: 642, endPoint y: 63, distance: 237.0
click at [642, 63] on p "[PERSON_NAME][GEOGRAPHIC_DATA]" at bounding box center [531, 66] width 416 height 33
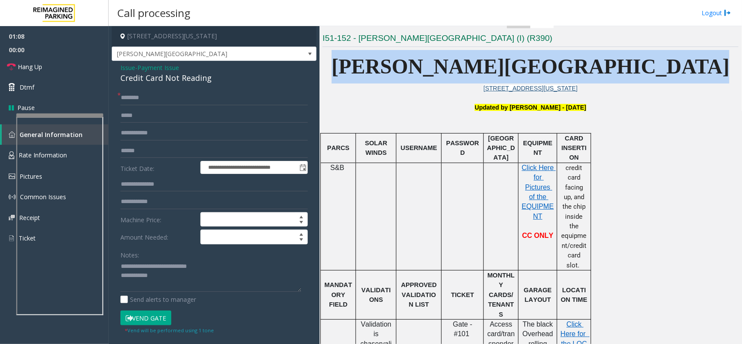
drag, startPoint x: 642, startPoint y: 63, endPoint x: 422, endPoint y: 52, distance: 220.3
click at [422, 52] on p "[PERSON_NAME][GEOGRAPHIC_DATA]" at bounding box center [531, 66] width 416 height 33
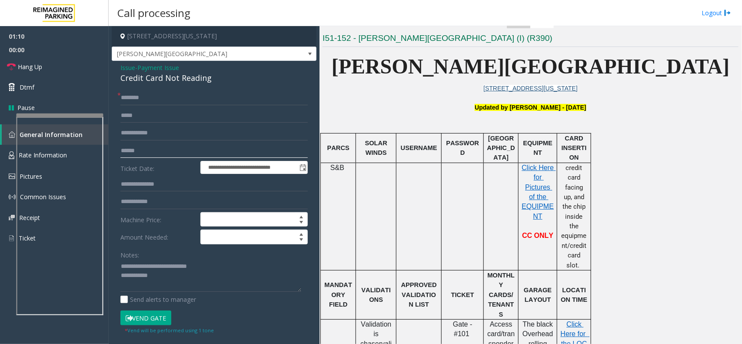
click at [149, 155] on input "text" at bounding box center [213, 150] width 187 height 15
click at [159, 153] on input "text" at bounding box center [213, 150] width 187 height 15
click at [146, 102] on input "text" at bounding box center [213, 97] width 187 height 15
type input "******"
click at [181, 279] on textarea at bounding box center [210, 276] width 181 height 33
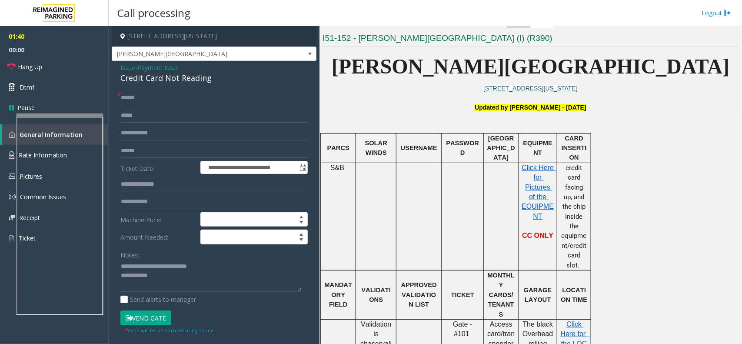
click at [138, 330] on small "* Vend will be performed using 1 tone" at bounding box center [169, 330] width 89 height 7
click at [151, 320] on button "Vend Gate" at bounding box center [145, 317] width 51 height 15
click at [183, 286] on textarea at bounding box center [210, 276] width 181 height 33
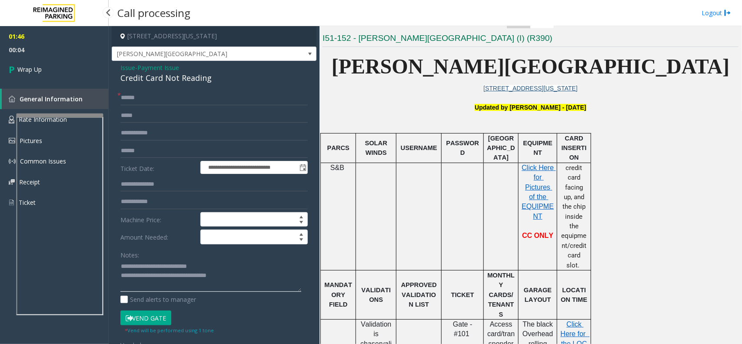
type textarea "**********"
click at [53, 48] on span "00:04" at bounding box center [54, 49] width 109 height 13
click at [65, 65] on link "Wrap Up" at bounding box center [54, 70] width 109 height 26
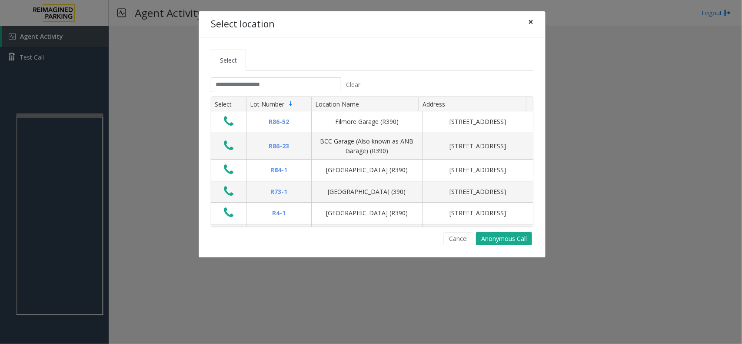
drag, startPoint x: 531, startPoint y: 23, endPoint x: 413, endPoint y: 84, distance: 132.4
click at [531, 23] on span "×" at bounding box center [530, 22] width 5 height 12
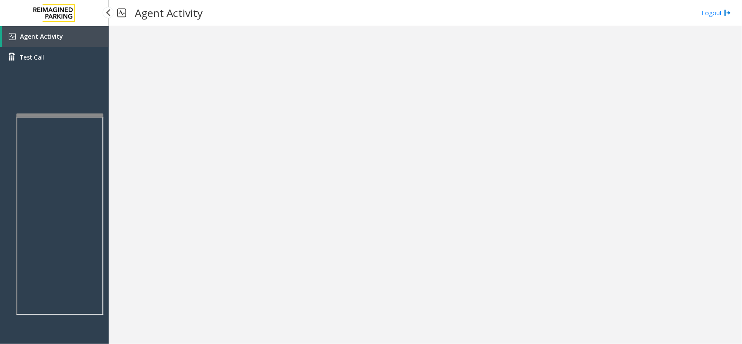
click at [77, 36] on link "Agent Activity" at bounding box center [55, 36] width 107 height 21
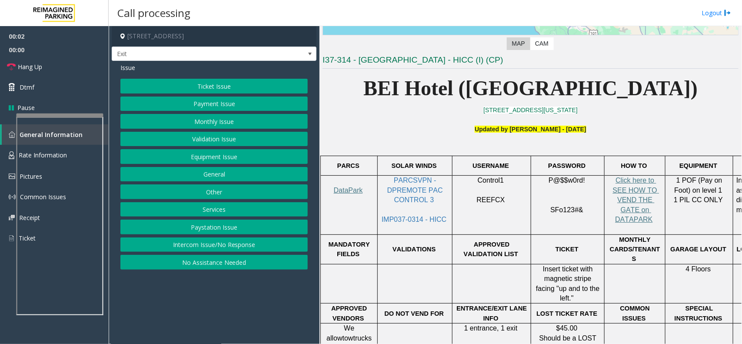
scroll to position [217, 0]
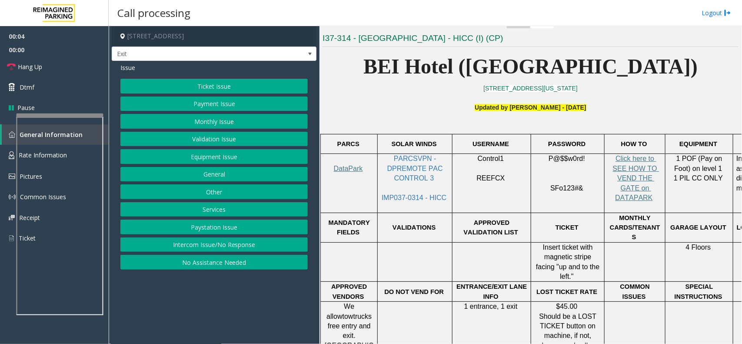
click at [210, 210] on button "Services" at bounding box center [213, 209] width 187 height 15
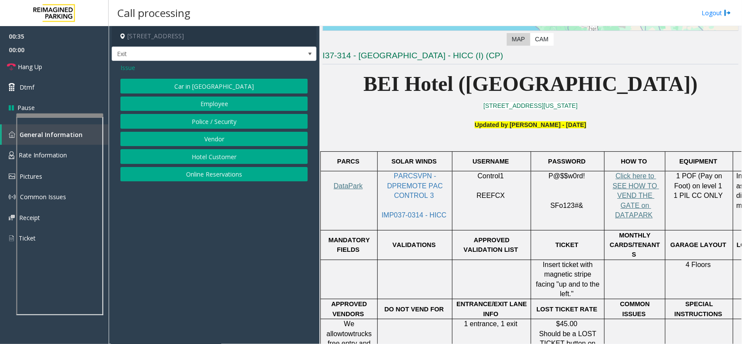
scroll to position [83, 0]
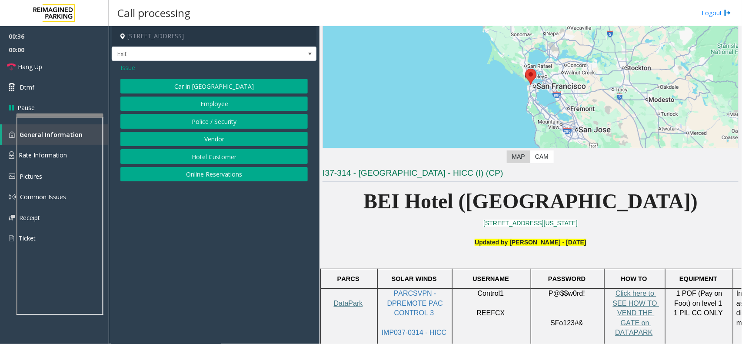
click at [127, 65] on span "Issue" at bounding box center [127, 67] width 15 height 9
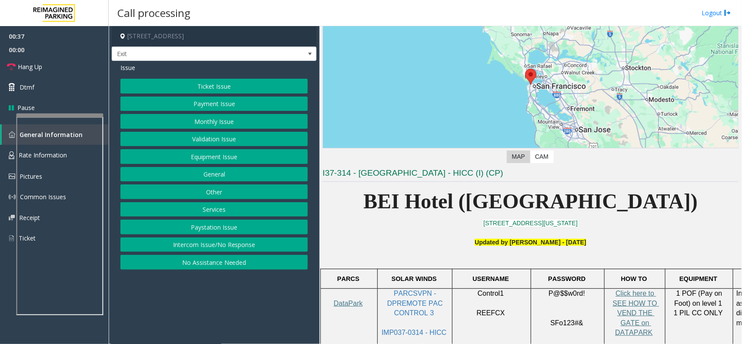
click at [253, 158] on button "Equipment Issue" at bounding box center [213, 156] width 187 height 15
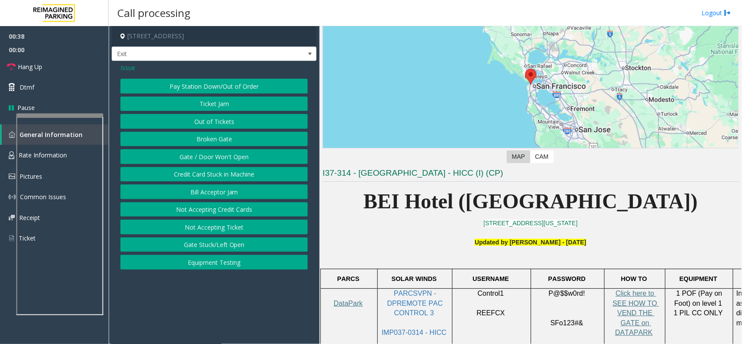
click at [253, 158] on button "Gate / Door Won't Open" at bounding box center [213, 156] width 187 height 15
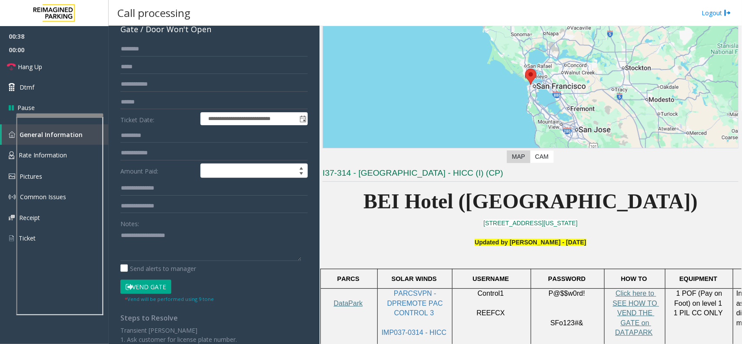
scroll to position [109, 0]
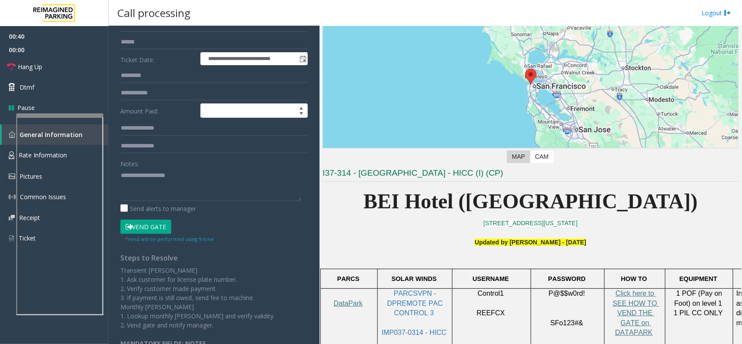
click at [143, 224] on button "Vend Gate" at bounding box center [145, 227] width 51 height 15
click at [160, 181] on textarea at bounding box center [210, 184] width 181 height 33
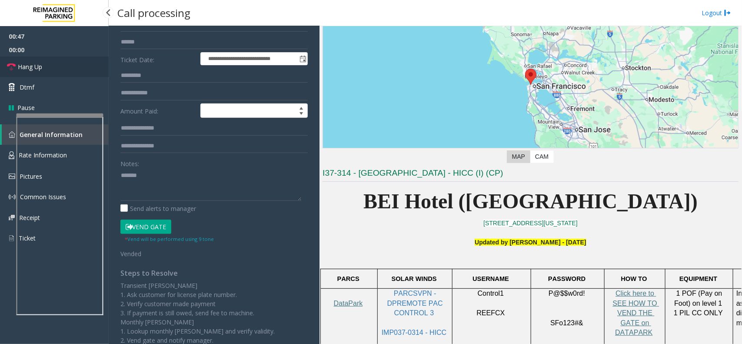
click at [77, 70] on link "Hang Up" at bounding box center [54, 67] width 109 height 20
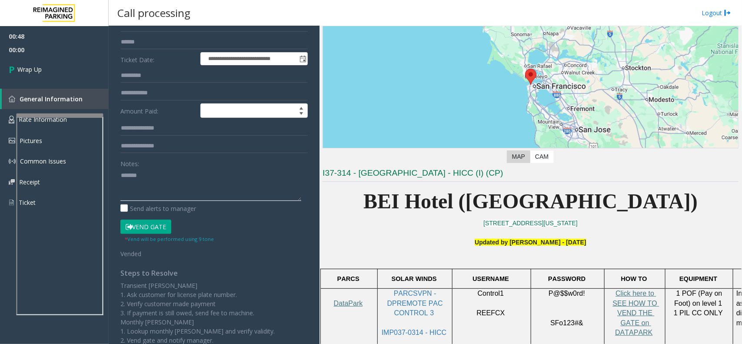
click at [163, 182] on textarea at bounding box center [210, 184] width 181 height 33
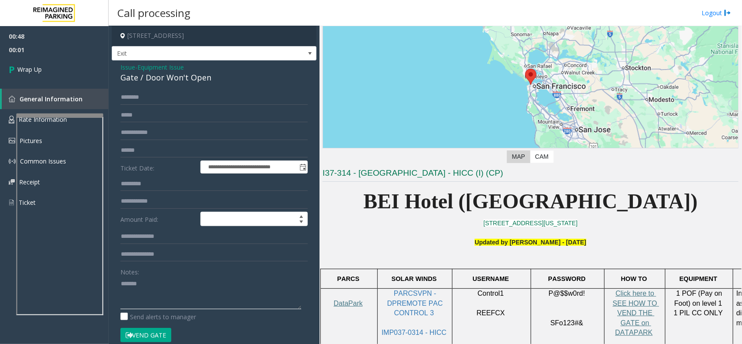
scroll to position [0, 0]
click at [183, 75] on div "Gate / Door Won't Open" at bounding box center [213, 78] width 187 height 12
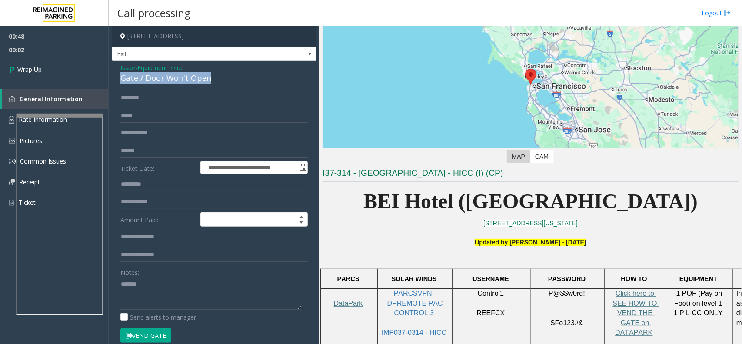
click at [183, 75] on div "Gate / Door Won't Open" at bounding box center [213, 78] width 187 height 12
copy div "Gate / Door Won't Open"
click at [172, 309] on textarea at bounding box center [210, 293] width 181 height 33
paste textarea "**********"
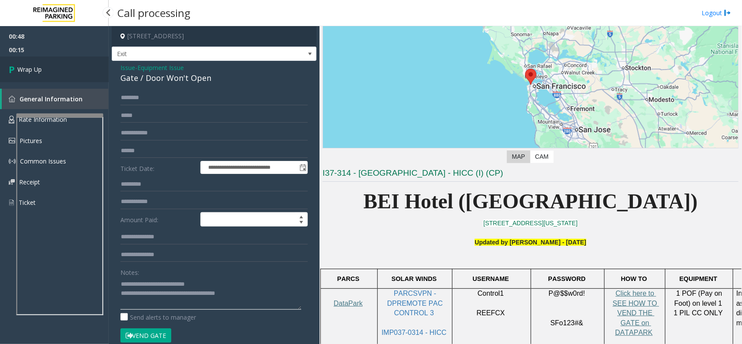
type textarea "**********"
click at [66, 70] on link "Wrap Up" at bounding box center [54, 70] width 109 height 26
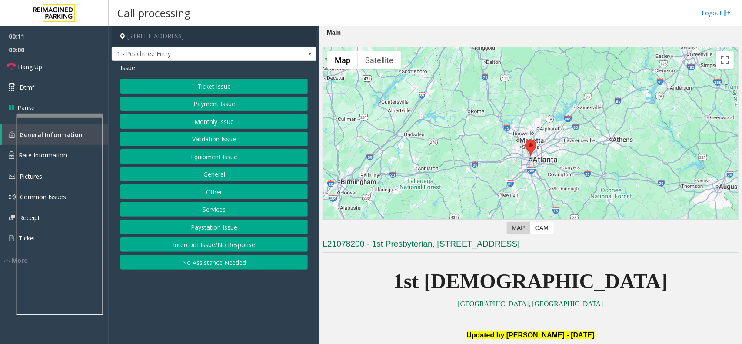
click at [228, 248] on button "Intercom Issue/No Response" at bounding box center [213, 244] width 187 height 15
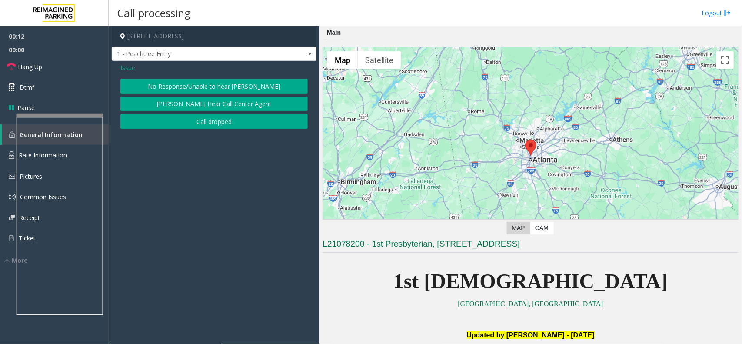
click at [227, 86] on button "No Response/Unable to hear [PERSON_NAME]" at bounding box center [213, 86] width 187 height 15
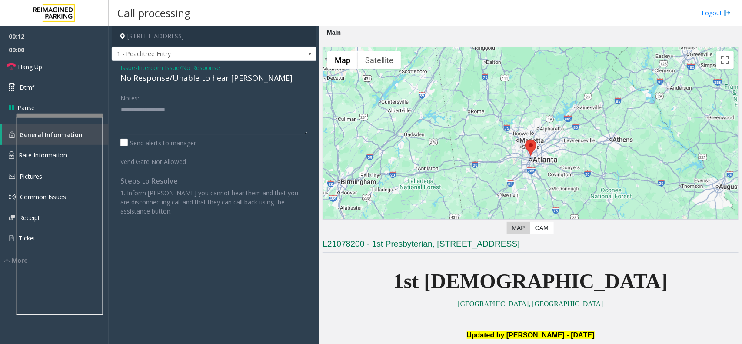
click at [223, 81] on div "No Response/Unable to hear [PERSON_NAME]" at bounding box center [213, 78] width 187 height 12
click at [254, 122] on textarea at bounding box center [213, 119] width 187 height 33
type textarea "**********"
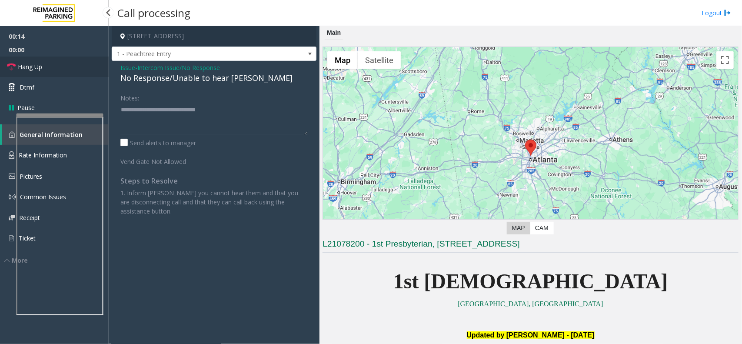
click at [77, 70] on link "Hang Up" at bounding box center [54, 67] width 109 height 20
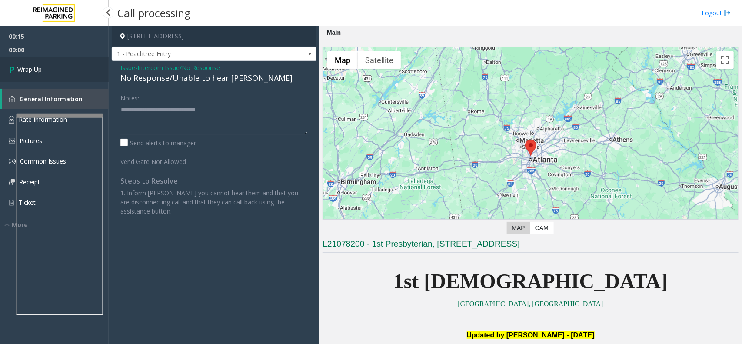
click at [77, 70] on link "Wrap Up" at bounding box center [54, 70] width 109 height 26
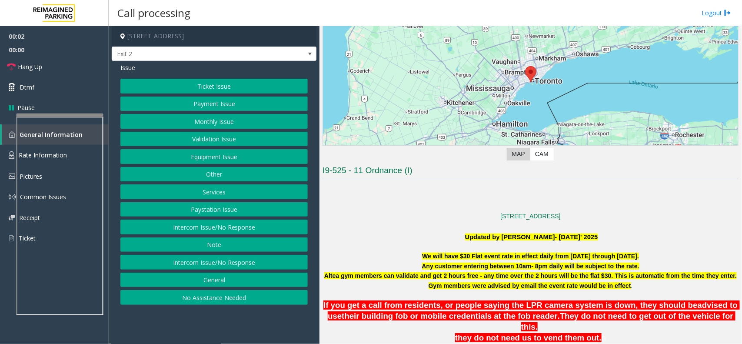
scroll to position [109, 0]
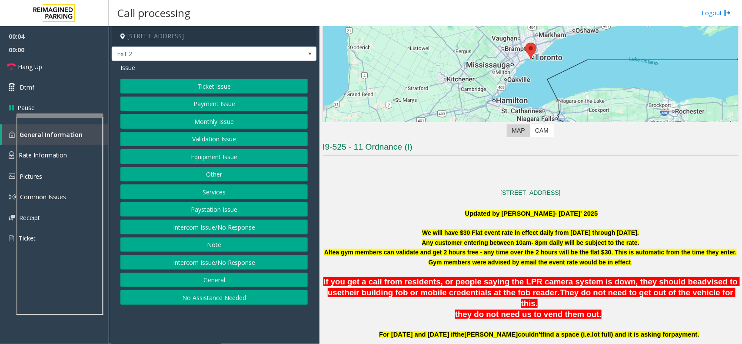
click at [221, 136] on button "Validation Issue" at bounding box center [213, 139] width 187 height 15
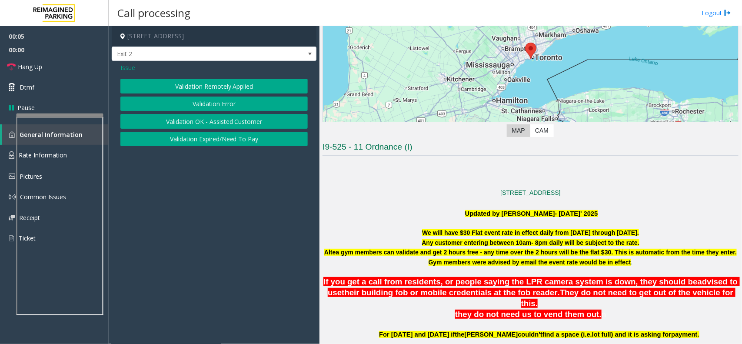
click at [222, 90] on button "Validation Remotely Applied" at bounding box center [213, 86] width 187 height 15
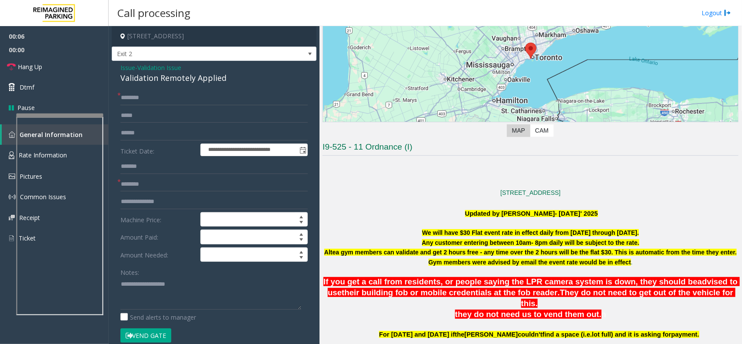
click at [145, 67] on span "Validation Issue" at bounding box center [159, 67] width 44 height 9
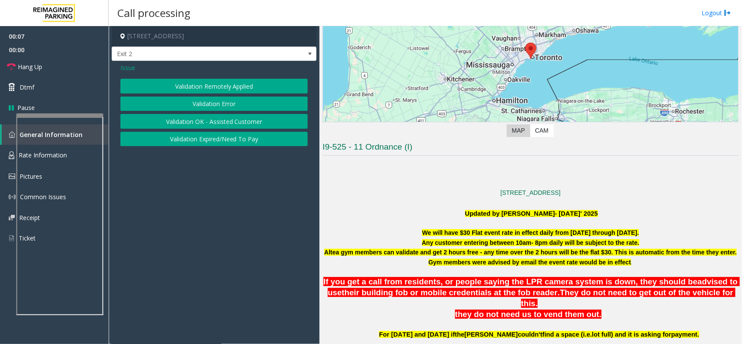
click at [217, 105] on button "Validation Error" at bounding box center [213, 104] width 187 height 15
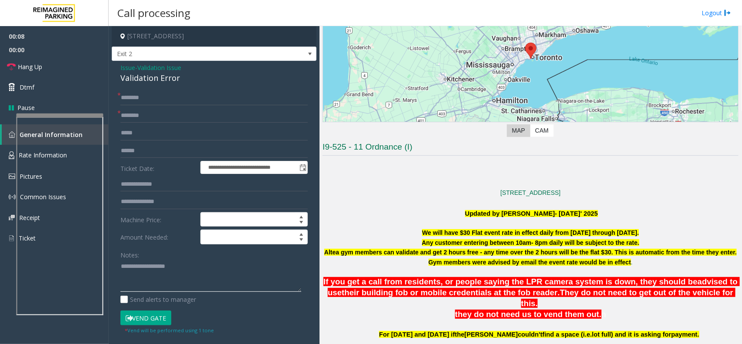
click at [190, 268] on textarea at bounding box center [210, 276] width 181 height 33
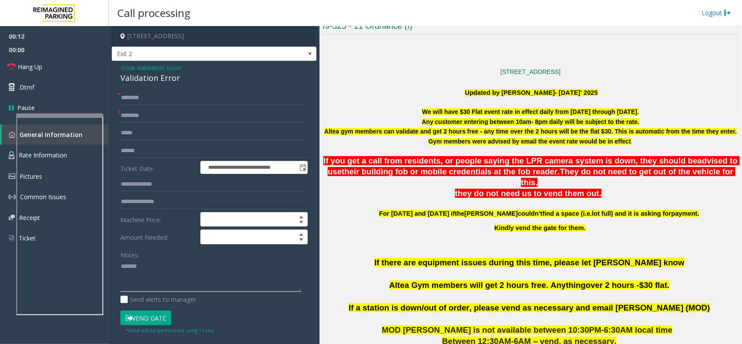
scroll to position [380, 0]
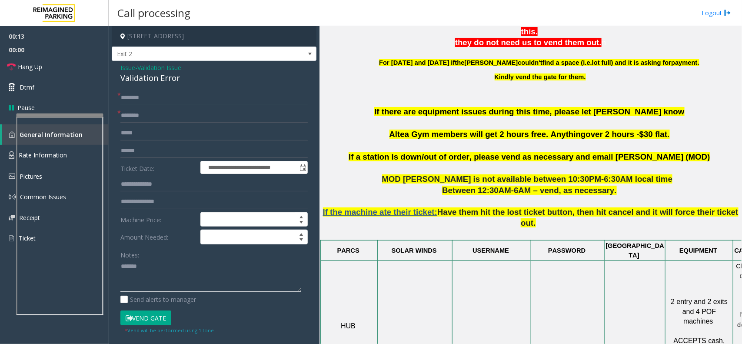
type textarea "******"
copy span "Altea Gym"
drag, startPoint x: 437, startPoint y: 123, endPoint x: 392, endPoint y: 120, distance: 45.3
click at [392, 120] on p "If there are equipment issues during this time, please let [PERSON_NAME] know A…" at bounding box center [531, 128] width 416 height 45
click at [194, 127] on input "text" at bounding box center [213, 133] width 187 height 15
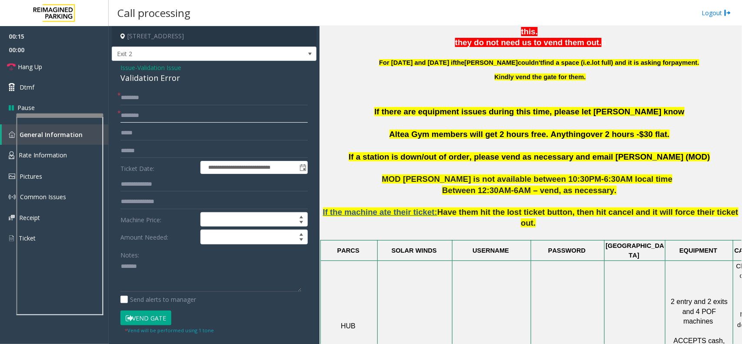
click at [193, 119] on input "text" at bounding box center [213, 115] width 187 height 15
paste input "*********"
type input "*********"
click at [167, 266] on textarea at bounding box center [210, 276] width 181 height 33
click at [168, 77] on div "Validation Error" at bounding box center [213, 78] width 187 height 12
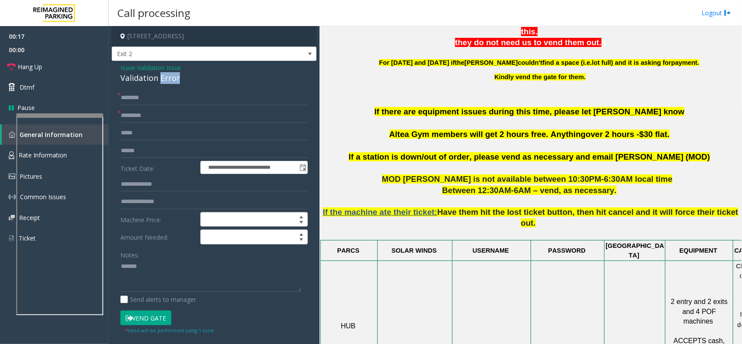
click at [168, 77] on div "Validation Error" at bounding box center [213, 78] width 187 height 12
copy div "Validation Error"
click at [174, 274] on textarea at bounding box center [210, 276] width 181 height 33
paste textarea "**********"
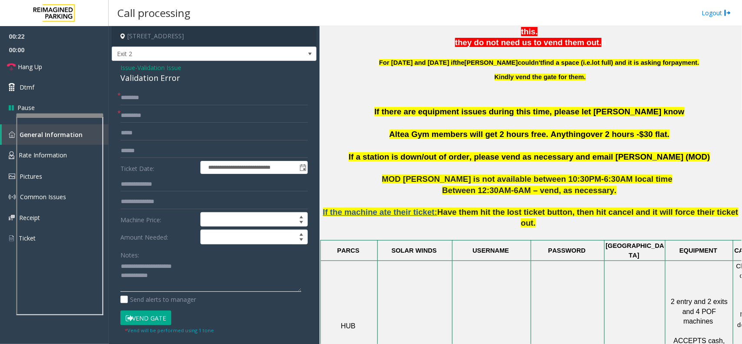
type textarea "**********"
click at [153, 153] on input "text" at bounding box center [213, 150] width 187 height 15
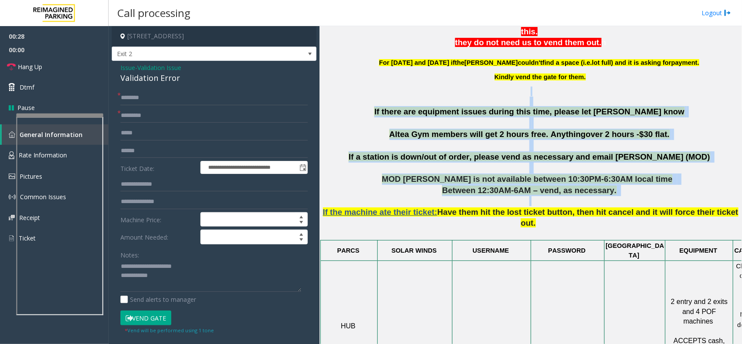
drag, startPoint x: 348, startPoint y: 82, endPoint x: 710, endPoint y: 190, distance: 377.7
click at [710, 196] on p "If the machine ate their ticket: Have them hit the lost ticket button, then hit…" at bounding box center [531, 217] width 416 height 43
drag, startPoint x: 708, startPoint y: 190, endPoint x: 414, endPoint y: 92, distance: 309.6
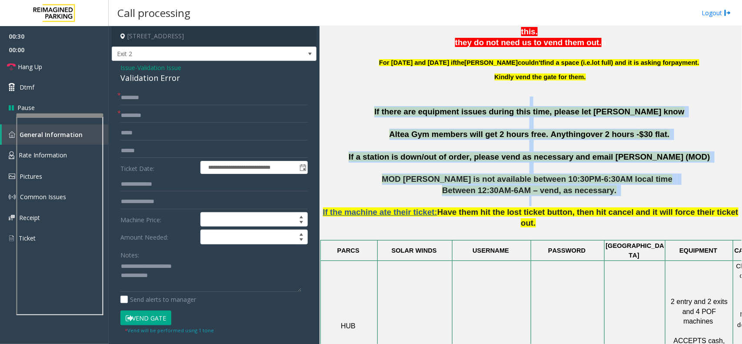
click at [414, 97] on p at bounding box center [531, 102] width 416 height 10
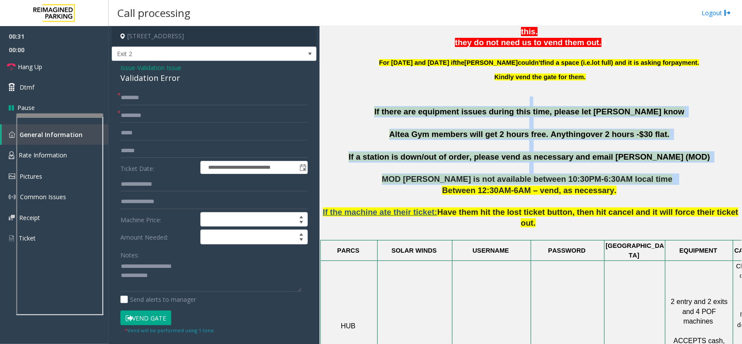
drag, startPoint x: 356, startPoint y: 92, endPoint x: 692, endPoint y: 168, distance: 345.1
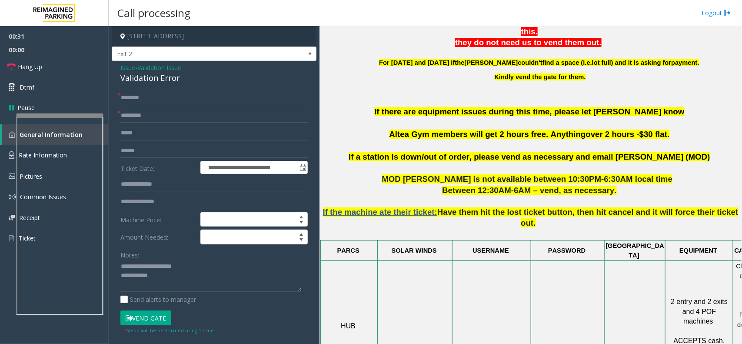
click at [673, 185] on p "Between 12:30AM-6AM – vend, as necessary." at bounding box center [531, 190] width 416 height 11
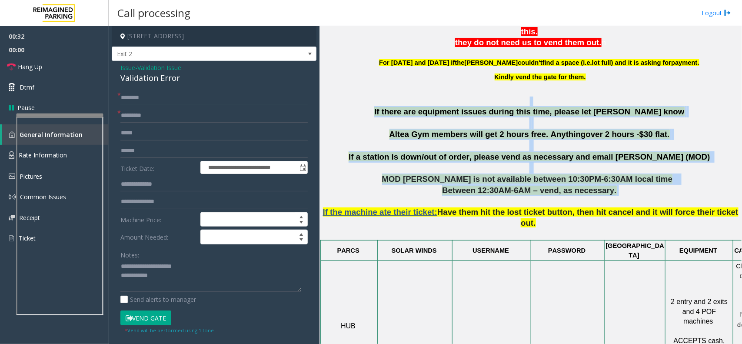
drag, startPoint x: 653, startPoint y: 174, endPoint x: 442, endPoint y: 88, distance: 227.8
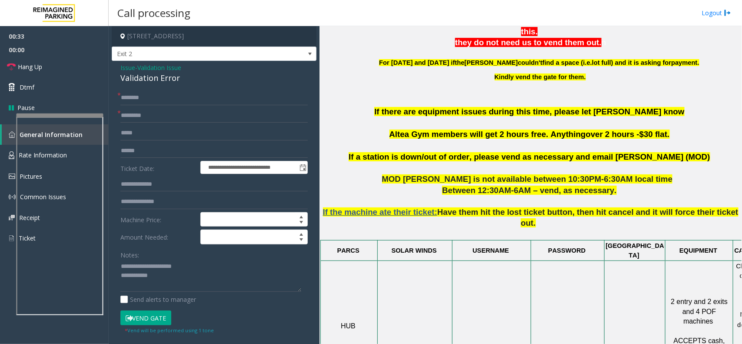
click at [140, 157] on input "text" at bounding box center [213, 150] width 187 height 15
type input "*"
type input "*******"
click at [179, 275] on textarea at bounding box center [210, 276] width 181 height 33
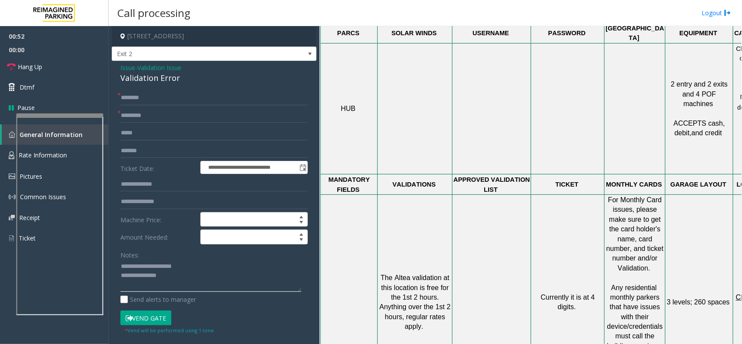
scroll to position [598, 61]
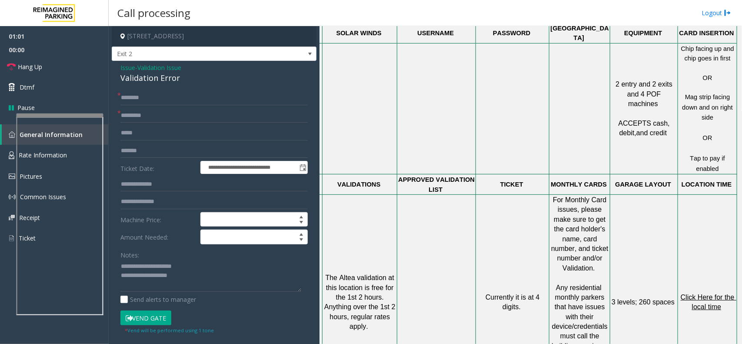
click at [703, 220] on td "Click Here for the local time" at bounding box center [707, 302] width 59 height 215
click at [698, 293] on p "Click Here for the local time" at bounding box center [708, 303] width 58 height 20
click at [706, 293] on span "Click Here for the local time" at bounding box center [709, 301] width 56 height 17
click at [190, 280] on textarea at bounding box center [210, 276] width 181 height 33
type textarea "**********"
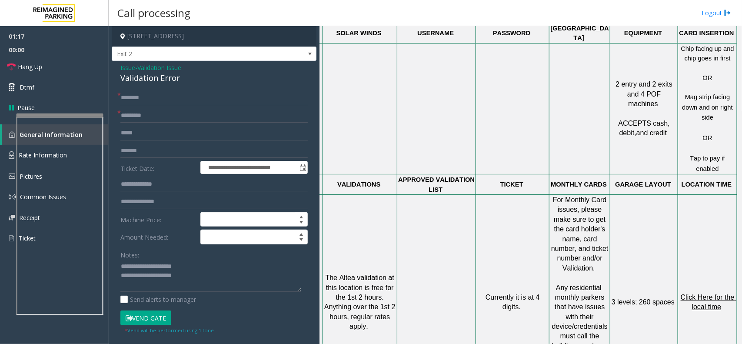
click at [124, 63] on span "Issue" at bounding box center [127, 67] width 15 height 9
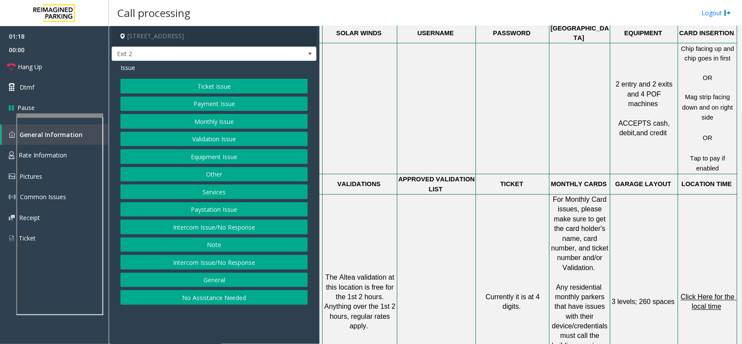
click at [215, 141] on button "Validation Issue" at bounding box center [213, 139] width 187 height 15
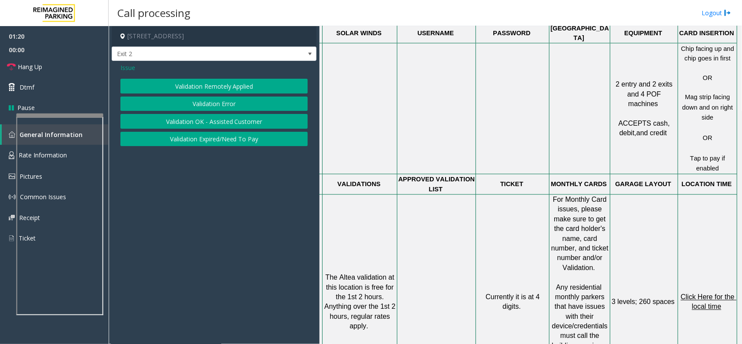
click at [224, 138] on button "Validation Expired/Need To Pay" at bounding box center [213, 139] width 187 height 15
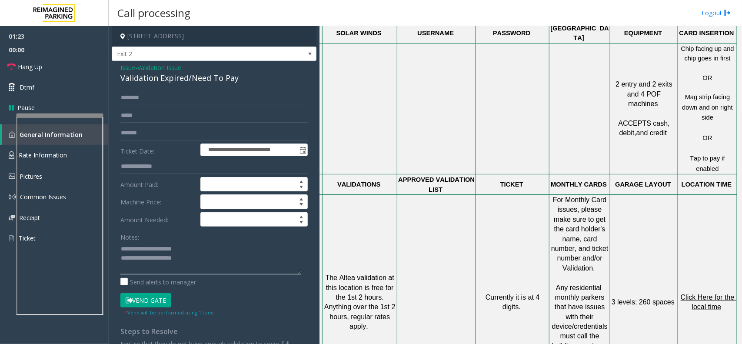
click at [211, 248] on textarea at bounding box center [210, 258] width 181 height 33
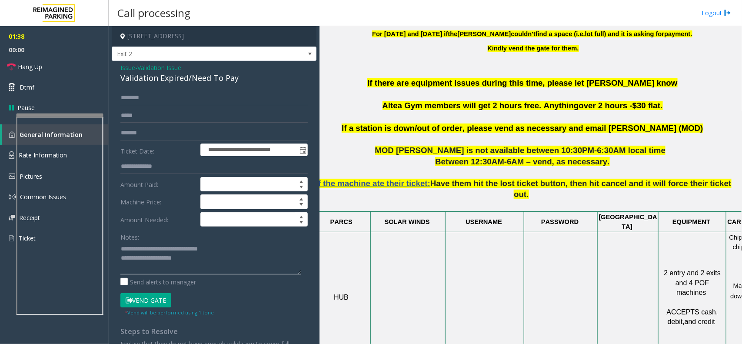
scroll to position [272, 7]
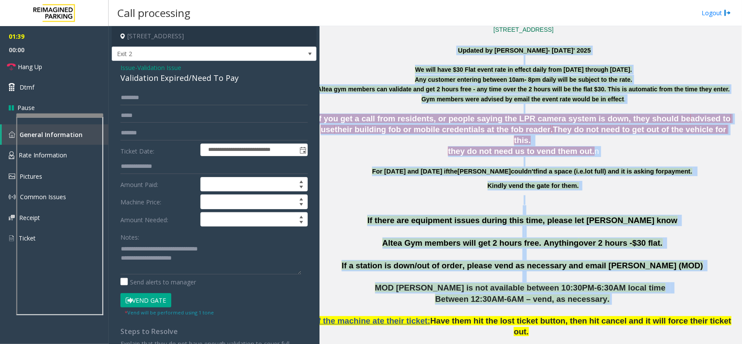
drag, startPoint x: 390, startPoint y: 53, endPoint x: 627, endPoint y: 290, distance: 335.1
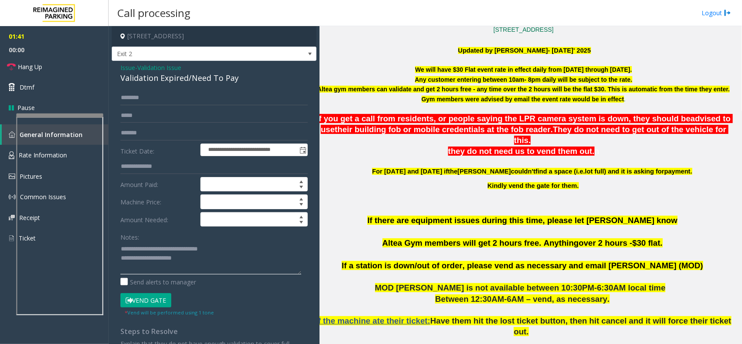
click at [241, 260] on textarea at bounding box center [210, 258] width 181 height 33
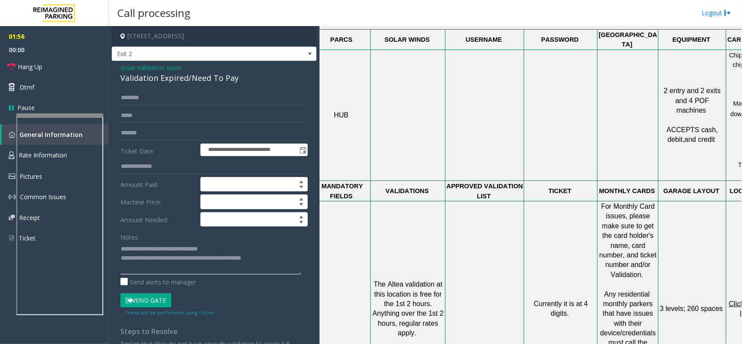
scroll to position [598, 7]
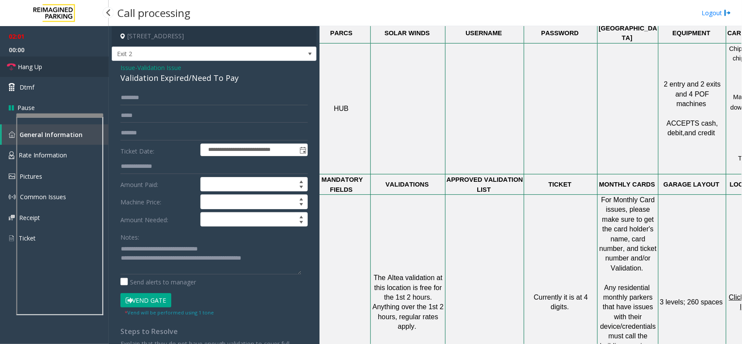
click at [68, 67] on link "Hang Up" at bounding box center [54, 67] width 109 height 20
click at [285, 258] on textarea at bounding box center [210, 258] width 181 height 33
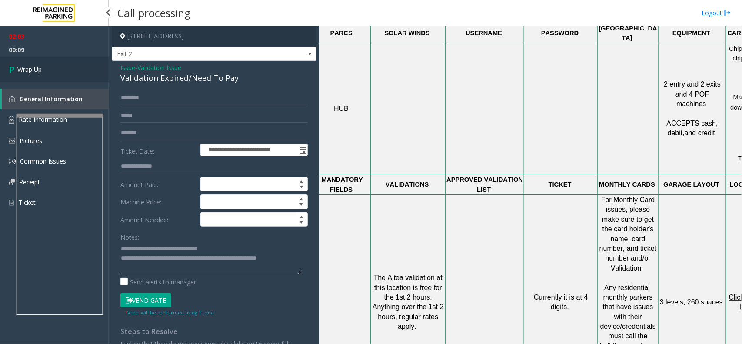
type textarea "**********"
click at [47, 77] on link "Wrap Up" at bounding box center [54, 70] width 109 height 26
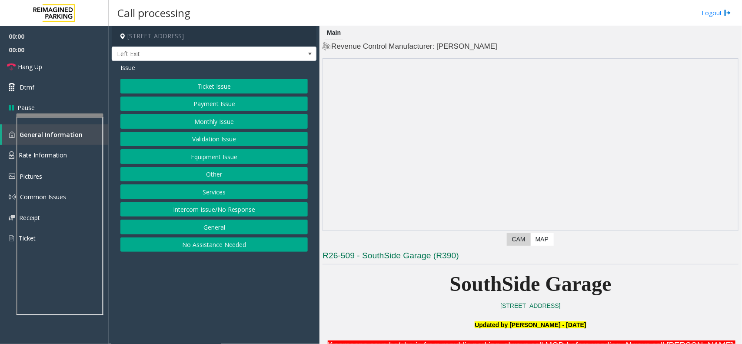
scroll to position [326, 0]
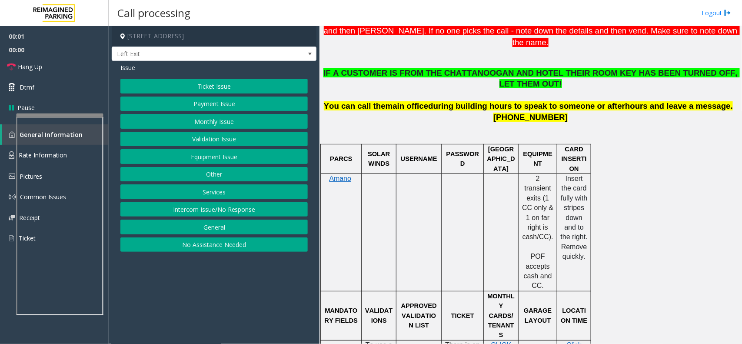
click at [204, 198] on button "Services" at bounding box center [213, 191] width 187 height 15
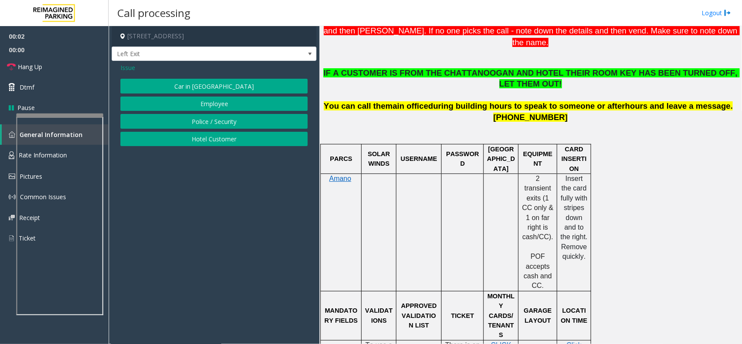
click at [205, 140] on button "Hotel Customer" at bounding box center [213, 139] width 187 height 15
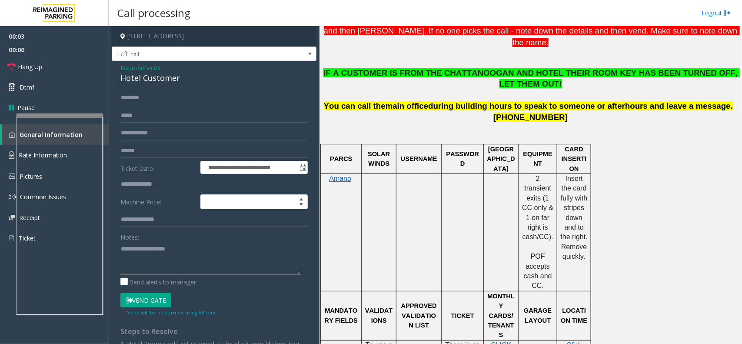
click at [170, 250] on textarea at bounding box center [210, 258] width 181 height 33
click at [168, 82] on div "Hotel Customer" at bounding box center [213, 78] width 187 height 12
click at [170, 260] on textarea at bounding box center [210, 258] width 181 height 33
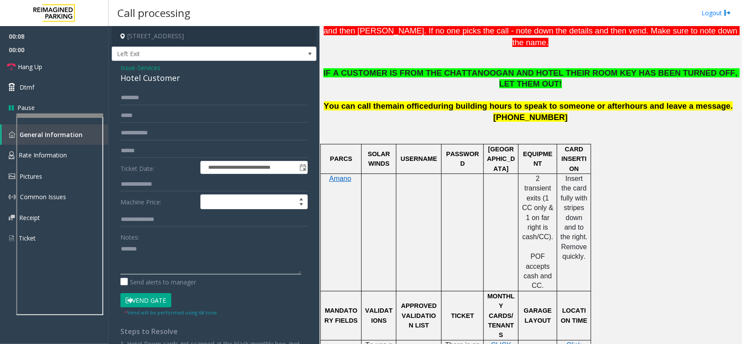
paste textarea "**********"
type textarea "**********"
click at [147, 186] on input "text" at bounding box center [213, 184] width 187 height 15
type input "***"
click at [167, 264] on textarea at bounding box center [210, 258] width 181 height 33
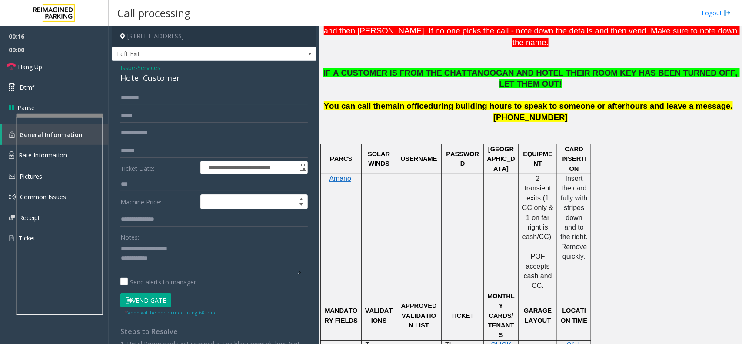
click at [156, 305] on button "Vend Gate" at bounding box center [145, 300] width 51 height 15
click at [171, 272] on textarea at bounding box center [210, 258] width 181 height 33
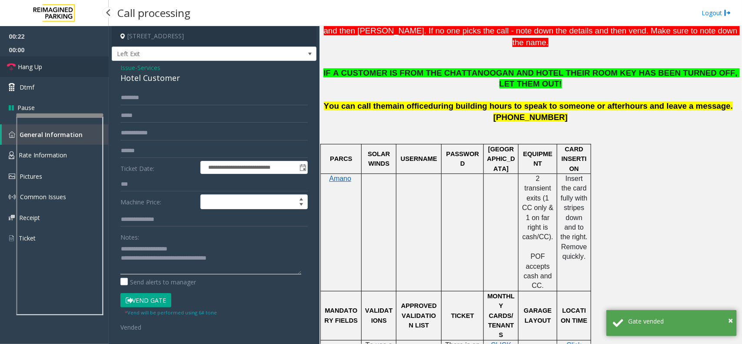
type textarea "**********"
click at [51, 74] on link "Hang Up" at bounding box center [54, 67] width 109 height 20
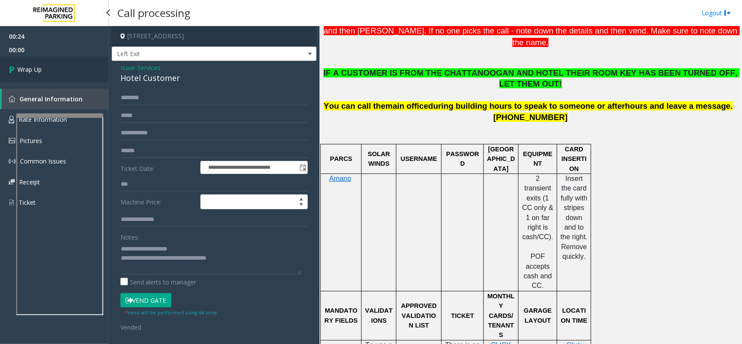
click at [51, 73] on link "Wrap Up" at bounding box center [54, 70] width 109 height 26
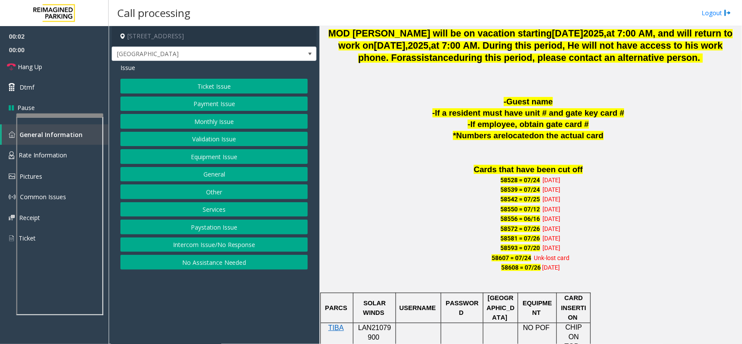
scroll to position [543, 0]
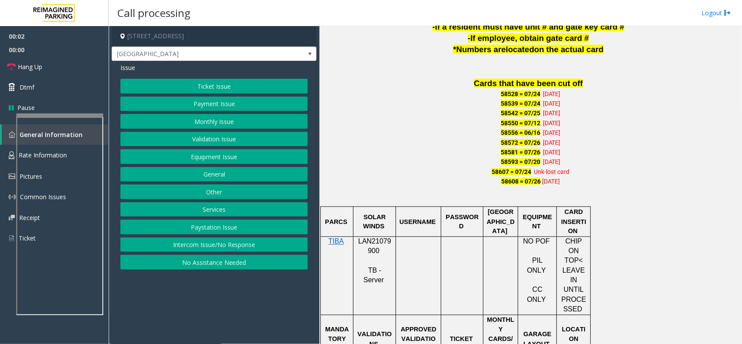
click at [371, 249] on span "LAN21079900" at bounding box center [374, 246] width 33 height 17
click at [266, 117] on button "Monthly Issue" at bounding box center [213, 121] width 187 height 15
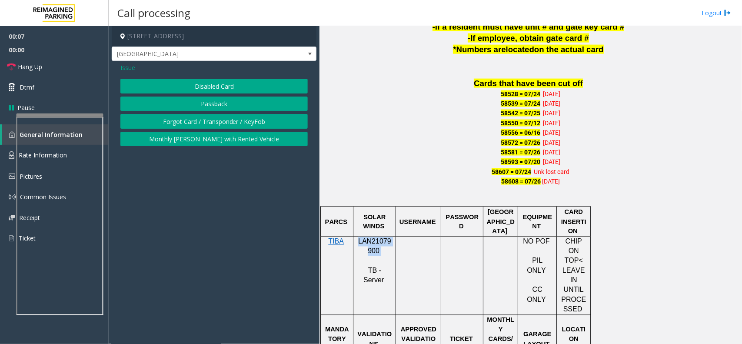
click at [233, 93] on button "Disabled Card" at bounding box center [213, 86] width 187 height 15
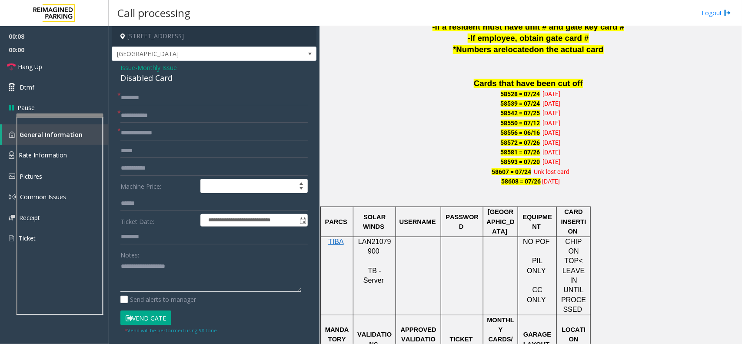
click at [177, 263] on textarea at bounding box center [210, 276] width 181 height 33
click at [157, 77] on div "Disabled Card" at bounding box center [213, 78] width 187 height 12
click at [174, 270] on textarea at bounding box center [210, 276] width 181 height 33
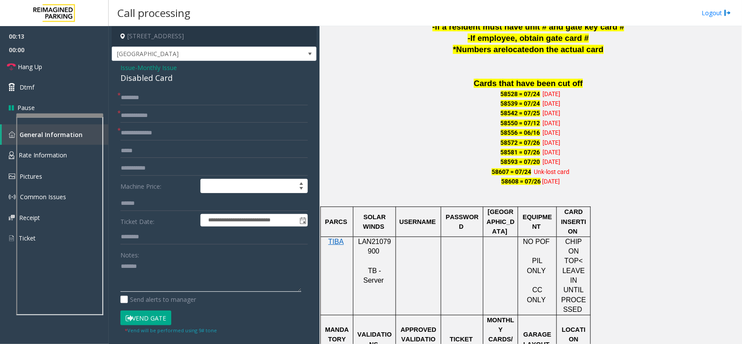
paste textarea "**********"
type textarea "**********"
click at [161, 120] on input "text" at bounding box center [213, 115] width 187 height 15
type input "******"
click at [157, 135] on input "text" at bounding box center [213, 133] width 187 height 15
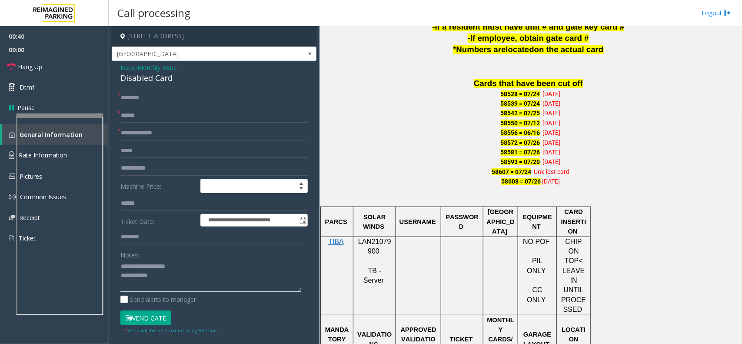
click at [177, 276] on textarea at bounding box center [210, 276] width 181 height 33
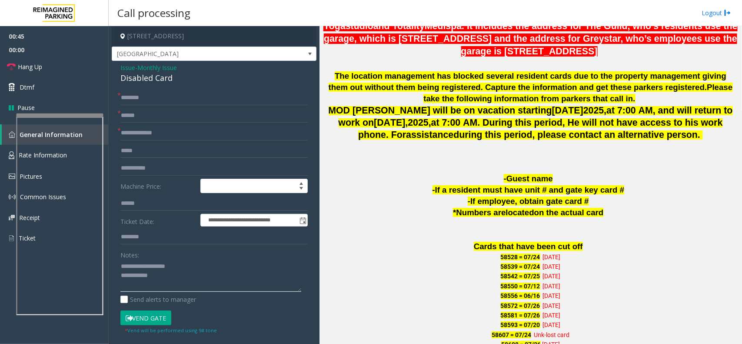
scroll to position [326, 0]
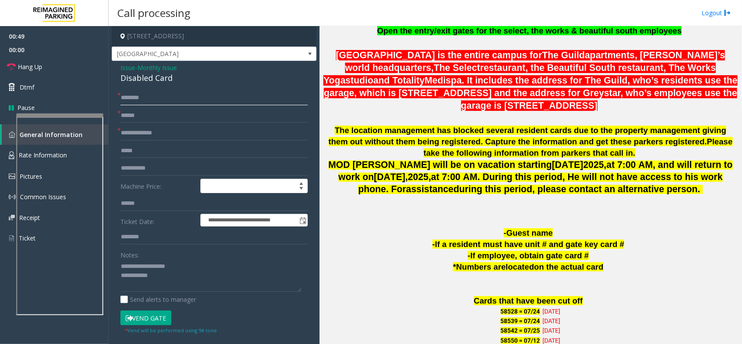
click at [157, 103] on input "text" at bounding box center [213, 97] width 187 height 15
click at [156, 99] on input "text" at bounding box center [213, 97] width 187 height 15
click at [144, 322] on button "Vend Gate" at bounding box center [145, 317] width 51 height 15
click at [171, 278] on textarea at bounding box center [210, 276] width 181 height 33
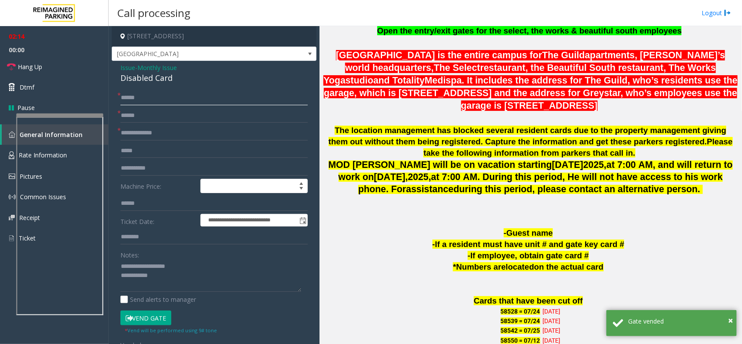
click at [124, 103] on input "******" at bounding box center [213, 97] width 187 height 15
click at [189, 103] on input "******" at bounding box center [213, 97] width 187 height 15
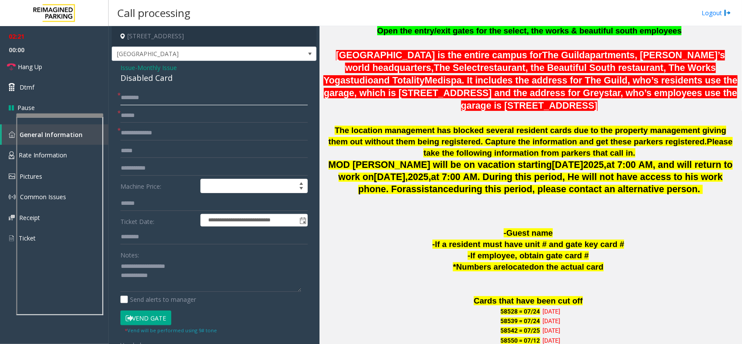
click at [171, 97] on input "******" at bounding box center [213, 97] width 187 height 15
paste input "**********"
click at [68, 68] on link "Hang Up" at bounding box center [54, 67] width 109 height 20
click at [162, 97] on input "******" at bounding box center [213, 97] width 187 height 15
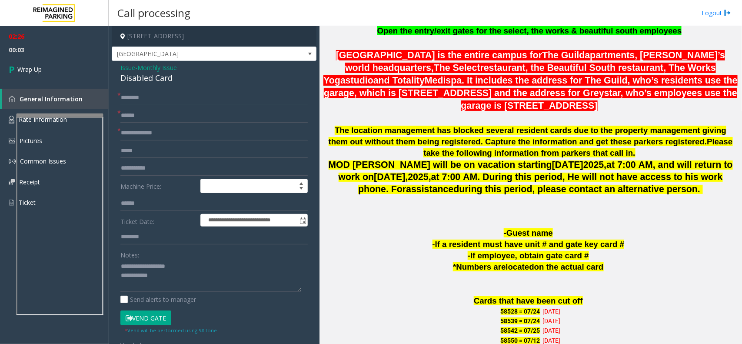
click at [161, 107] on form "**********" at bounding box center [213, 219] width 187 height 259
click at [172, 102] on input "******" at bounding box center [213, 97] width 187 height 15
paste input "**********"
type input "**********"
click at [164, 129] on input "text" at bounding box center [213, 133] width 187 height 15
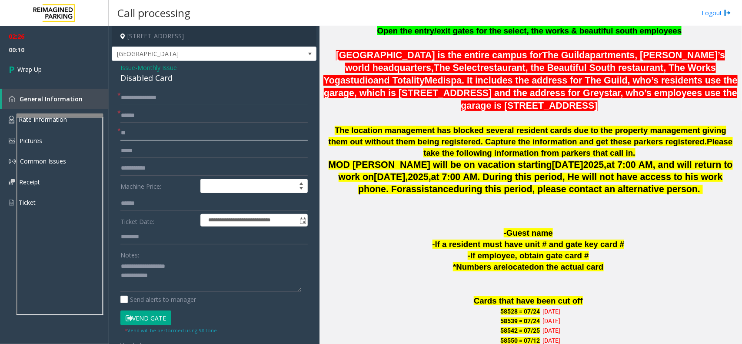
type input "**"
click at [174, 285] on textarea at bounding box center [210, 276] width 181 height 33
type textarea "**********"
click at [51, 51] on span "00:15" at bounding box center [54, 49] width 109 height 13
click at [51, 67] on link "Wrap Up" at bounding box center [54, 70] width 109 height 26
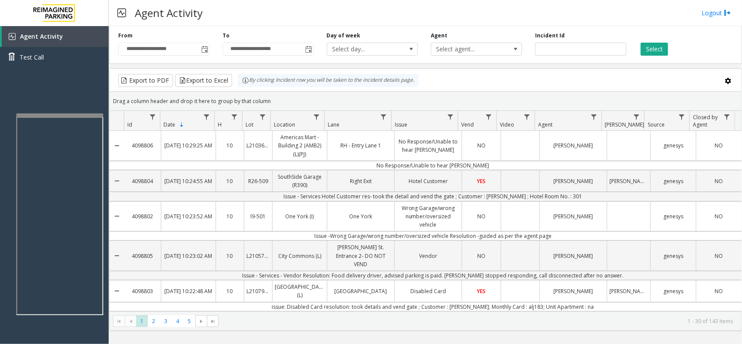
drag, startPoint x: 227, startPoint y: 74, endPoint x: 216, endPoint y: 67, distance: 14.1
click at [216, 67] on div "**********" at bounding box center [425, 177] width 633 height 308
click at [320, 103] on div "Drag a column header and drop it here to group by that column" at bounding box center [426, 100] width 632 height 15
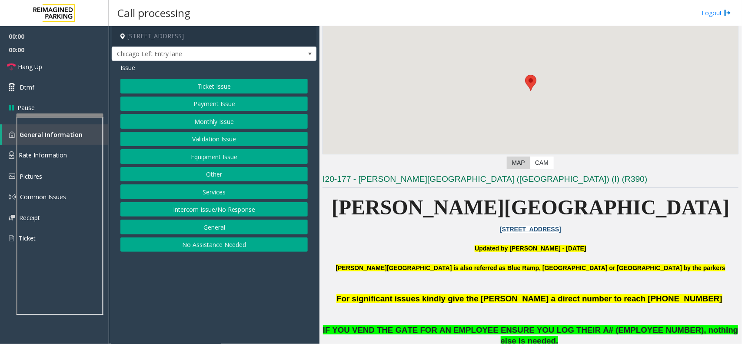
scroll to position [109, 0]
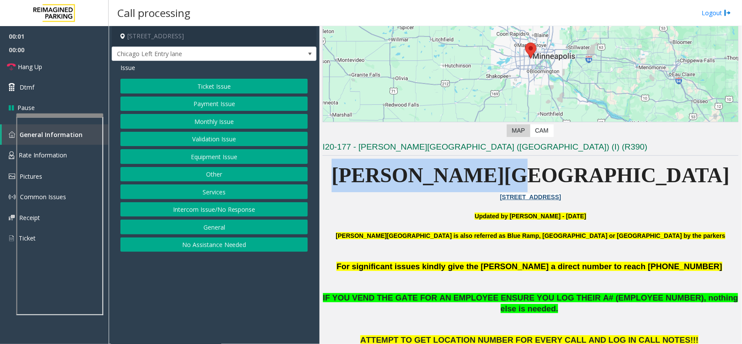
drag, startPoint x: 454, startPoint y: 179, endPoint x: 620, endPoint y: 179, distance: 166.1
click at [620, 179] on p "[PERSON_NAME][GEOGRAPHIC_DATA]" at bounding box center [531, 175] width 416 height 33
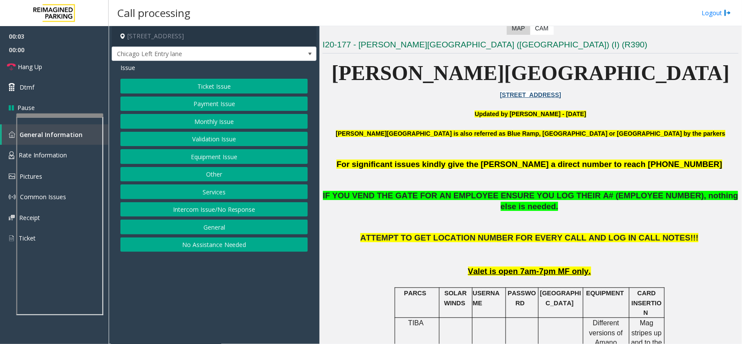
scroll to position [217, 0]
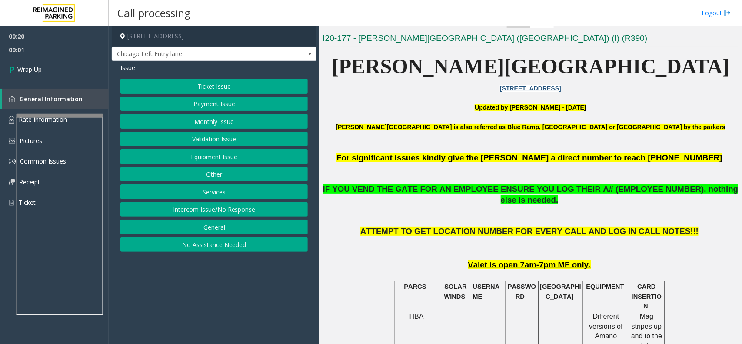
click at [249, 214] on button "Intercom Issue/No Response" at bounding box center [213, 209] width 187 height 15
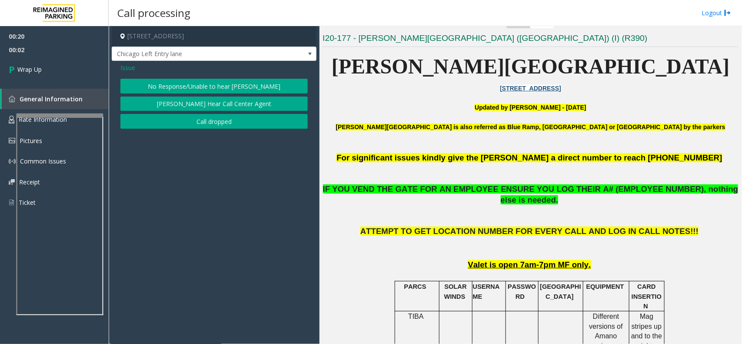
click at [217, 125] on button "Call dropped" at bounding box center [213, 121] width 187 height 15
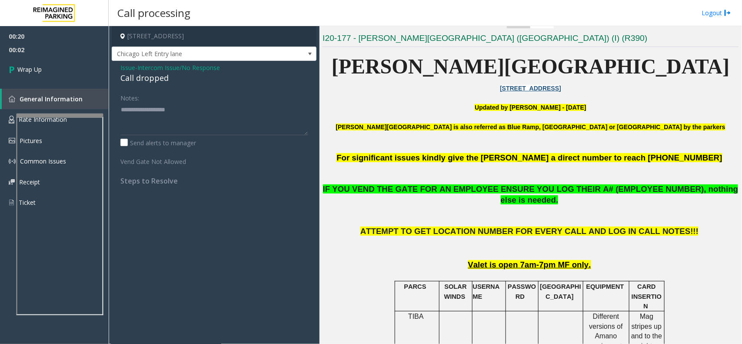
click at [133, 81] on div "Call dropped" at bounding box center [213, 78] width 187 height 12
type textarea "**********"
click at [45, 80] on link "Wrap Up" at bounding box center [54, 70] width 109 height 26
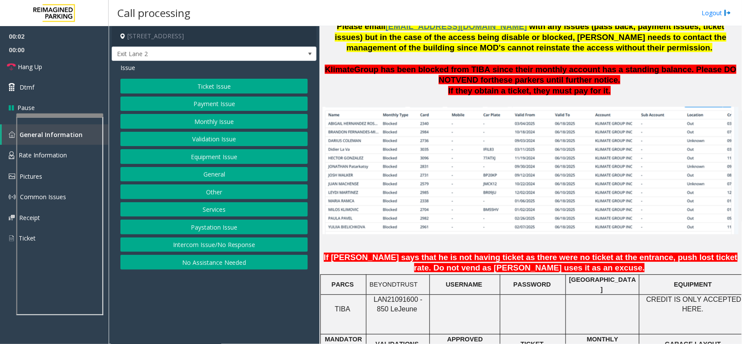
scroll to position [598, 0]
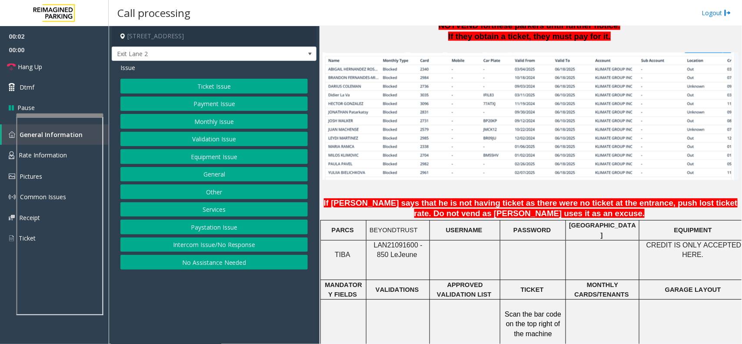
click at [398, 234] on td "BEYONDTRUST" at bounding box center [398, 230] width 63 height 20
click at [399, 241] on span "LAN21091600 - 850 Le" at bounding box center [398, 249] width 49 height 17
click at [238, 132] on button "Validation Issue" at bounding box center [213, 139] width 187 height 15
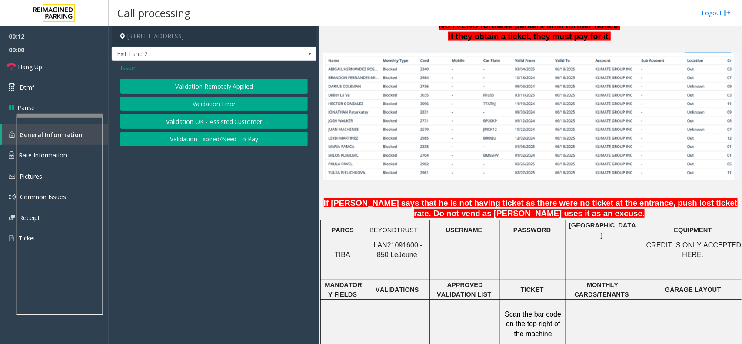
click at [129, 65] on span "Issue" at bounding box center [127, 67] width 15 height 9
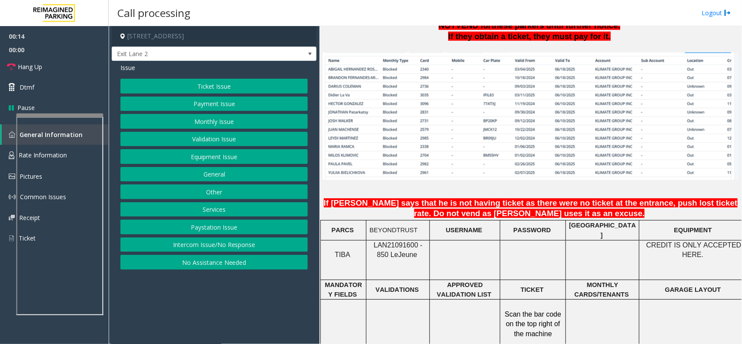
click at [226, 127] on button "Monthly Issue" at bounding box center [213, 121] width 187 height 15
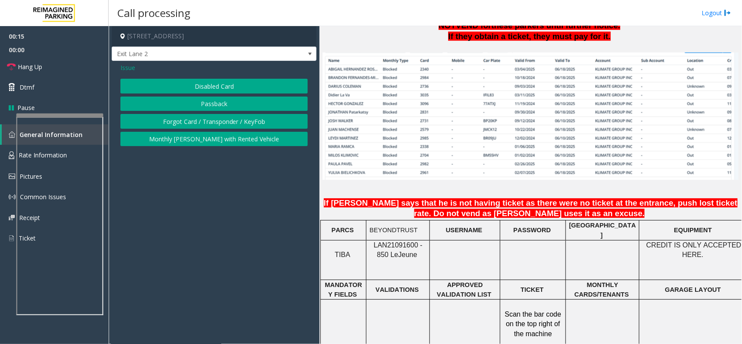
click at [225, 105] on button "Passback" at bounding box center [213, 104] width 187 height 15
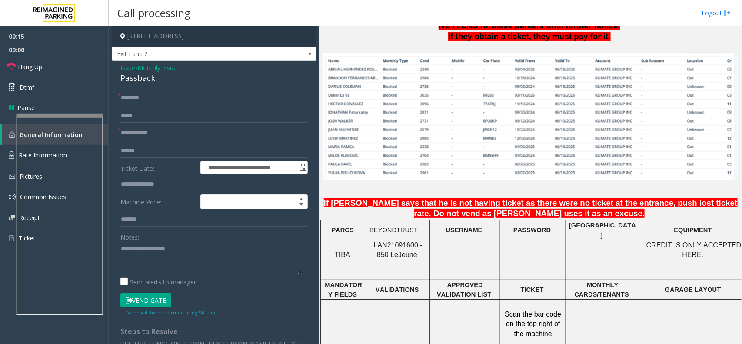
click at [173, 264] on textarea at bounding box center [210, 258] width 181 height 33
click at [151, 81] on div "Passback" at bounding box center [213, 78] width 187 height 12
click at [163, 268] on textarea at bounding box center [210, 258] width 181 height 33
paste textarea "*********"
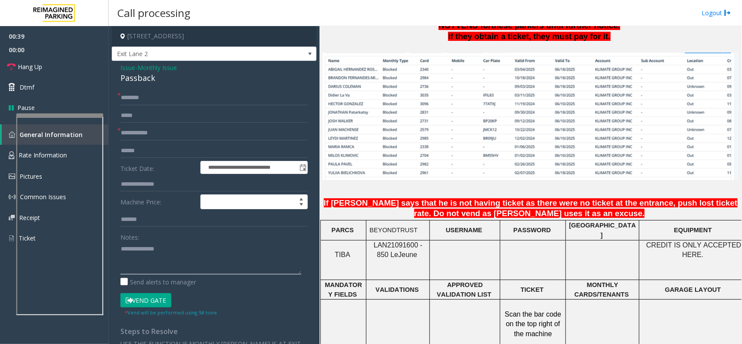
click at [166, 262] on textarea at bounding box center [210, 258] width 181 height 33
type textarea "**********"
click at [136, 145] on input "text" at bounding box center [213, 150] width 187 height 15
click at [140, 137] on input "text" at bounding box center [213, 133] width 187 height 15
type input "****"
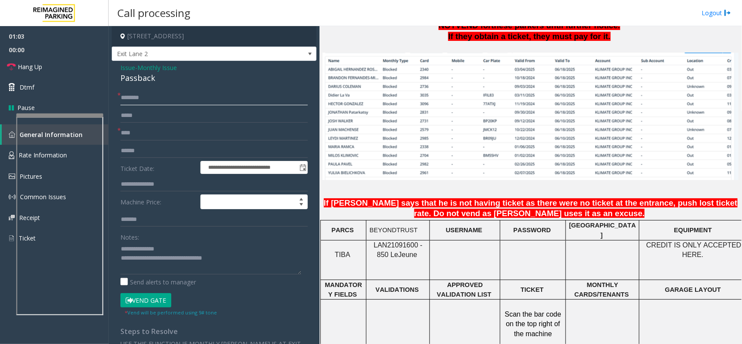
click at [167, 90] on input "text" at bounding box center [213, 97] width 187 height 15
paste input "*******"
click at [163, 90] on div "**********" at bounding box center [214, 268] width 205 height 414
click at [167, 102] on input "*******" at bounding box center [213, 97] width 187 height 15
paste input "********"
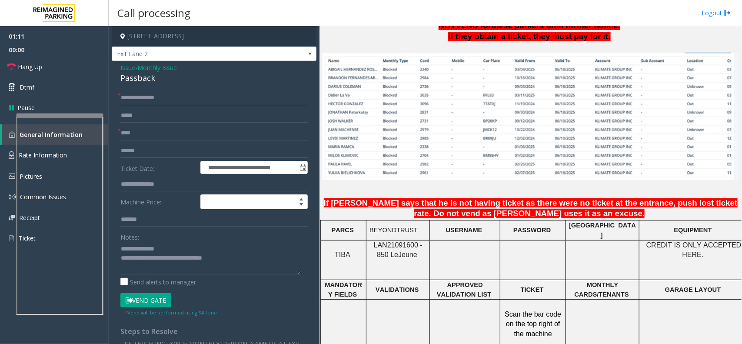
type input "**********"
click at [131, 300] on icon at bounding box center [129, 300] width 7 height 6
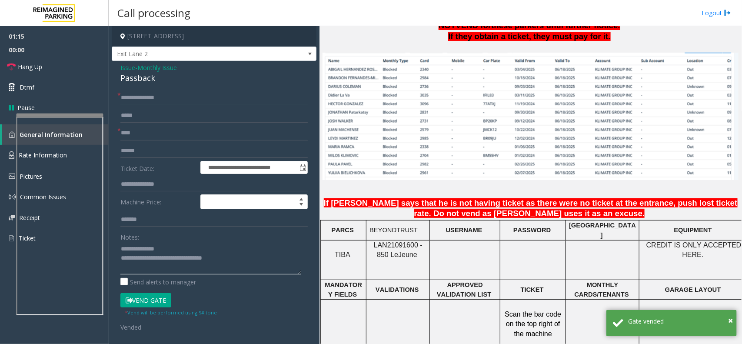
click at [230, 259] on textarea at bounding box center [210, 258] width 181 height 33
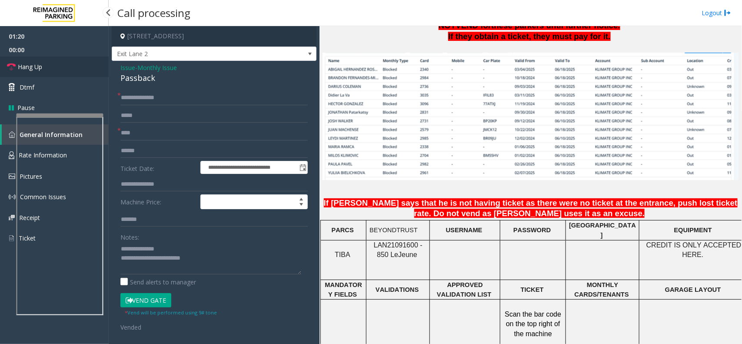
click at [62, 70] on link "Hang Up" at bounding box center [54, 67] width 109 height 20
click at [215, 259] on textarea at bounding box center [210, 258] width 181 height 33
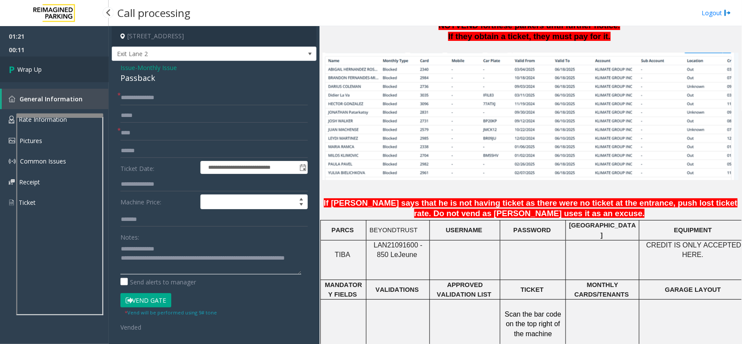
type textarea "**********"
click at [37, 57] on link "Wrap Up" at bounding box center [54, 70] width 109 height 26
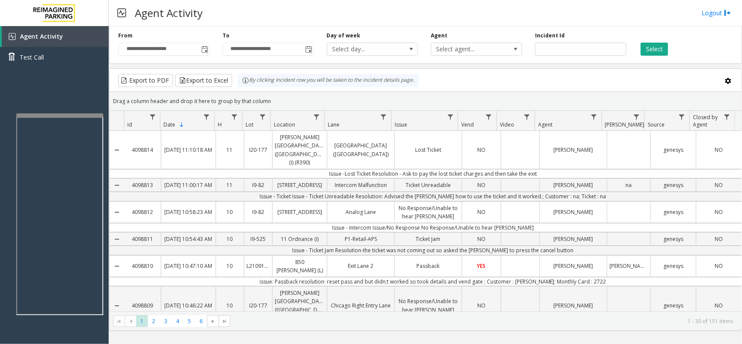
drag, startPoint x: 279, startPoint y: 103, endPoint x: 248, endPoint y: 80, distance: 38.9
click at [248, 80] on kendo-grid "Export to PDF Export to Excel By clicking Incident row you will be taken to the…" at bounding box center [425, 199] width 633 height 263
click at [280, 96] on div "Drag a column header and drop it here to group by that column" at bounding box center [426, 100] width 632 height 15
drag, startPoint x: 277, startPoint y: 101, endPoint x: 238, endPoint y: 86, distance: 41.6
click at [238, 86] on kendo-grid "Export to PDF Export to Excel By clicking Incident row you will be taken to the…" at bounding box center [425, 199] width 633 height 263
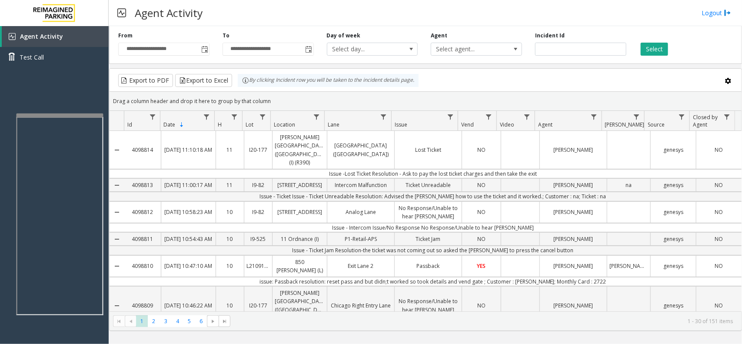
click at [273, 97] on div "Drag a column header and drop it here to group by that column" at bounding box center [426, 100] width 632 height 15
click at [232, 81] on div "Export to PDF Export to Excel By clicking Incident row you will be taken to the…" at bounding box center [270, 80] width 306 height 13
drag, startPoint x: 272, startPoint y: 100, endPoint x: 236, endPoint y: 85, distance: 38.9
click at [236, 85] on kendo-grid "Export to PDF Export to Excel By clicking Incident row you will be taken to the…" at bounding box center [425, 199] width 633 height 263
click at [290, 100] on div "Drag a column header and drop it here to group by that column" at bounding box center [426, 100] width 632 height 15
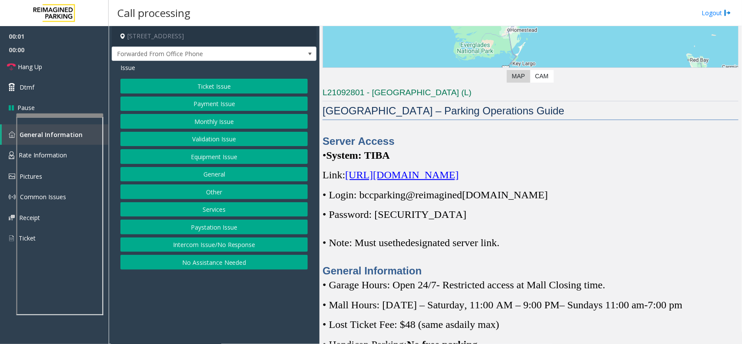
scroll to position [217, 0]
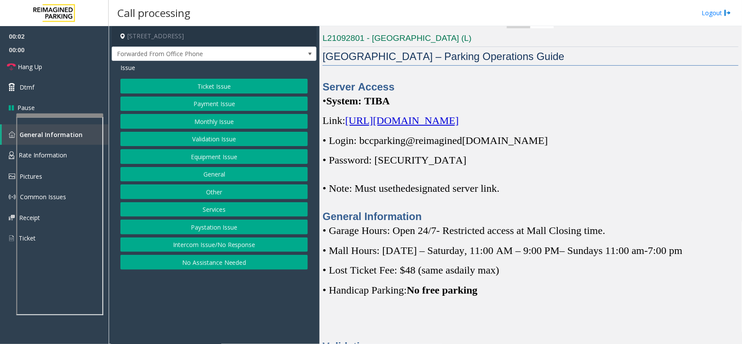
click at [459, 122] on span "https://spark-cloud.tibaparking.net/reimaginedparking/account/login" at bounding box center [401, 120] width 113 height 11
copy p "bccparking@re imagined parking.com"
drag, startPoint x: 525, startPoint y: 138, endPoint x: 360, endPoint y: 140, distance: 164.8
click at [360, 140] on p "• Login: bccparking@re imagined parking.com" at bounding box center [531, 140] width 416 height 14
copy p "Parking1!"
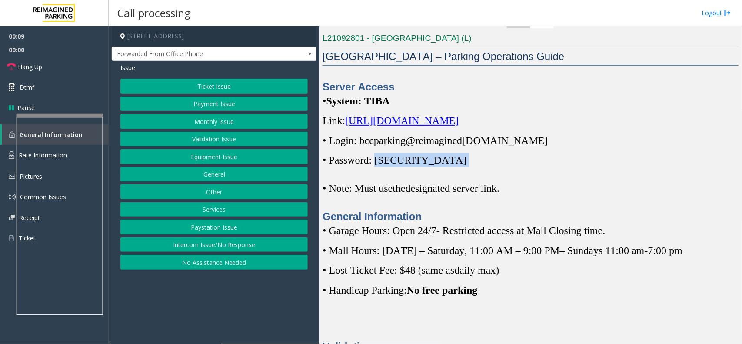
drag, startPoint x: 433, startPoint y: 160, endPoint x: 377, endPoint y: 165, distance: 55.5
click at [377, 165] on p "• Password: Parking1!" at bounding box center [531, 160] width 416 height 14
click at [229, 119] on button "Monthly Issue" at bounding box center [213, 121] width 187 height 15
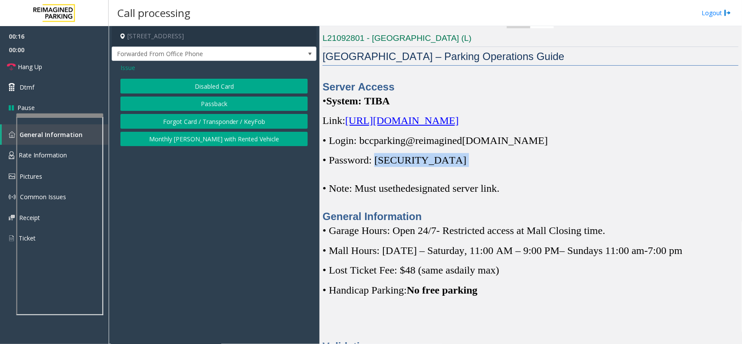
click at [233, 120] on button "Forgot Card / Transponder / KeyFob" at bounding box center [213, 121] width 187 height 15
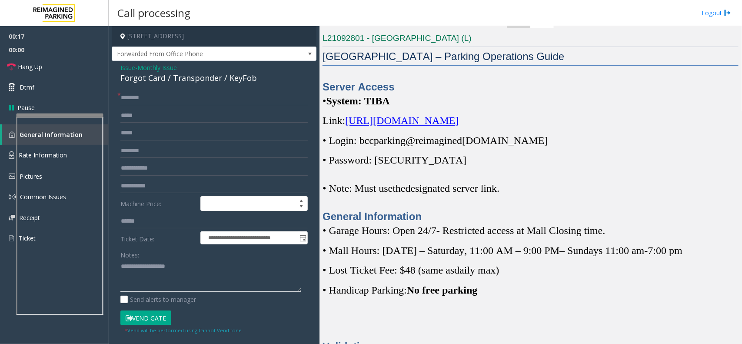
click at [188, 264] on textarea at bounding box center [210, 276] width 181 height 33
click at [216, 84] on div "Forgot Card / Transponder / KeyFob" at bounding box center [213, 78] width 187 height 12
click at [216, 83] on div "Forgot Card / Transponder / KeyFob" at bounding box center [213, 78] width 187 height 12
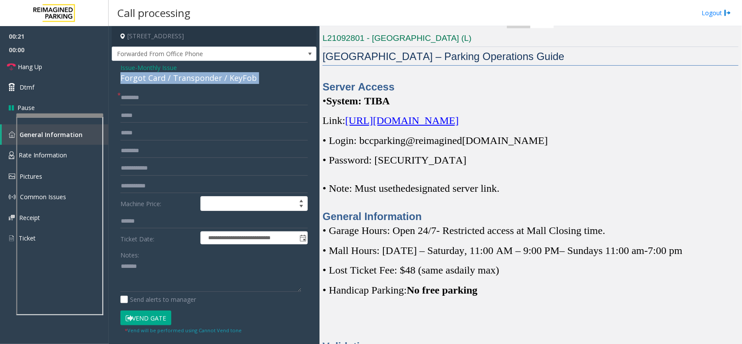
copy div "Forgot Card / Transponder / KeyFob"
click at [208, 272] on textarea at bounding box center [210, 276] width 181 height 33
paste textarea "**********"
type textarea "**********"
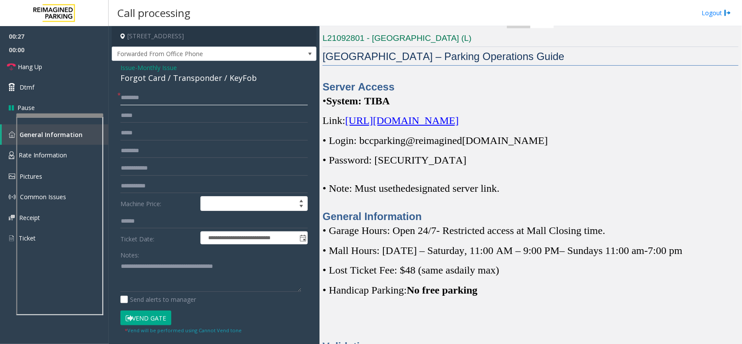
click at [144, 101] on input "text" at bounding box center [213, 97] width 187 height 15
type input "**"
click at [165, 283] on textarea at bounding box center [210, 276] width 181 height 33
click at [63, 67] on link "Hang Up" at bounding box center [54, 67] width 109 height 20
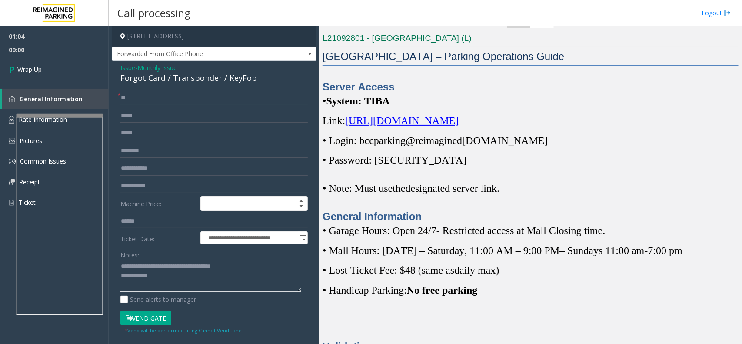
click at [182, 283] on textarea at bounding box center [210, 276] width 181 height 33
type textarea "**********"
click at [43, 61] on link "Wrap Up" at bounding box center [54, 70] width 109 height 26
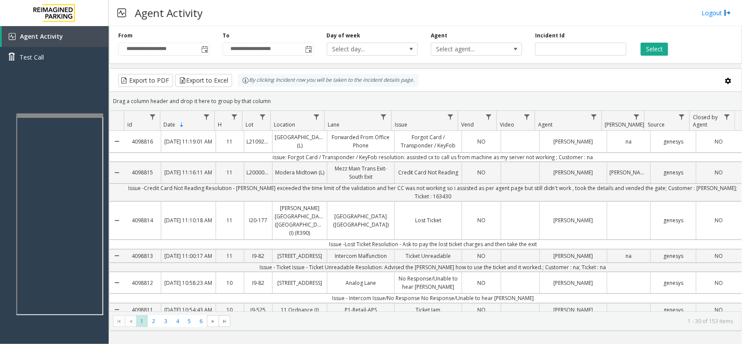
drag, startPoint x: 275, startPoint y: 103, endPoint x: 243, endPoint y: 83, distance: 38.3
click at [240, 83] on kendo-grid "Export to PDF Export to Excel By clicking Incident row you will be taken to the…" at bounding box center [425, 199] width 633 height 263
click at [275, 93] on kendo-grid-group-panel "Drag a column header and drop it here to group by that column" at bounding box center [426, 101] width 632 height 19
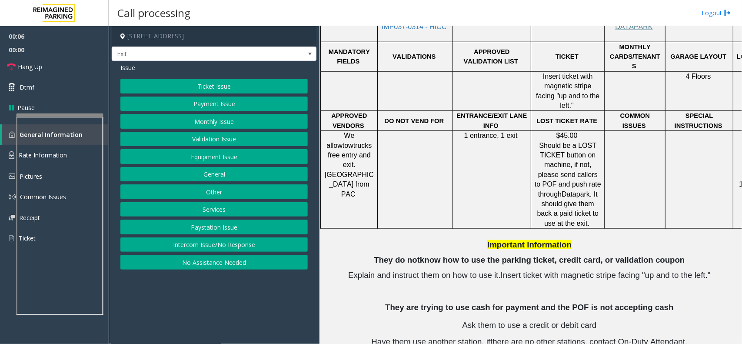
scroll to position [163, 0]
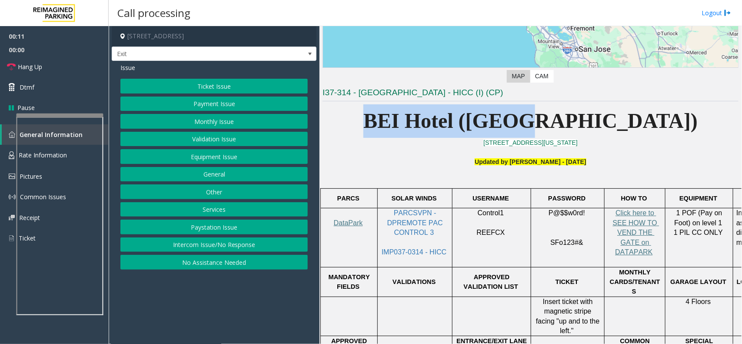
drag, startPoint x: 435, startPoint y: 129, endPoint x: 627, endPoint y: 120, distance: 191.5
click at [627, 120] on p "BEI Hotel ([GEOGRAPHIC_DATA])" at bounding box center [531, 120] width 416 height 33
drag, startPoint x: 610, startPoint y: 124, endPoint x: 422, endPoint y: 114, distance: 188.5
click at [422, 114] on p "BEI Hotel ([GEOGRAPHIC_DATA])" at bounding box center [531, 120] width 416 height 33
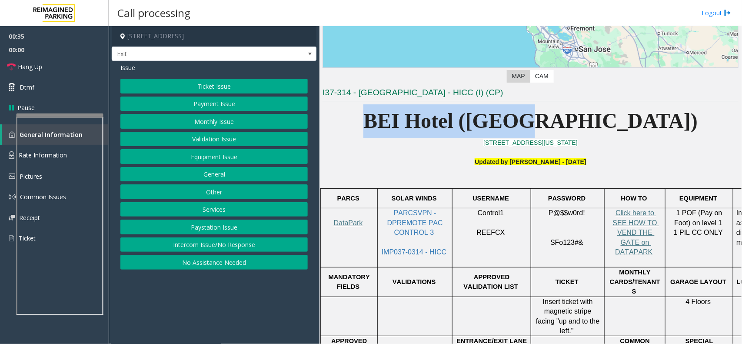
click at [422, 114] on p "BEI Hotel ([GEOGRAPHIC_DATA])" at bounding box center [531, 120] width 416 height 33
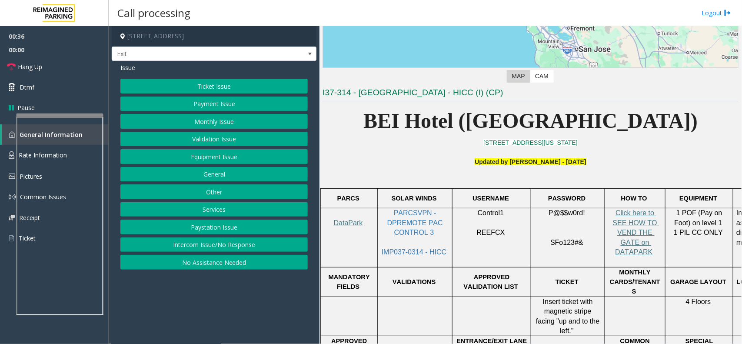
click at [211, 158] on button "Equipment Issue" at bounding box center [213, 156] width 187 height 15
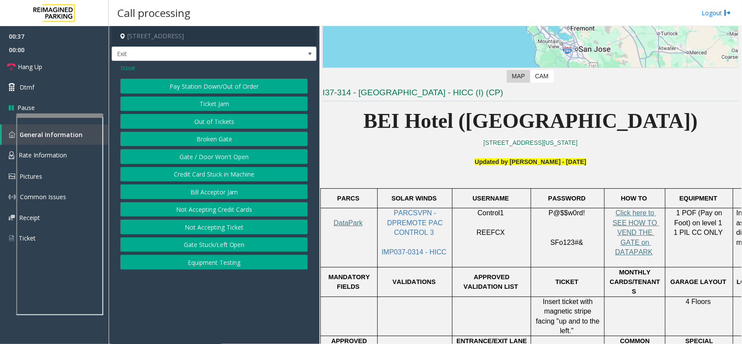
click at [125, 70] on span "Issue" at bounding box center [127, 67] width 15 height 9
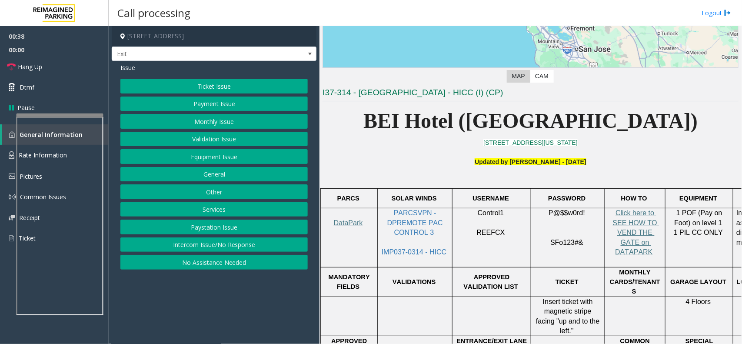
click at [207, 212] on button "Services" at bounding box center [213, 209] width 187 height 15
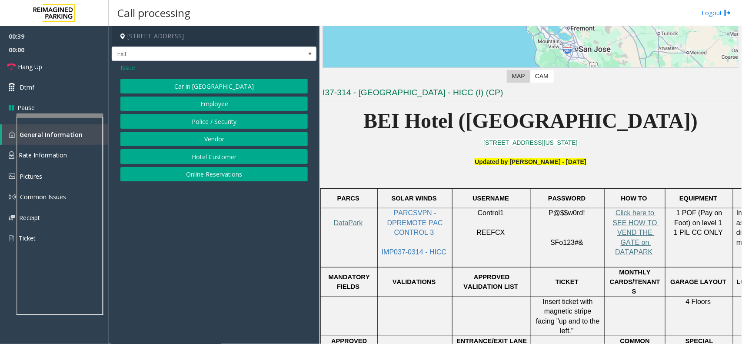
click at [212, 159] on button "Hotel Customer" at bounding box center [213, 156] width 187 height 15
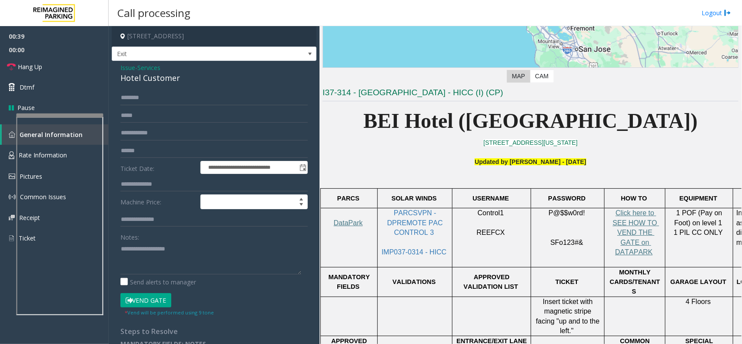
click at [174, 241] on div "Notes:" at bounding box center [213, 252] width 187 height 45
click at [170, 264] on textarea at bounding box center [210, 258] width 181 height 33
click at [159, 81] on div "Hotel Customer" at bounding box center [213, 78] width 187 height 12
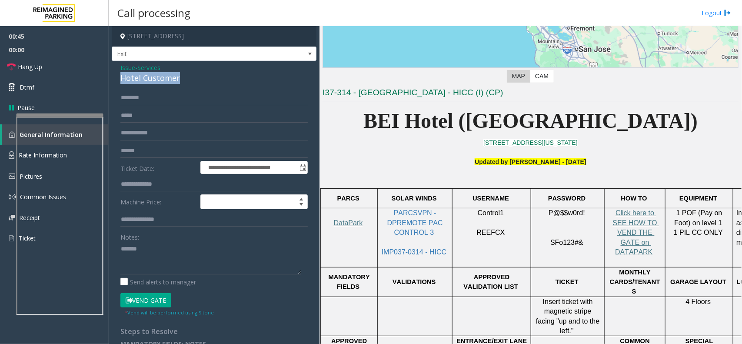
copy div "Hotel Customer"
click at [170, 247] on textarea at bounding box center [210, 258] width 181 height 33
paste textarea "**********"
type textarea "**********"
click at [164, 188] on input "text" at bounding box center [213, 184] width 187 height 15
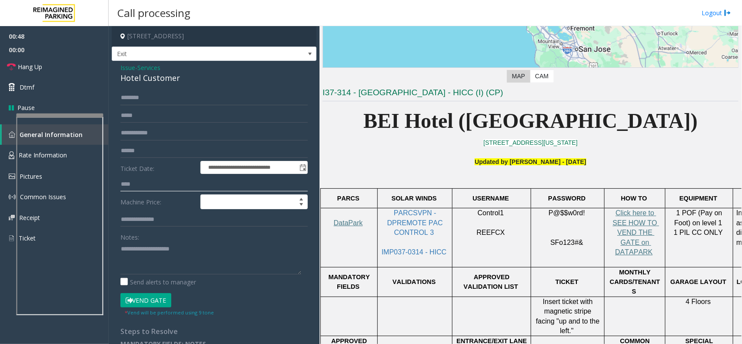
type input "****"
click at [153, 290] on form "**********" at bounding box center [213, 203] width 187 height 226
click at [151, 280] on label "Send alerts to manager" at bounding box center [158, 281] width 76 height 9
click at [151, 266] on textarea at bounding box center [210, 258] width 181 height 33
click at [138, 298] on button "Vend Gate" at bounding box center [145, 300] width 51 height 15
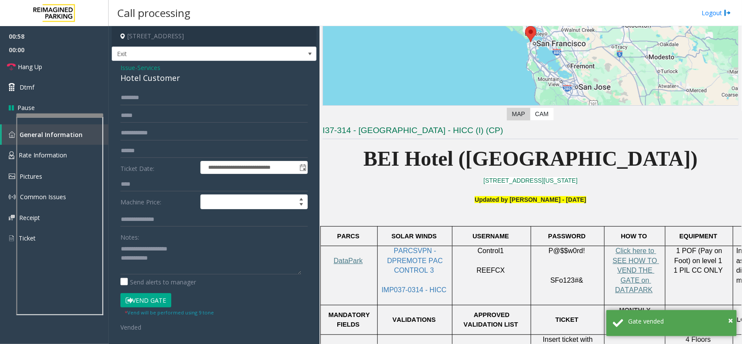
scroll to position [0, 0]
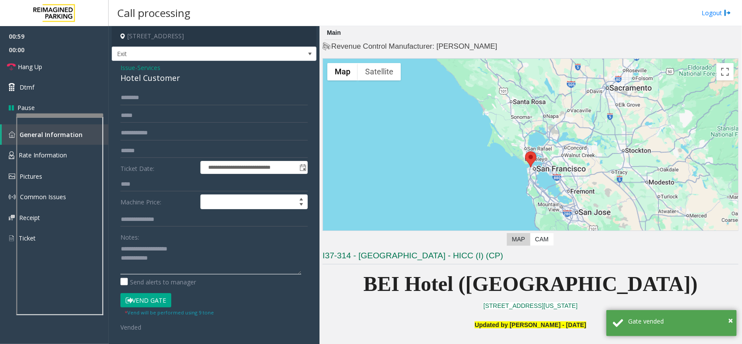
click at [201, 263] on textarea at bounding box center [210, 258] width 181 height 33
click at [48, 70] on link "Hang Up" at bounding box center [54, 67] width 109 height 20
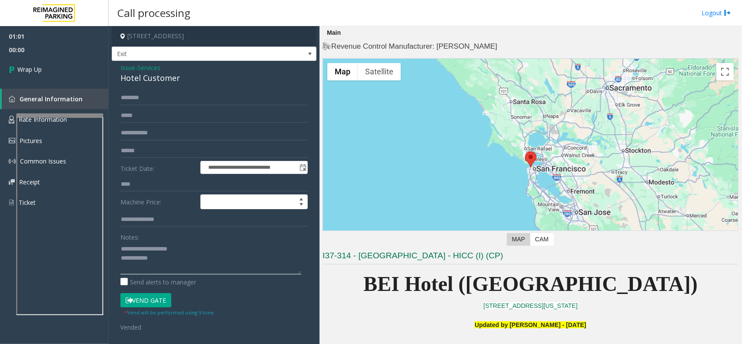
click at [163, 253] on textarea at bounding box center [210, 258] width 181 height 33
click at [170, 267] on textarea at bounding box center [210, 258] width 181 height 33
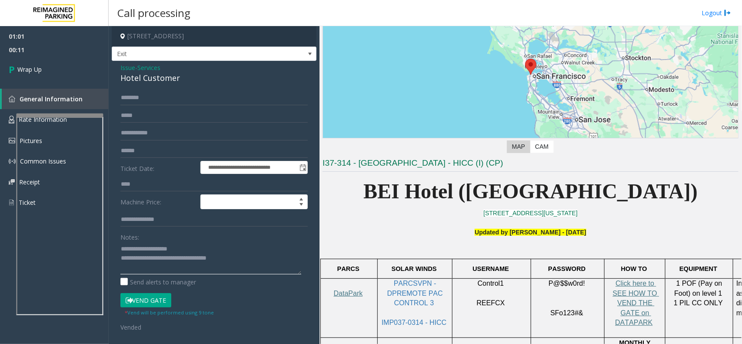
scroll to position [163, 0]
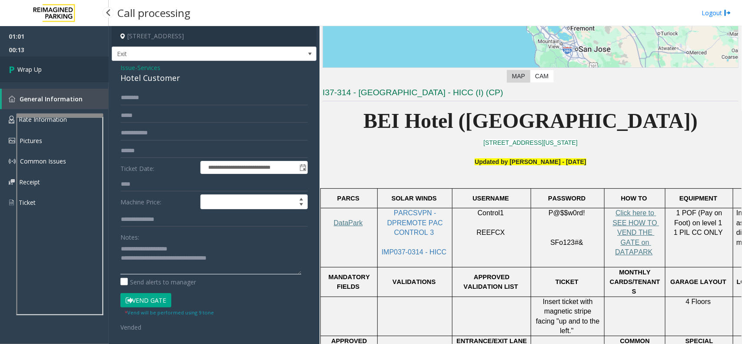
type textarea "**********"
click at [59, 81] on link "Wrap Up" at bounding box center [54, 70] width 109 height 26
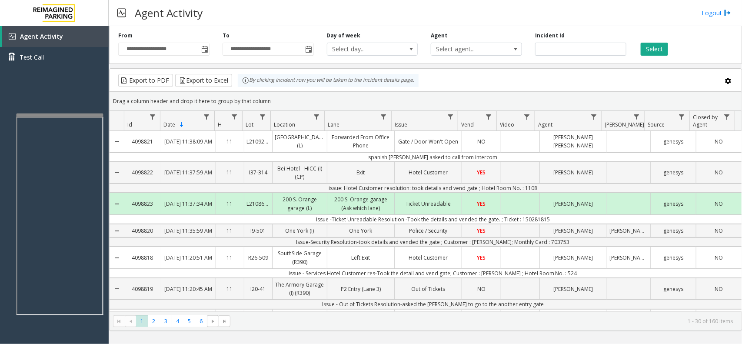
drag, startPoint x: 280, startPoint y: 109, endPoint x: 257, endPoint y: 93, distance: 27.7
click at [257, 93] on kendo-grid-group-panel "Drag a column header and drop it here to group by that column" at bounding box center [426, 101] width 632 height 19
click at [274, 99] on div "Drag a column header and drop it here to group by that column" at bounding box center [426, 100] width 632 height 15
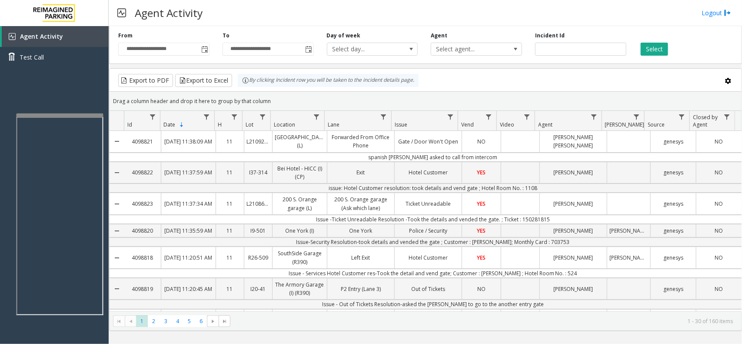
drag, startPoint x: 275, startPoint y: 103, endPoint x: 233, endPoint y: 86, distance: 45.6
click at [233, 86] on kendo-grid "Export to PDF Export to Excel By clicking Incident row you will be taken to the…" at bounding box center [425, 199] width 633 height 263
click at [280, 102] on div "Drag a column header and drop it here to group by that column" at bounding box center [426, 100] width 632 height 15
drag, startPoint x: 280, startPoint y: 102, endPoint x: 231, endPoint y: 75, distance: 56.4
click at [231, 75] on kendo-grid "Export to PDF Export to Excel By clicking Incident row you will be taken to the…" at bounding box center [425, 199] width 633 height 263
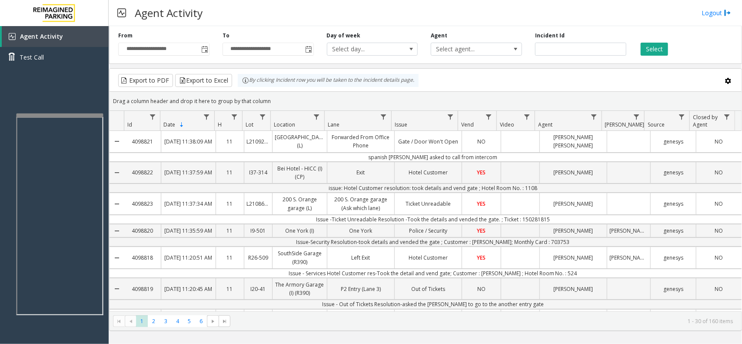
click at [277, 105] on div "Drag a column header and drop it here to group by that column" at bounding box center [426, 100] width 632 height 15
drag, startPoint x: 277, startPoint y: 102, endPoint x: 241, endPoint y: 81, distance: 41.5
click at [241, 81] on kendo-grid "Export to PDF Export to Excel By clicking Incident row you will be taken to the…" at bounding box center [425, 199] width 633 height 263
click at [273, 95] on div "Drag a column header and drop it here to group by that column" at bounding box center [426, 100] width 632 height 15
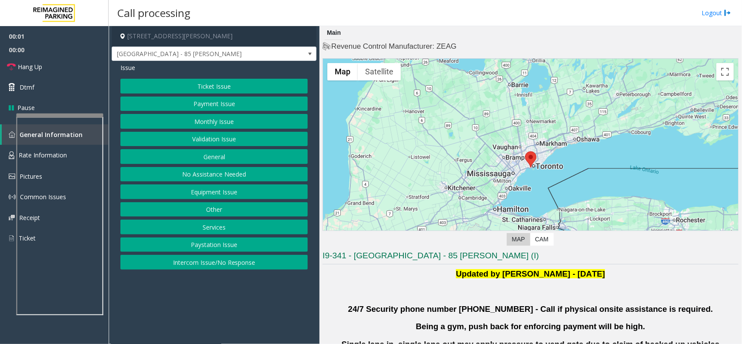
click at [257, 138] on button "Validation Issue" at bounding box center [213, 139] width 187 height 15
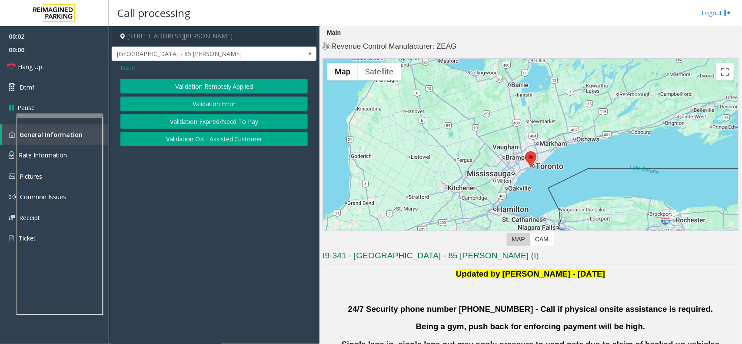
click at [246, 108] on button "Validation Error" at bounding box center [213, 104] width 187 height 15
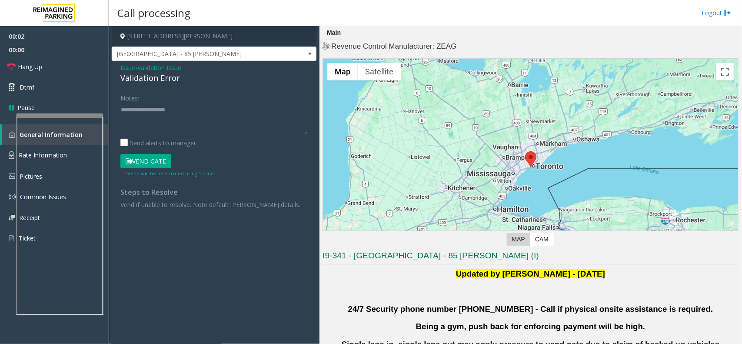
click at [211, 149] on form "Notes: Send alerts to manager Vend Gate * Vend will be performed using 1 tone" at bounding box center [213, 133] width 187 height 87
click at [226, 131] on textarea at bounding box center [213, 119] width 187 height 33
click at [174, 81] on div "Validation Error" at bounding box center [213, 78] width 187 height 12
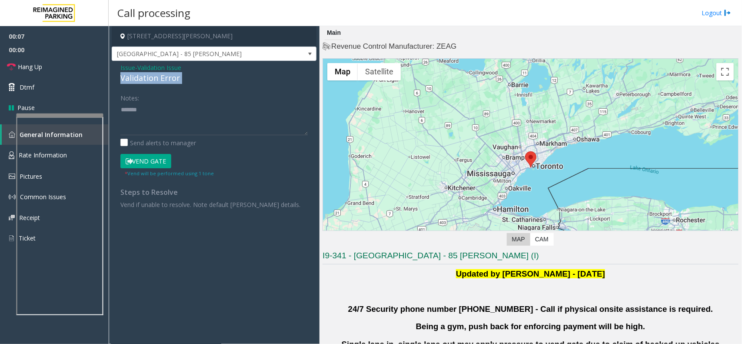
copy div "Validation Error"
click at [183, 112] on textarea at bounding box center [213, 119] width 187 height 33
paste textarea "**********"
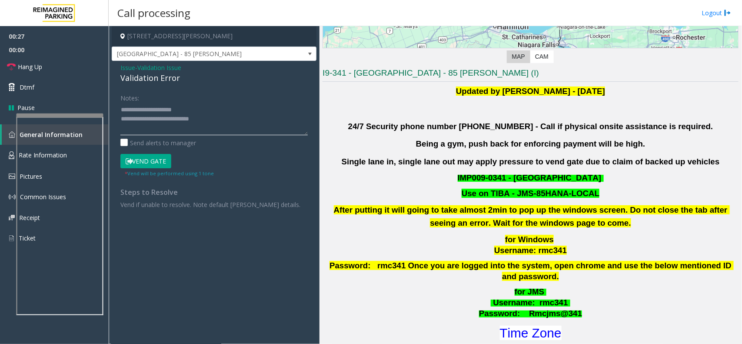
scroll to position [272, 0]
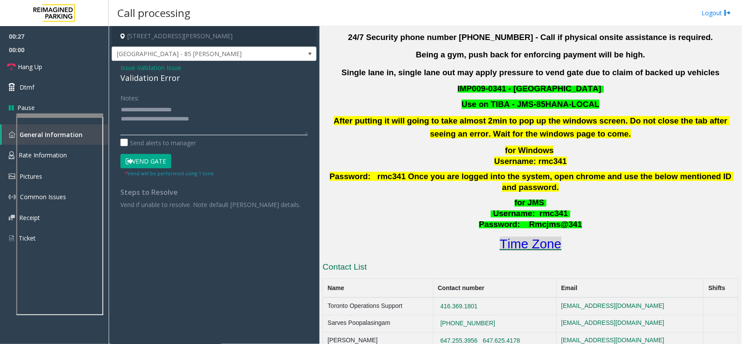
type textarea "**********"
click at [517, 240] on font "Time Zone" at bounding box center [531, 244] width 62 height 14
click at [235, 123] on textarea at bounding box center [213, 119] width 187 height 33
click at [126, 67] on span "Issue" at bounding box center [127, 67] width 15 height 9
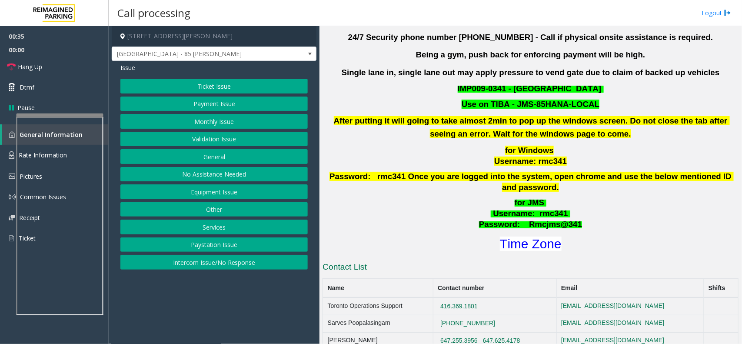
click at [203, 136] on button "Validation Issue" at bounding box center [213, 139] width 187 height 15
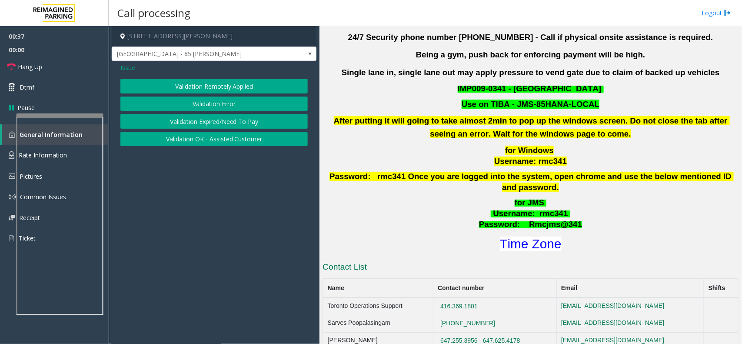
click at [212, 120] on button "Validation Expired/Need To Pay" at bounding box center [213, 121] width 187 height 15
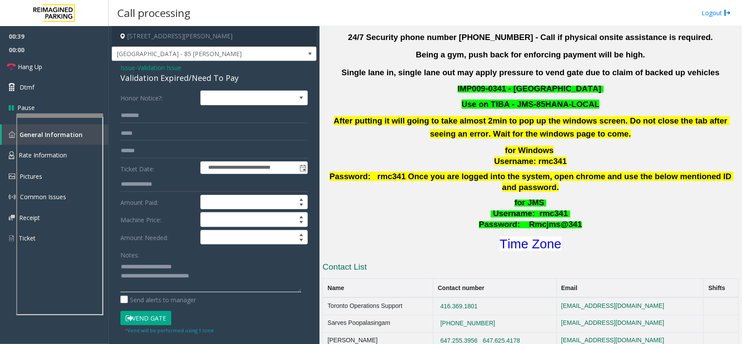
click at [217, 279] on textarea at bounding box center [210, 276] width 181 height 33
click at [225, 271] on textarea at bounding box center [210, 276] width 181 height 33
click at [222, 280] on textarea at bounding box center [210, 276] width 181 height 33
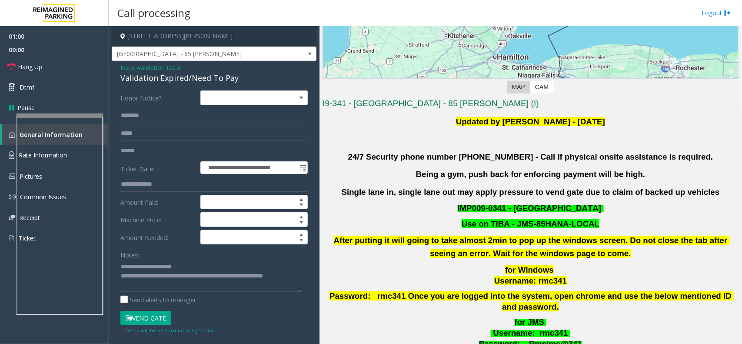
scroll to position [217, 0]
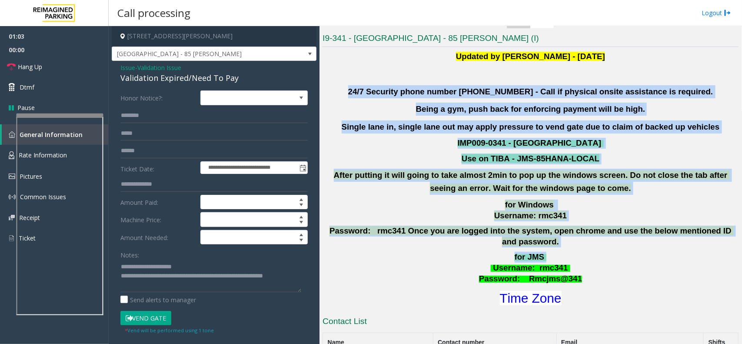
drag, startPoint x: 375, startPoint y: 87, endPoint x: 668, endPoint y: 250, distance: 335.3
click at [668, 250] on div "Updated by Pranav Babbar - 28th Jan 2025 24/7 Security phone number 416.534.343…" at bounding box center [531, 178] width 416 height 257
click at [603, 218] on p "for Windows Username: rmc341" at bounding box center [531, 211] width 418 height 22
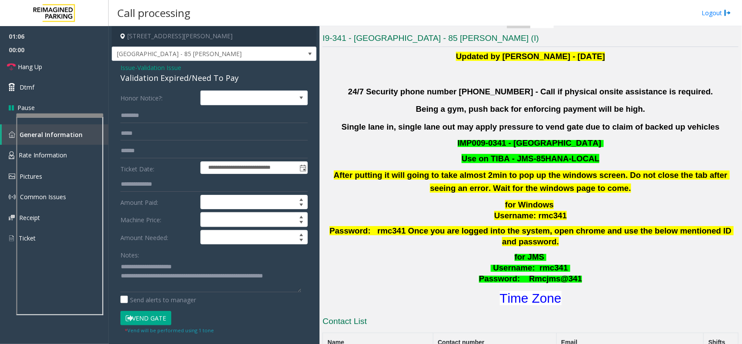
click at [160, 320] on button "Vend Gate" at bounding box center [145, 318] width 51 height 15
click at [170, 288] on textarea at bounding box center [210, 276] width 181 height 33
click at [68, 74] on link "Hang Up" at bounding box center [54, 67] width 109 height 20
click at [203, 288] on textarea at bounding box center [210, 276] width 181 height 33
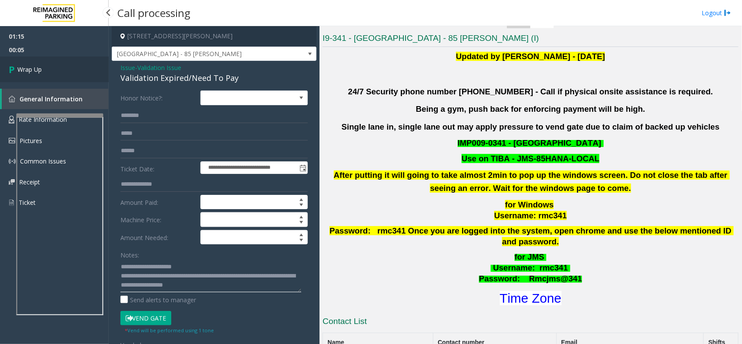
type textarea "**********"
click at [79, 72] on link "Wrap Up" at bounding box center [54, 70] width 109 height 26
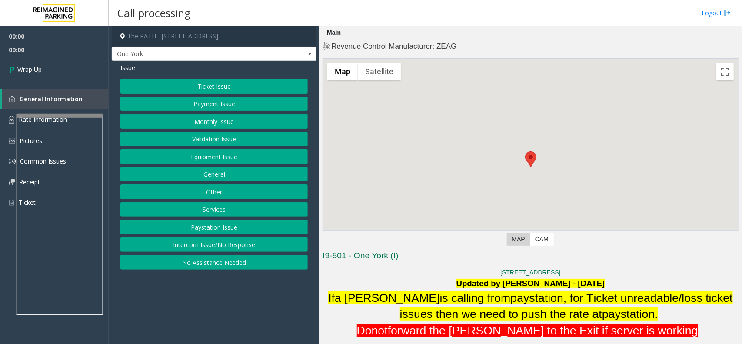
click at [233, 246] on button "Intercom Issue/No Response" at bounding box center [213, 244] width 187 height 15
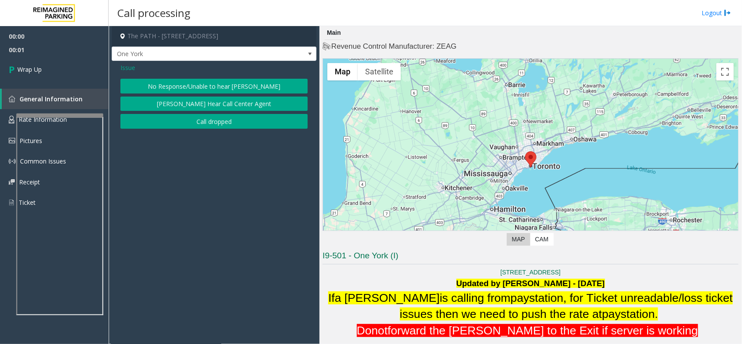
click at [205, 124] on button "Call dropped" at bounding box center [213, 121] width 187 height 15
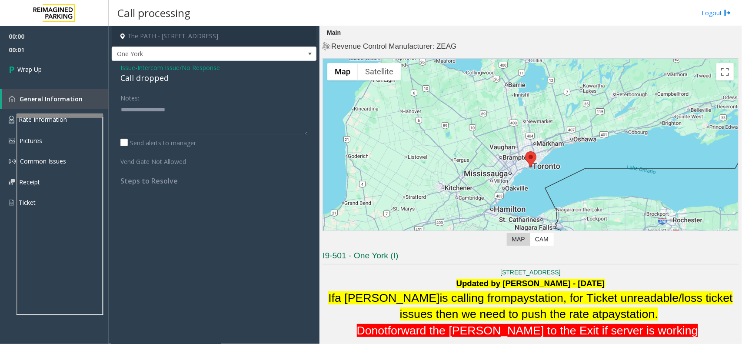
click at [144, 81] on div "Call dropped" at bounding box center [213, 78] width 187 height 12
type textarea "**********"
click at [43, 60] on link "Wrap Up" at bounding box center [54, 70] width 109 height 26
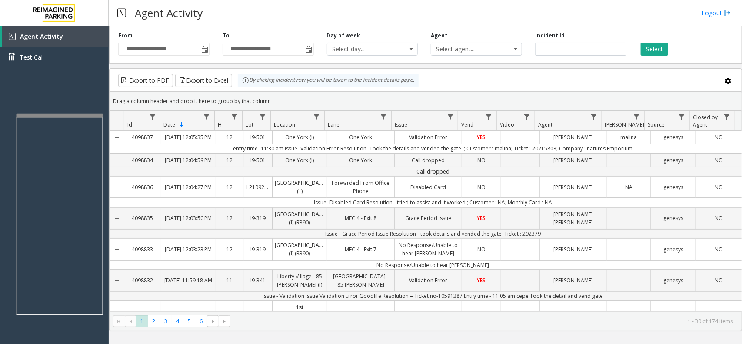
click at [420, 343] on div "**********" at bounding box center [425, 185] width 633 height 318
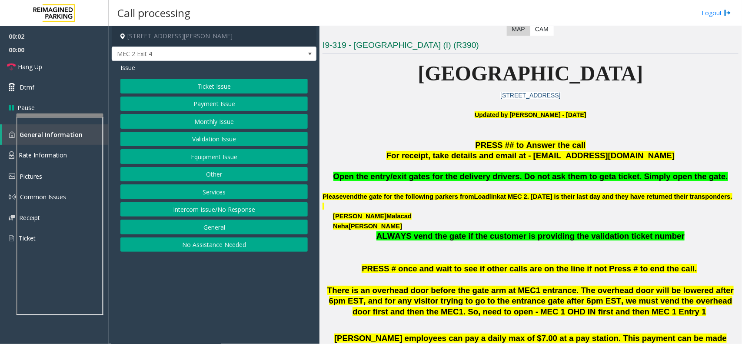
scroll to position [217, 0]
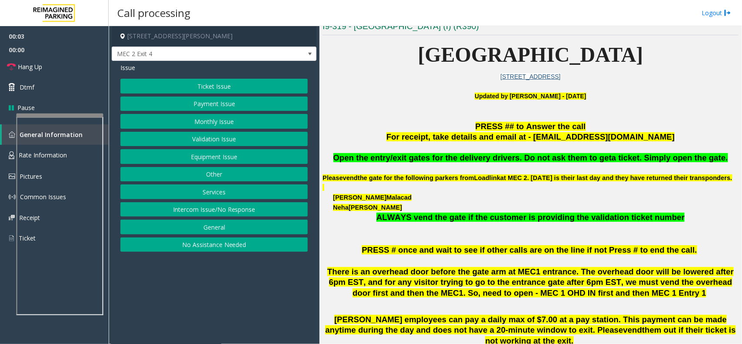
click at [225, 159] on button "Equipment Issue" at bounding box center [213, 156] width 187 height 15
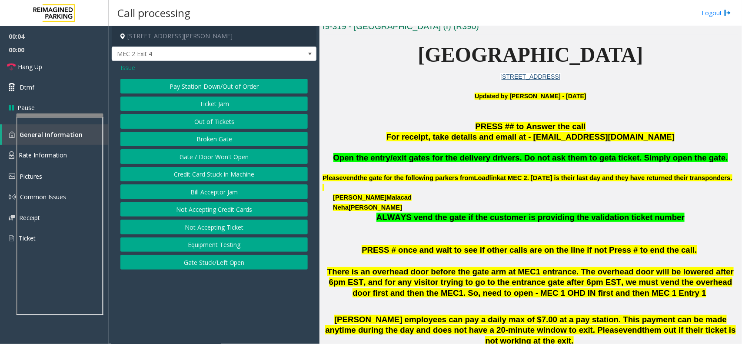
click at [225, 159] on button "Gate / Door Won't Open" at bounding box center [213, 156] width 187 height 15
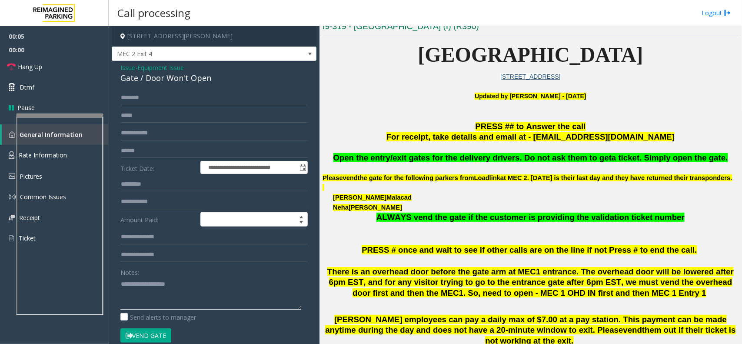
click at [189, 285] on textarea at bounding box center [210, 293] width 181 height 33
type textarea "**********"
click at [167, 104] on input "text" at bounding box center [213, 97] width 187 height 15
type input "****"
click at [180, 314] on label "Send alerts to manager" at bounding box center [158, 317] width 76 height 9
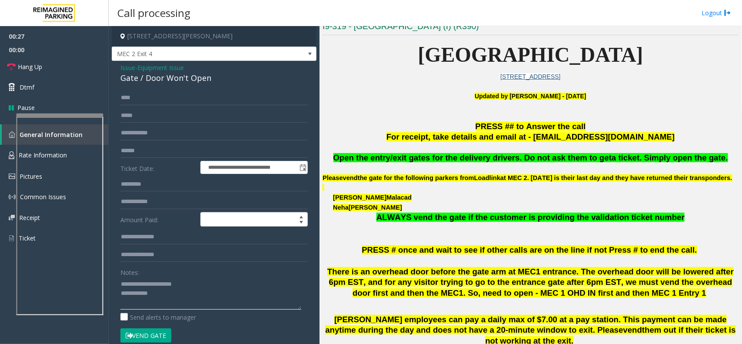
click at [185, 300] on textarea at bounding box center [210, 293] width 181 height 33
click at [168, 314] on label "Send alerts to manager" at bounding box center [158, 317] width 76 height 9
click at [175, 304] on textarea at bounding box center [210, 293] width 181 height 33
click at [154, 340] on button "Vend Gate" at bounding box center [145, 335] width 51 height 15
click at [170, 313] on label "Send alerts to manager" at bounding box center [158, 317] width 76 height 9
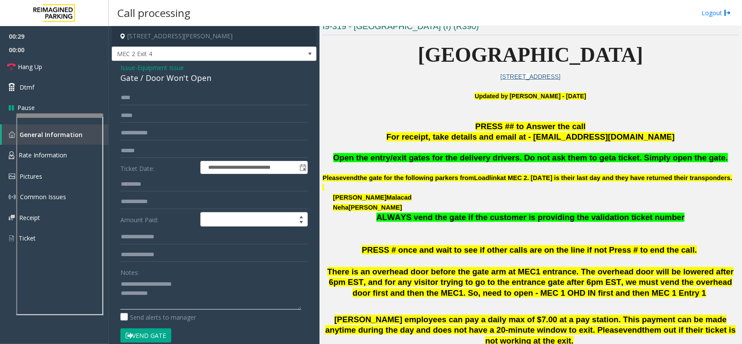
click at [181, 299] on textarea at bounding box center [210, 293] width 181 height 33
click at [163, 330] on button "Vend Gate" at bounding box center [145, 335] width 51 height 15
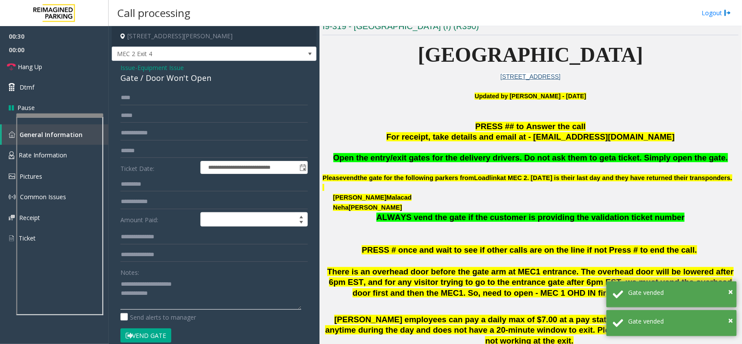
click at [175, 309] on textarea at bounding box center [210, 293] width 181 height 33
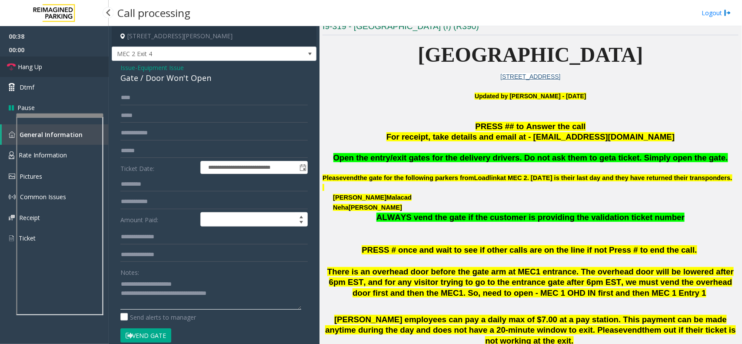
type textarea "**********"
click at [85, 67] on link "Hang Up" at bounding box center [54, 67] width 109 height 20
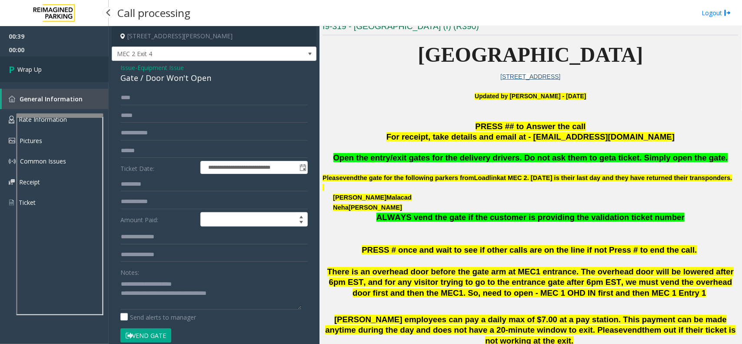
click at [85, 67] on link "Wrap Up" at bounding box center [54, 70] width 109 height 26
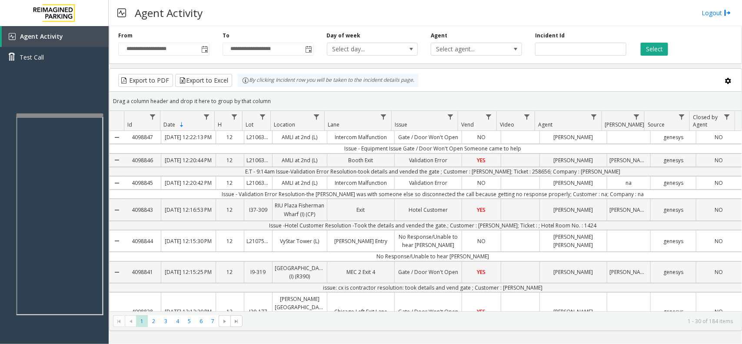
drag, startPoint x: 278, startPoint y: 101, endPoint x: 237, endPoint y: 80, distance: 46.7
click at [230, 74] on kendo-grid "Export to PDF Export to Excel By clicking Incident row you will be taken to the…" at bounding box center [425, 199] width 633 height 263
click at [274, 105] on div "Drag a column header and drop it here to group by that column" at bounding box center [426, 100] width 632 height 15
drag, startPoint x: 263, startPoint y: 95, endPoint x: 237, endPoint y: 88, distance: 27.0
click at [237, 88] on kendo-grid "Export to PDF Export to Excel By clicking Incident row you will be taken to the…" at bounding box center [425, 199] width 633 height 263
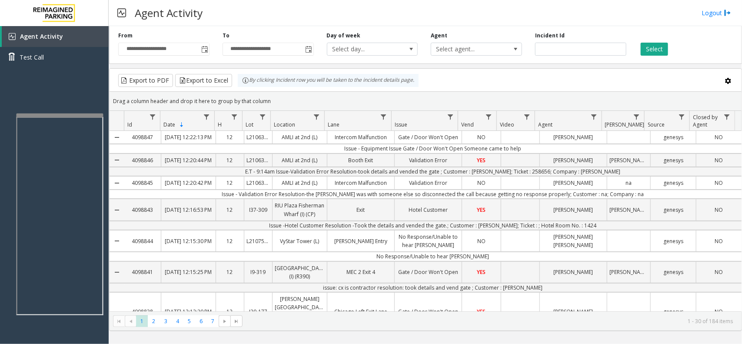
click at [288, 100] on div "Drag a column header and drop it here to group by that column" at bounding box center [426, 100] width 632 height 15
drag, startPoint x: 283, startPoint y: 103, endPoint x: 228, endPoint y: 81, distance: 58.5
click at [228, 81] on kendo-grid "Export to PDF Export to Excel By clicking Incident row you will be taken to the…" at bounding box center [425, 199] width 633 height 263
click at [287, 98] on div "Drag a column header and drop it here to group by that column" at bounding box center [426, 100] width 632 height 15
drag, startPoint x: 286, startPoint y: 98, endPoint x: 242, endPoint y: 86, distance: 45.7
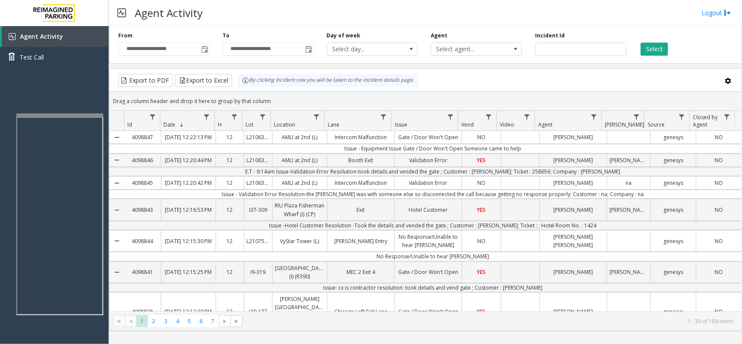
click at [242, 86] on kendo-grid "Export to PDF Export to Excel By clicking Incident row you will be taken to the…" at bounding box center [425, 199] width 633 height 263
click at [278, 93] on kendo-grid-group-panel "Drag a column header and drop it here to group by that column" at bounding box center [426, 101] width 632 height 19
drag, startPoint x: 282, startPoint y: 99, endPoint x: 248, endPoint y: 86, distance: 36.3
click at [248, 86] on kendo-grid "Export to PDF Export to Excel By clicking Incident row you will be taken to the…" at bounding box center [425, 199] width 633 height 263
click at [276, 95] on div "Drag a column header and drop it here to group by that column" at bounding box center [426, 100] width 632 height 15
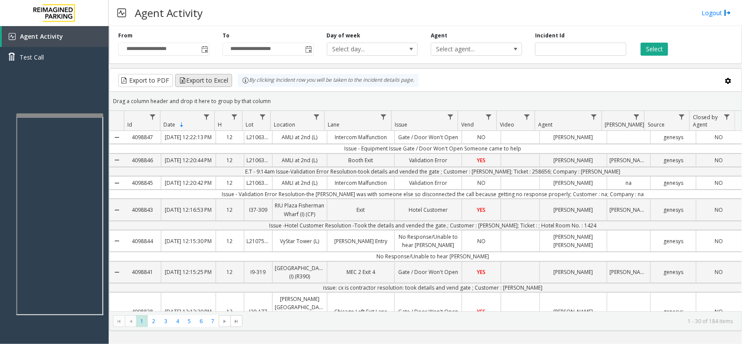
drag, startPoint x: 277, startPoint y: 99, endPoint x: 230, endPoint y: 83, distance: 50.2
click at [230, 83] on kendo-grid "Export to PDF Export to Excel By clicking Incident row you will be taken to the…" at bounding box center [425, 199] width 633 height 263
click at [283, 95] on div "Drag a column header and drop it here to group by that column" at bounding box center [426, 100] width 632 height 15
drag, startPoint x: 280, startPoint y: 101, endPoint x: 227, endPoint y: 86, distance: 55.3
click at [227, 86] on kendo-grid "Export to PDF Export to Excel By clicking Incident row you will be taken to the…" at bounding box center [425, 199] width 633 height 263
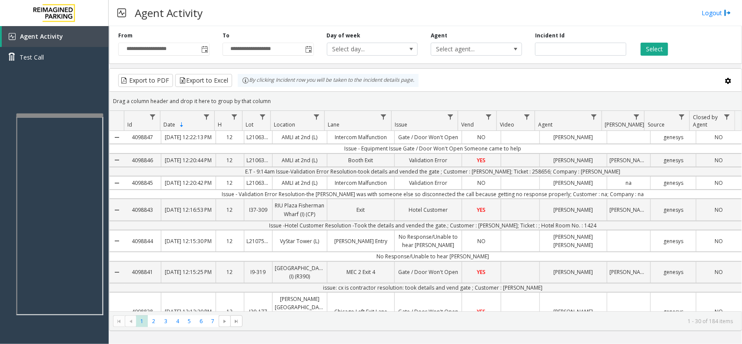
click at [286, 105] on div "Drag a column header and drop it here to group by that column" at bounding box center [426, 100] width 632 height 15
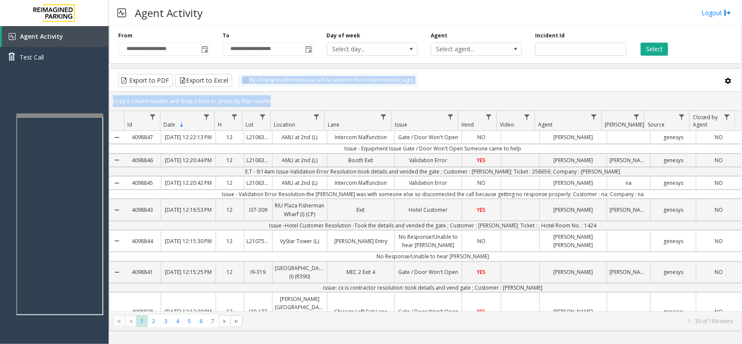
drag, startPoint x: 286, startPoint y: 105, endPoint x: 239, endPoint y: 90, distance: 49.2
click at [239, 90] on kendo-grid "Export to PDF Export to Excel By clicking Incident row you will be taken to the…" at bounding box center [425, 199] width 633 height 263
click at [268, 95] on div "Drag a column header and drop it here to group by that column" at bounding box center [426, 100] width 632 height 15
drag, startPoint x: 275, startPoint y: 101, endPoint x: 235, endPoint y: 88, distance: 42.1
click at [235, 88] on kendo-grid "Export to PDF Export to Excel By clicking Incident row you will be taken to the…" at bounding box center [425, 199] width 633 height 263
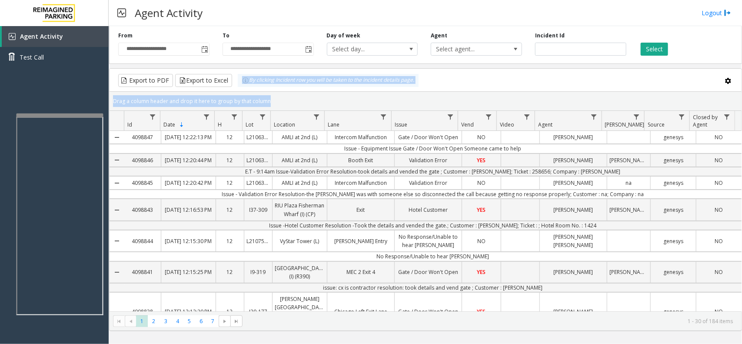
click at [278, 98] on div "Drag a column header and drop it here to group by that column" at bounding box center [426, 100] width 632 height 15
drag, startPoint x: 280, startPoint y: 103, endPoint x: 249, endPoint y: 92, distance: 32.2
click at [249, 92] on kendo-grid-group-panel "Drag a column header and drop it here to group by that column" at bounding box center [426, 101] width 632 height 19
click at [281, 99] on div "Drag a column header and drop it here to group by that column" at bounding box center [426, 100] width 632 height 15
drag, startPoint x: 281, startPoint y: 99, endPoint x: 237, endPoint y: 87, distance: 45.9
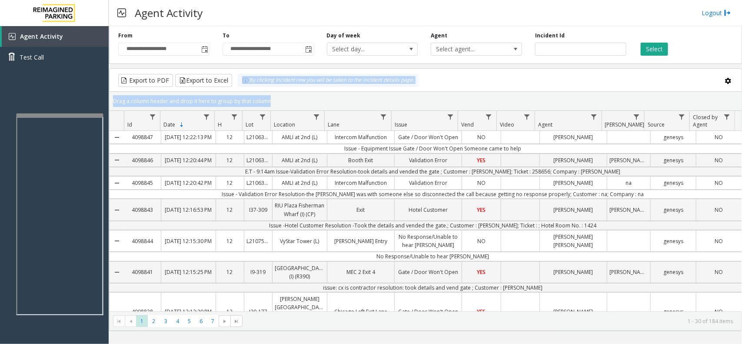
click at [237, 87] on kendo-grid "Export to PDF Export to Excel By clicking Incident row you will be taken to the…" at bounding box center [425, 199] width 633 height 263
click at [257, 94] on div "Drag a column header and drop it here to group by that column" at bounding box center [426, 100] width 632 height 15
drag, startPoint x: 280, startPoint y: 103, endPoint x: 240, endPoint y: 87, distance: 42.5
click at [240, 87] on kendo-grid "Export to PDF Export to Excel By clicking Incident row you will be taken to the…" at bounding box center [425, 199] width 633 height 263
click at [275, 98] on div "Drag a column header and drop it here to group by that column" at bounding box center [426, 100] width 632 height 15
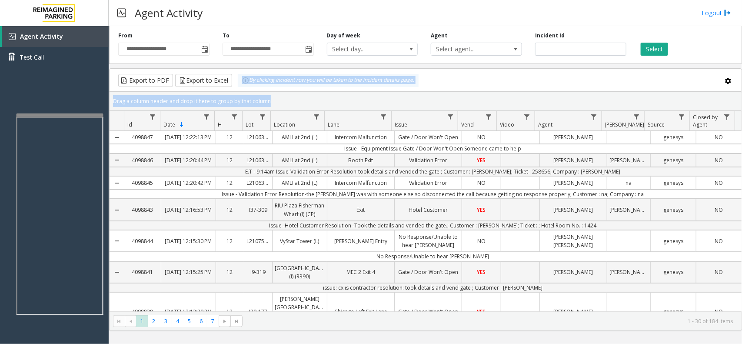
drag, startPoint x: 276, startPoint y: 101, endPoint x: 233, endPoint y: 90, distance: 44.6
click at [233, 90] on kendo-grid "Export to PDF Export to Excel By clicking Incident row you will be taken to the…" at bounding box center [425, 199] width 633 height 263
click at [269, 99] on div "Drag a column header and drop it here to group by that column" at bounding box center [426, 100] width 632 height 15
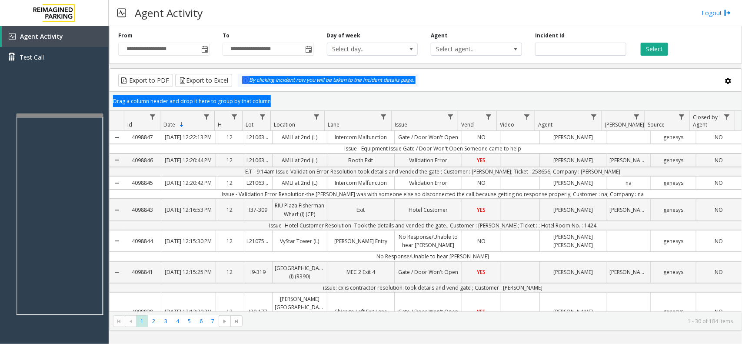
drag, startPoint x: 278, startPoint y: 102, endPoint x: 232, endPoint y: 81, distance: 51.0
click at [232, 81] on kendo-grid "Export to PDF Export to Excel By clicking Incident row you will be taken to the…" at bounding box center [425, 199] width 633 height 263
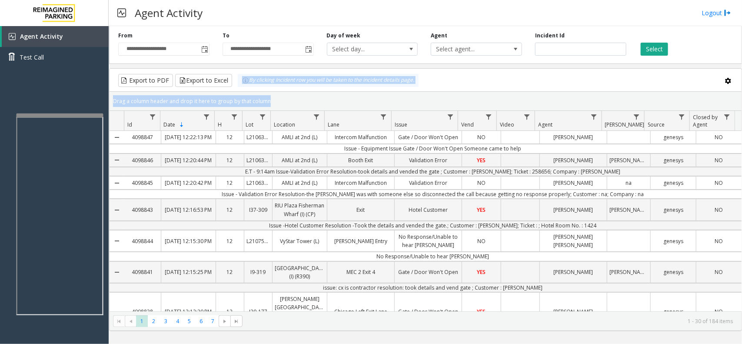
click at [289, 95] on div "Drag a column header and drop it here to group by that column" at bounding box center [426, 100] width 632 height 15
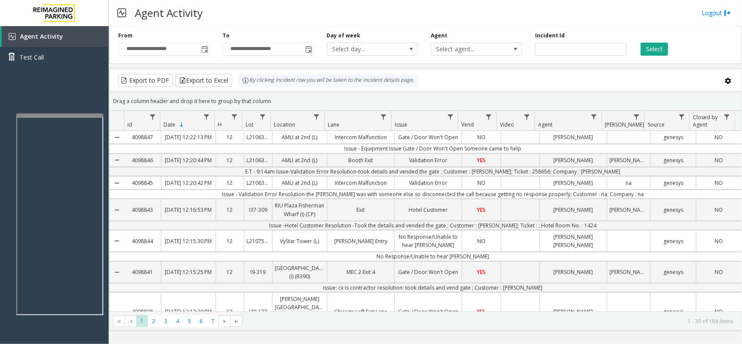
click at [282, 107] on div "Drag a column header and drop it here to group by that column" at bounding box center [426, 100] width 632 height 15
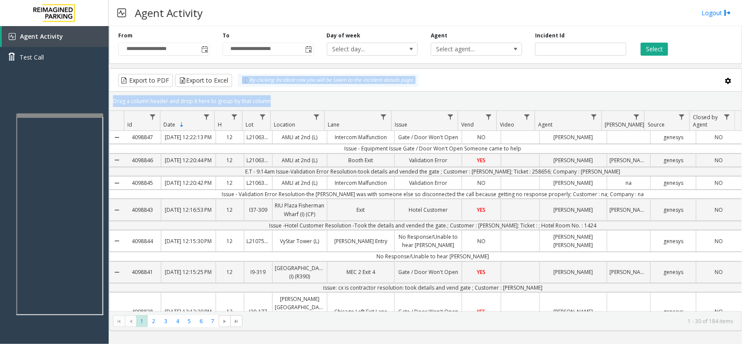
drag, startPoint x: 282, startPoint y: 107, endPoint x: 238, endPoint y: 88, distance: 47.2
click at [238, 88] on kendo-grid "Export to PDF Export to Excel By clicking Incident row you will be taken to the…" at bounding box center [425, 199] width 633 height 263
click at [298, 97] on div "Drag a column header and drop it here to group by that column" at bounding box center [426, 100] width 632 height 15
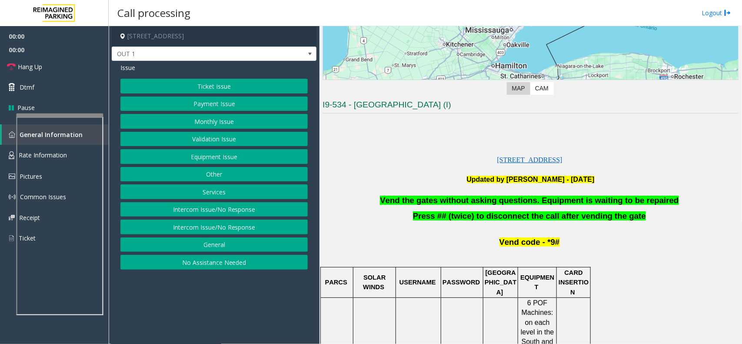
scroll to position [163, 0]
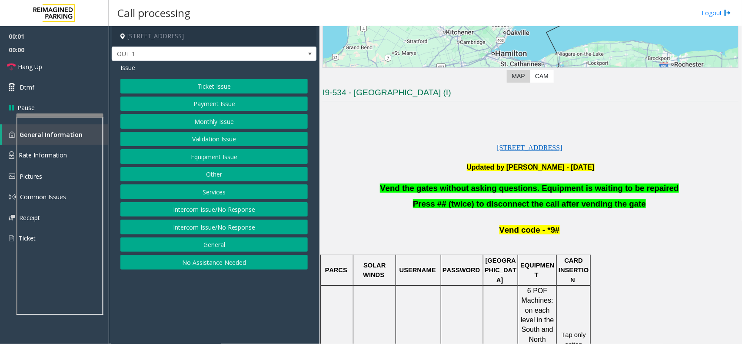
click at [568, 188] on span "Vend the gates without asking questions. Equipment is waiting to be repaired" at bounding box center [529, 187] width 299 height 9
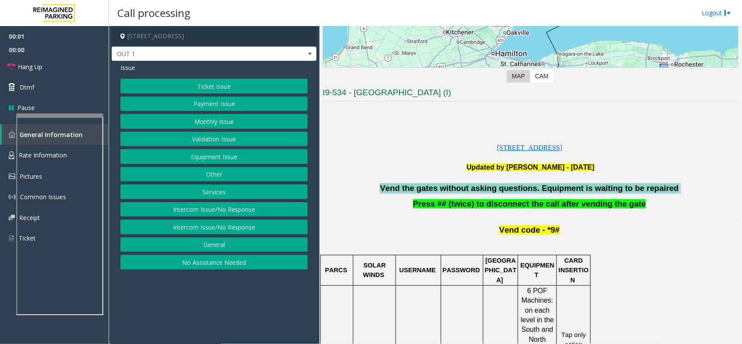
click at [568, 188] on span "Vend the gates without asking questions. Equipment is waiting to be repaired" at bounding box center [529, 187] width 299 height 9
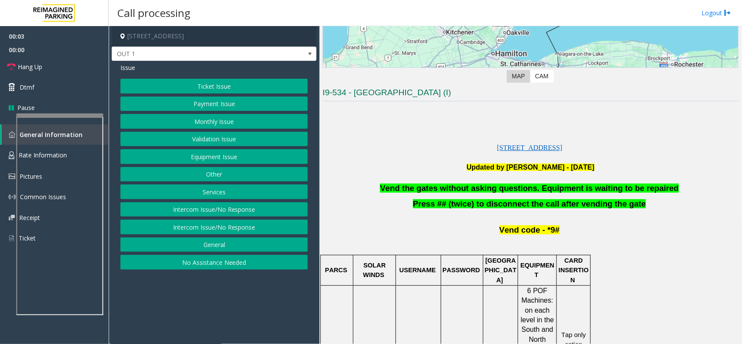
drag, startPoint x: 568, startPoint y: 188, endPoint x: 414, endPoint y: 194, distance: 153.6
click at [415, 189] on span "Vend the gates without asking questions. Equipment is waiting to be repaired" at bounding box center [529, 187] width 299 height 9
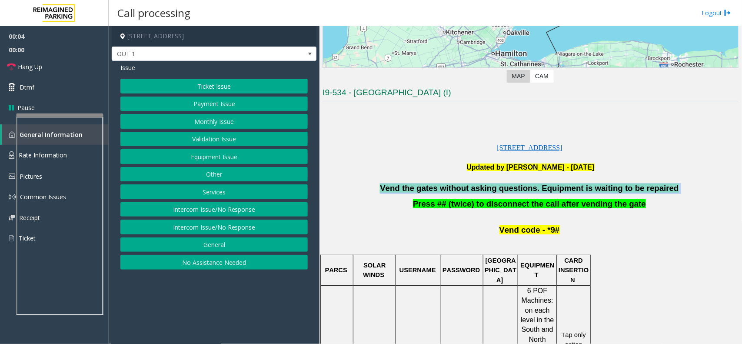
click at [415, 189] on span "Vend the gates without asking questions. Equipment is waiting to be repaired" at bounding box center [529, 187] width 299 height 9
copy p "Vend the gates without asking questions. Equipment is waiting to be repaired"
click at [213, 155] on button "Equipment Issue" at bounding box center [213, 156] width 187 height 15
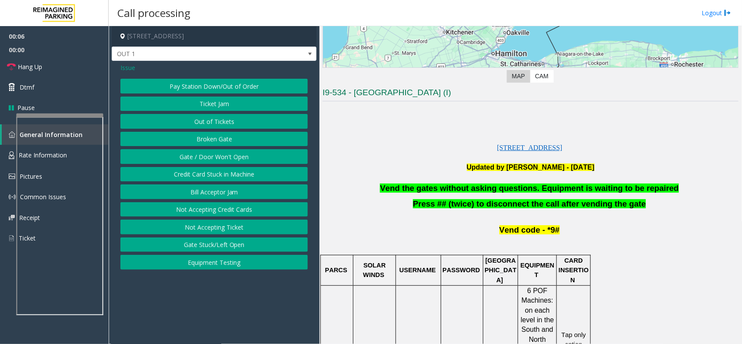
click at [207, 148] on div "Pay Station Down/Out of Order Ticket Jam Out of Tickets Broken Gate Gate / Door…" at bounding box center [213, 174] width 187 height 191
click at [207, 155] on button "Gate / Door Won't Open" at bounding box center [213, 156] width 187 height 15
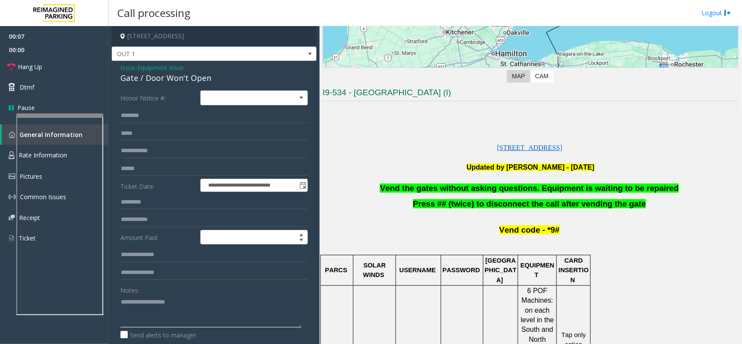
click at [170, 310] on textarea at bounding box center [210, 311] width 181 height 33
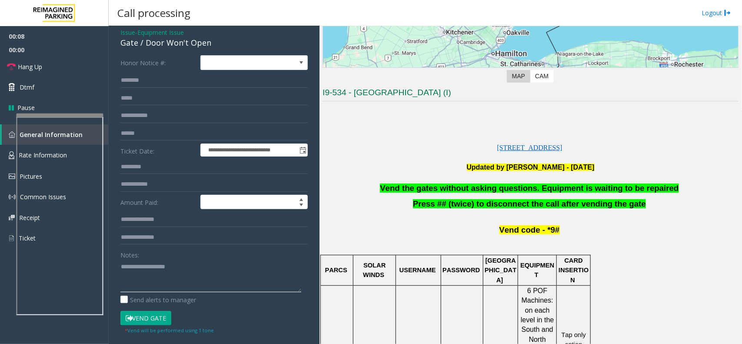
scroll to position [54, 0]
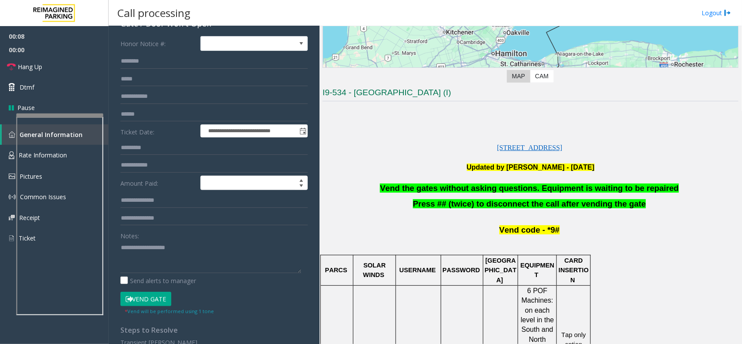
click at [166, 293] on button "Vend Gate" at bounding box center [145, 299] width 51 height 15
click at [156, 290] on form "**********" at bounding box center [213, 175] width 187 height 279
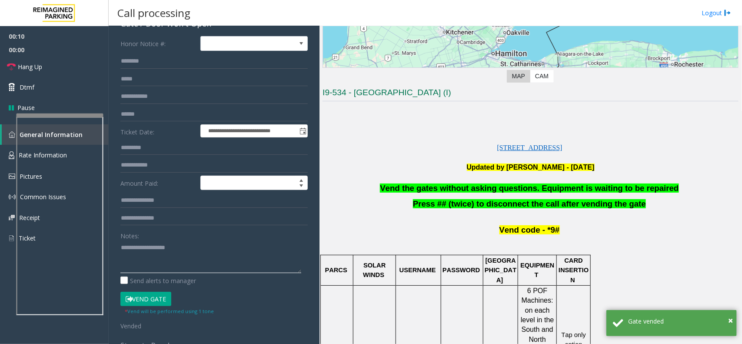
paste textarea "**********"
type textarea "**********"
click at [62, 90] on link "Dtmf" at bounding box center [54, 87] width 109 height 20
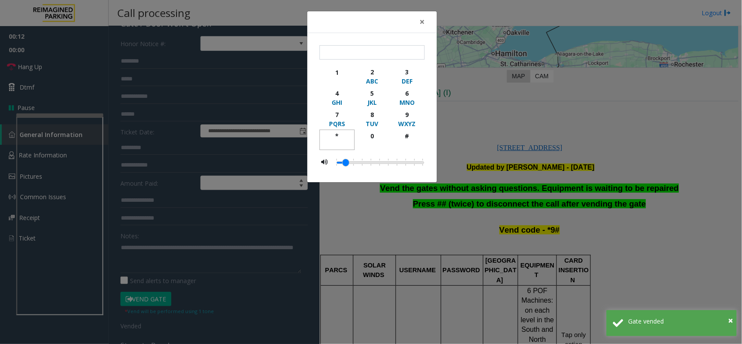
click at [341, 133] on div "*" at bounding box center [337, 135] width 24 height 9
click at [405, 121] on div "WXYZ" at bounding box center [407, 123] width 24 height 9
click at [406, 139] on div "#" at bounding box center [407, 135] width 24 height 9
type input "***"
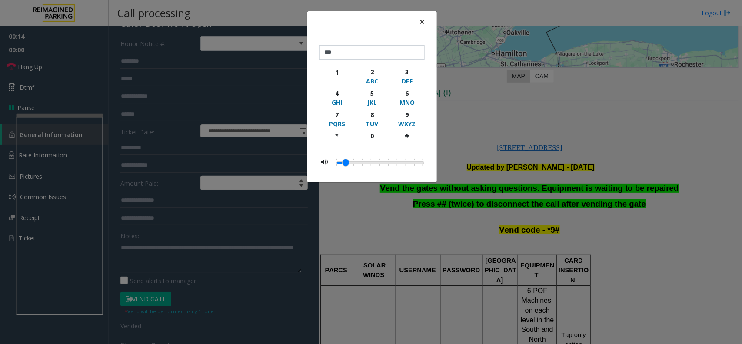
click at [423, 23] on span "×" at bounding box center [422, 22] width 5 height 12
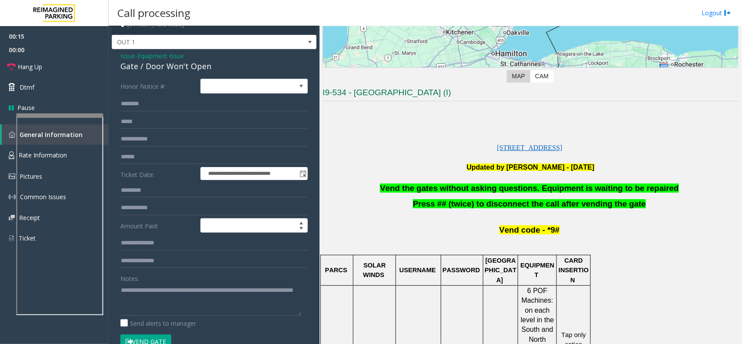
scroll to position [0, 0]
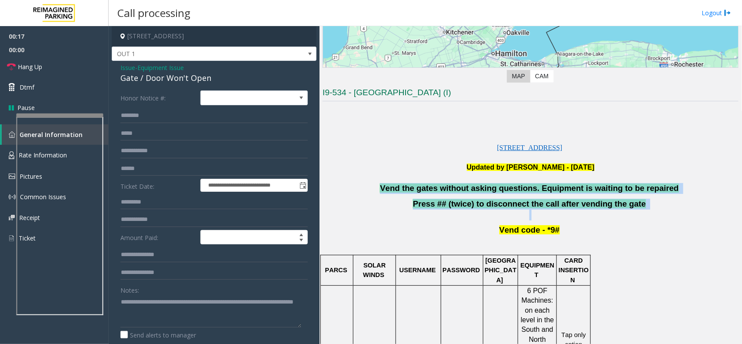
drag, startPoint x: 377, startPoint y: 173, endPoint x: 620, endPoint y: 218, distance: 247.3
click at [620, 218] on p "Press ## (twice) to disconnect the call after vending the gate" at bounding box center [531, 210] width 416 height 22
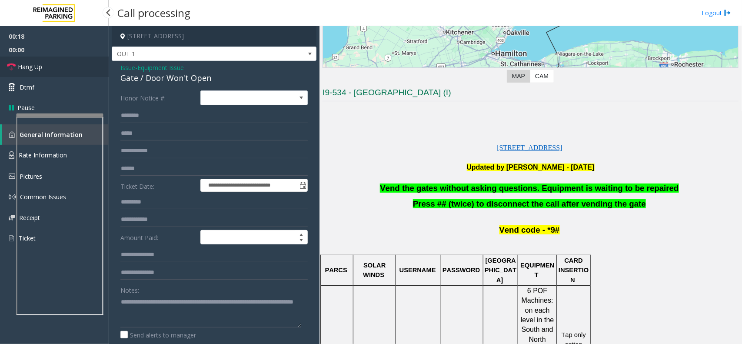
click at [46, 63] on link "Hang Up" at bounding box center [54, 67] width 109 height 20
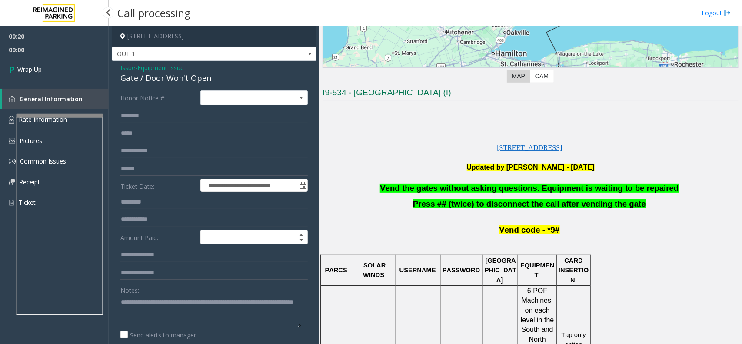
click at [32, 83] on div "00:20 00:00 Wrap Up General Information Rate Information Pictures Common Issues…" at bounding box center [54, 123] width 109 height 194
click at [65, 61] on link "Wrap Up" at bounding box center [54, 70] width 109 height 26
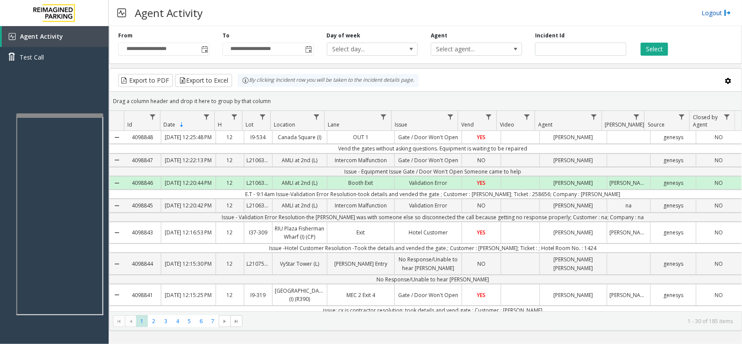
click at [715, 16] on link "Logout" at bounding box center [717, 12] width 30 height 9
